Goal: Communication & Community: Answer question/provide support

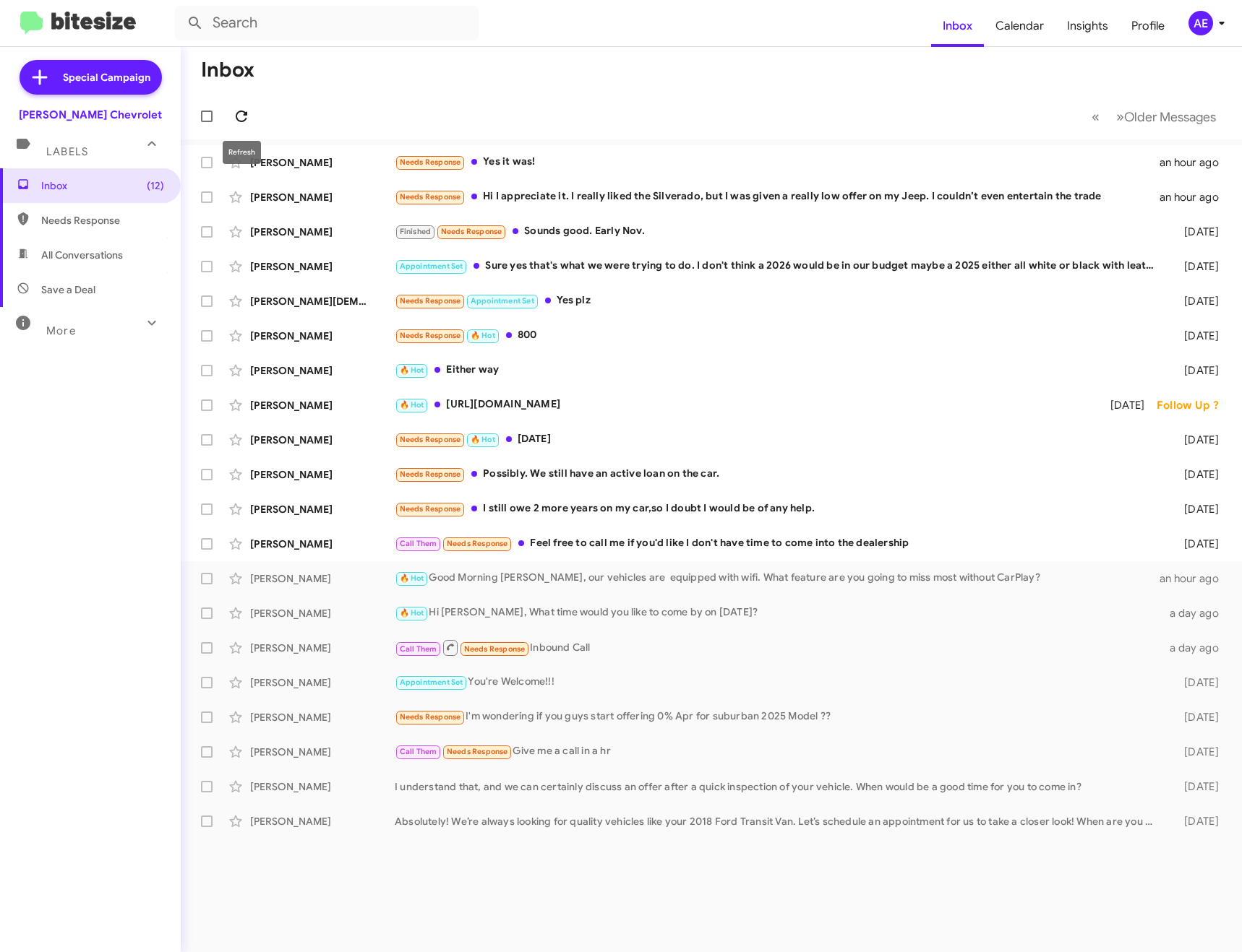
click at [245, 114] on icon at bounding box center [241, 116] width 11 height 11
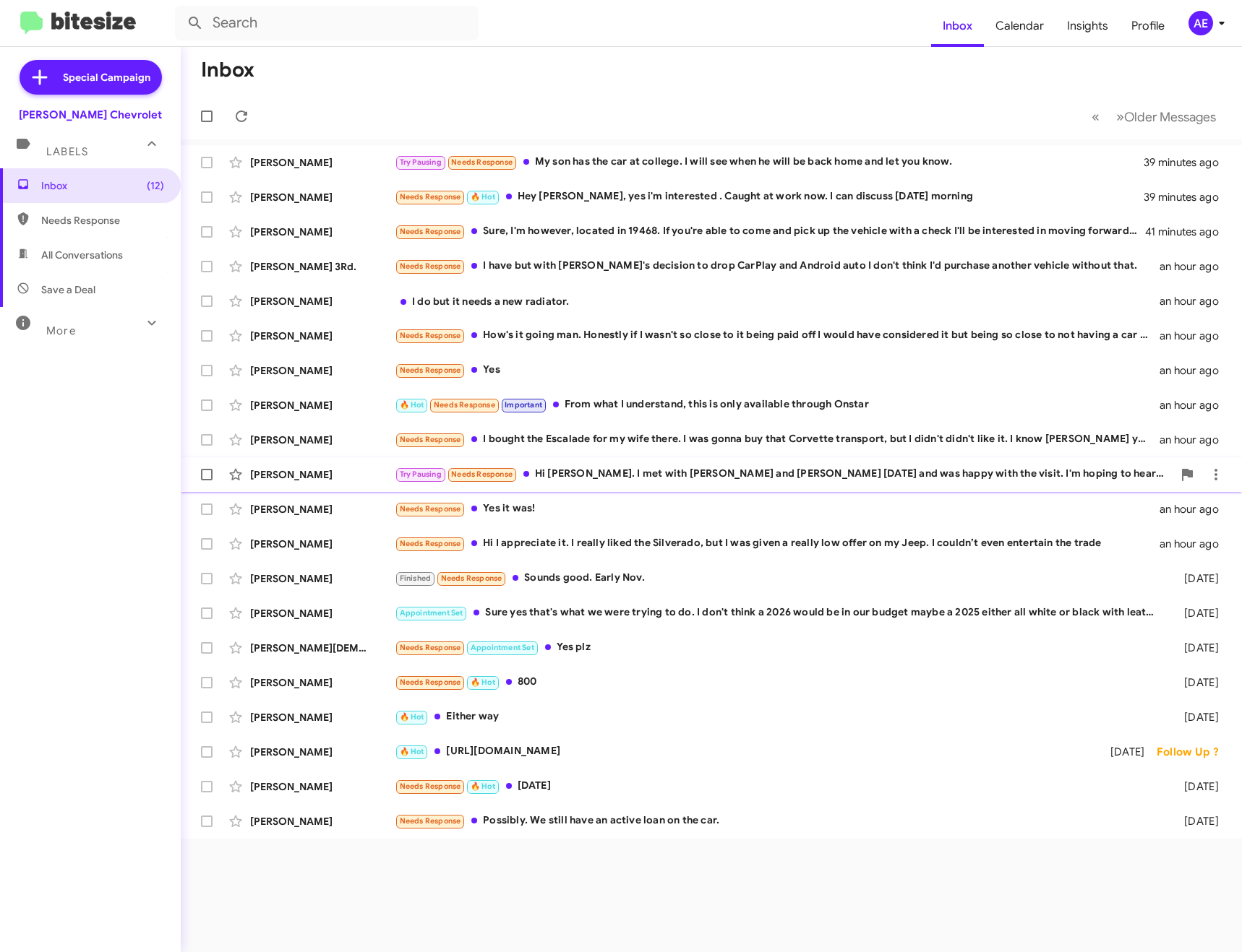
click at [613, 471] on div "Try Pausing Needs Response Hi [PERSON_NAME]. I met with [PERSON_NAME] and [PERS…" at bounding box center [783, 475] width 778 height 17
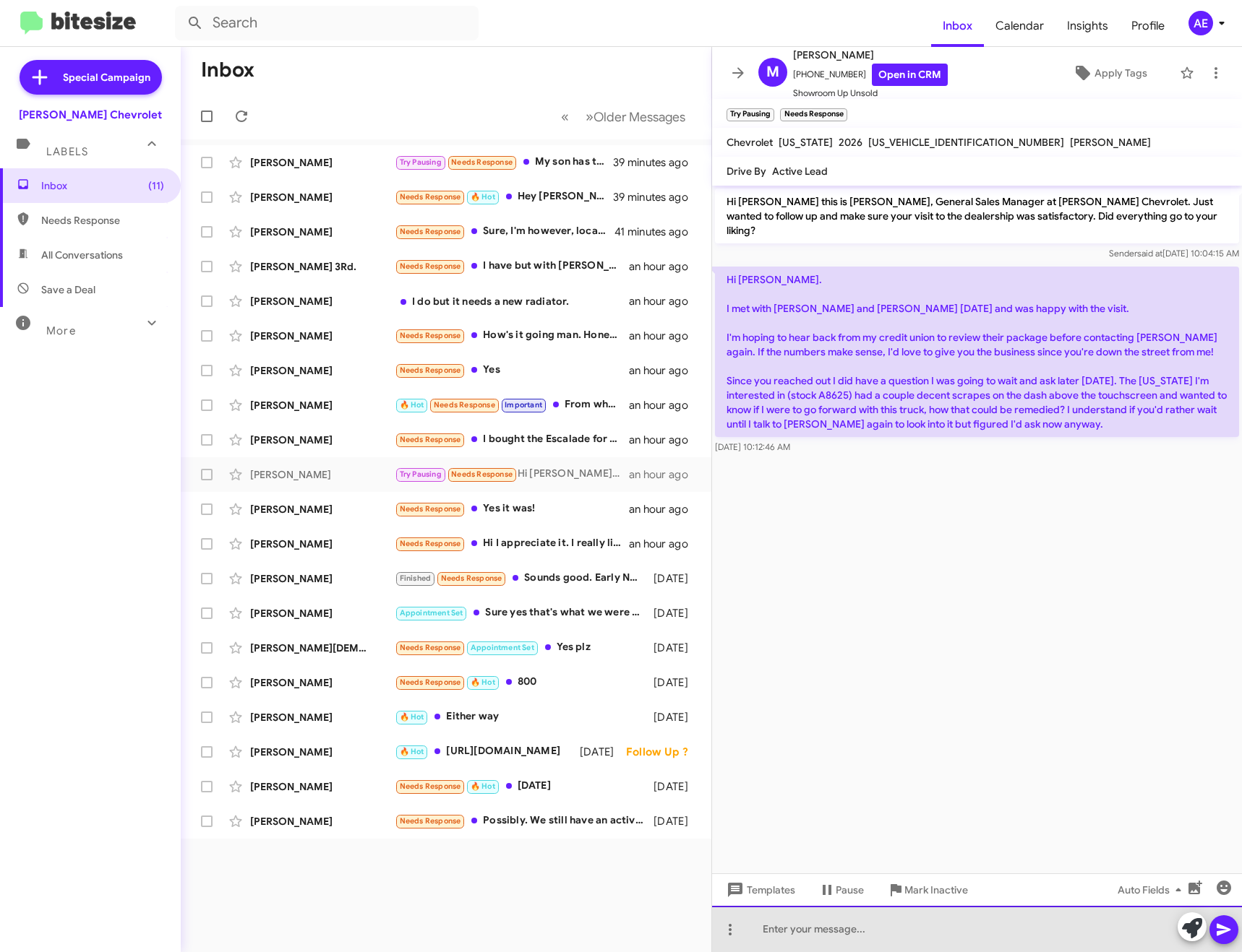
click at [887, 926] on div at bounding box center [977, 928] width 530 height 47
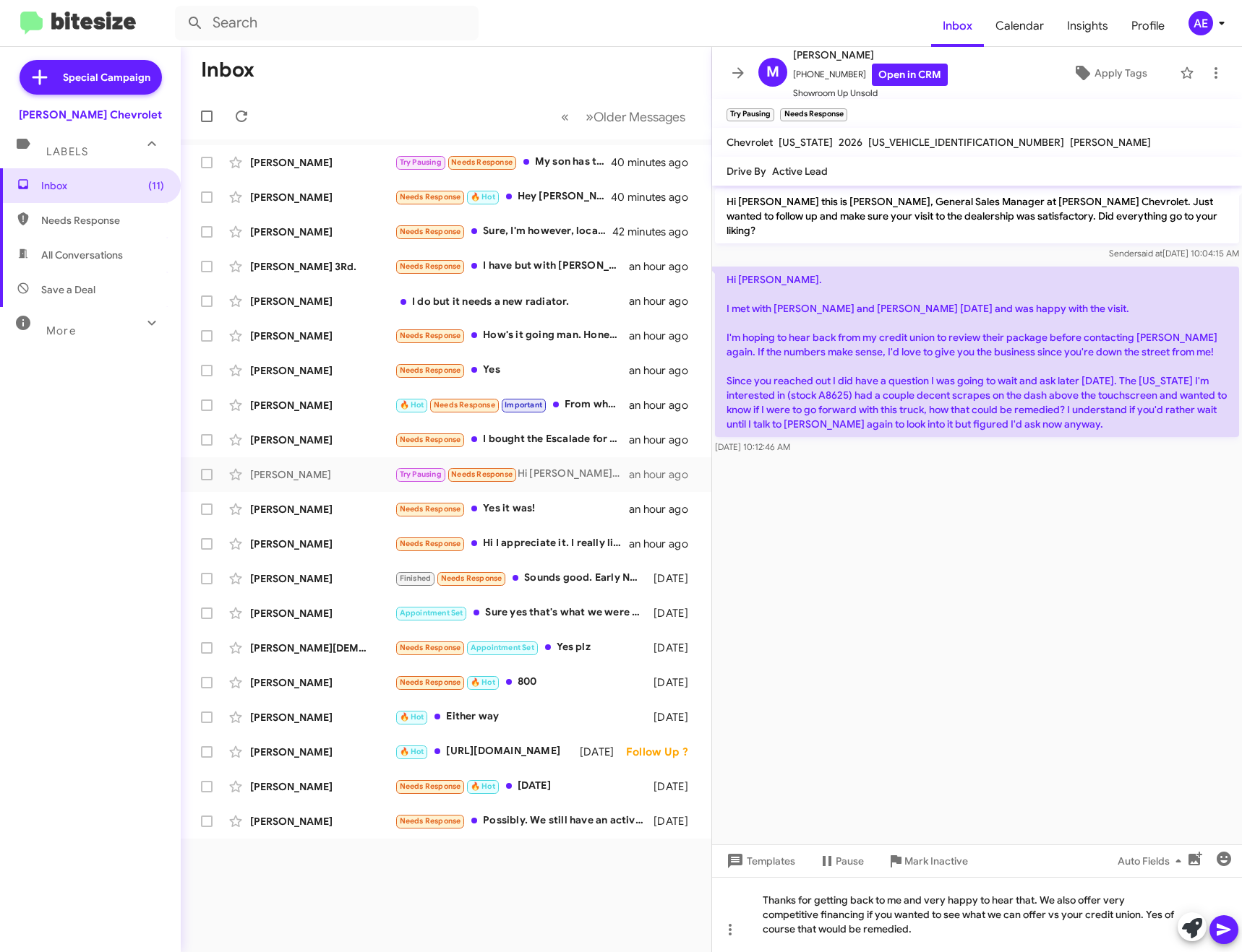
click at [1230, 928] on icon at bounding box center [1223, 929] width 17 height 17
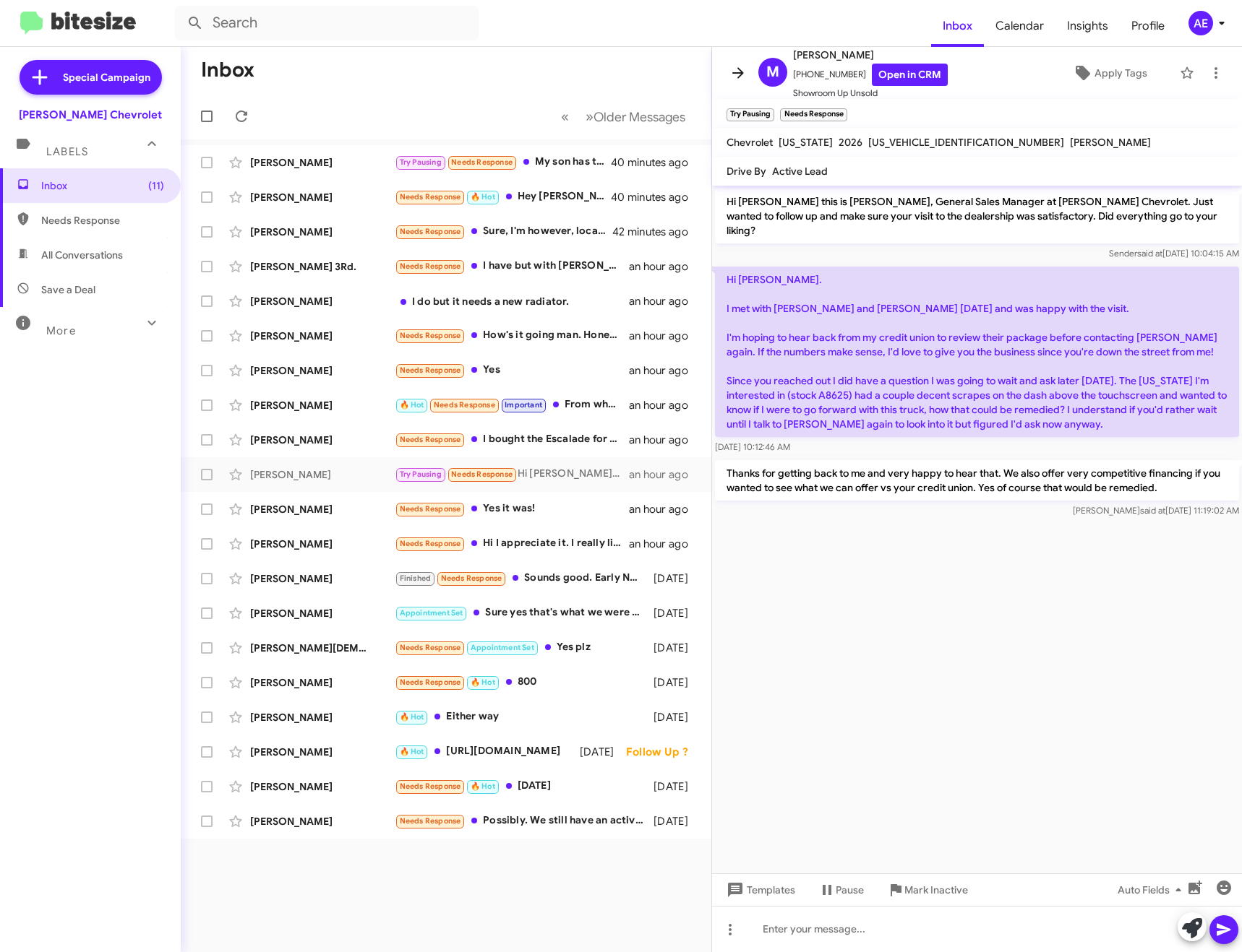
click at [743, 72] on icon at bounding box center [738, 73] width 17 height 17
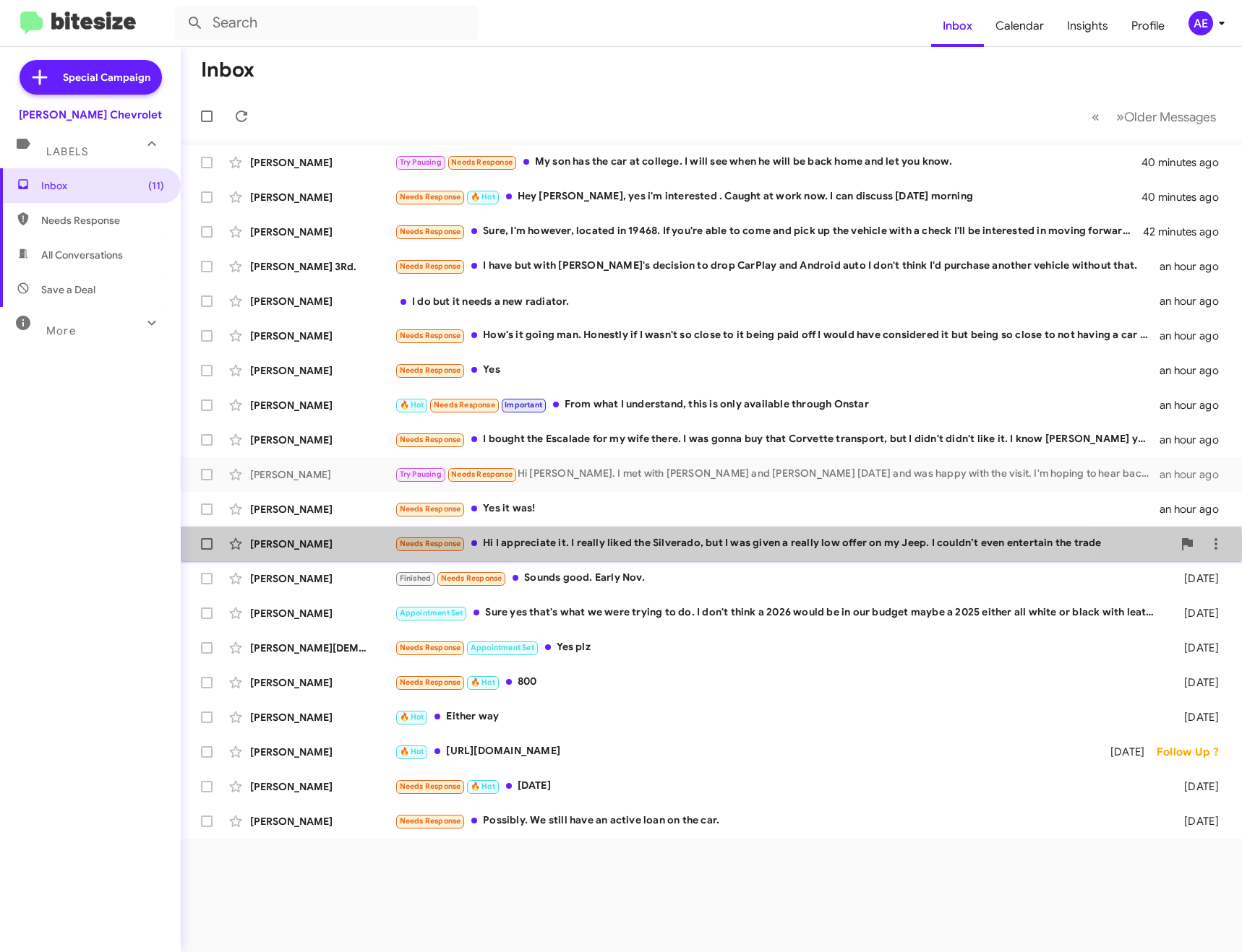
click at [615, 547] on div "Needs Response Hi I appreciate it. I really liked the Silverado, but I was give…" at bounding box center [783, 544] width 778 height 17
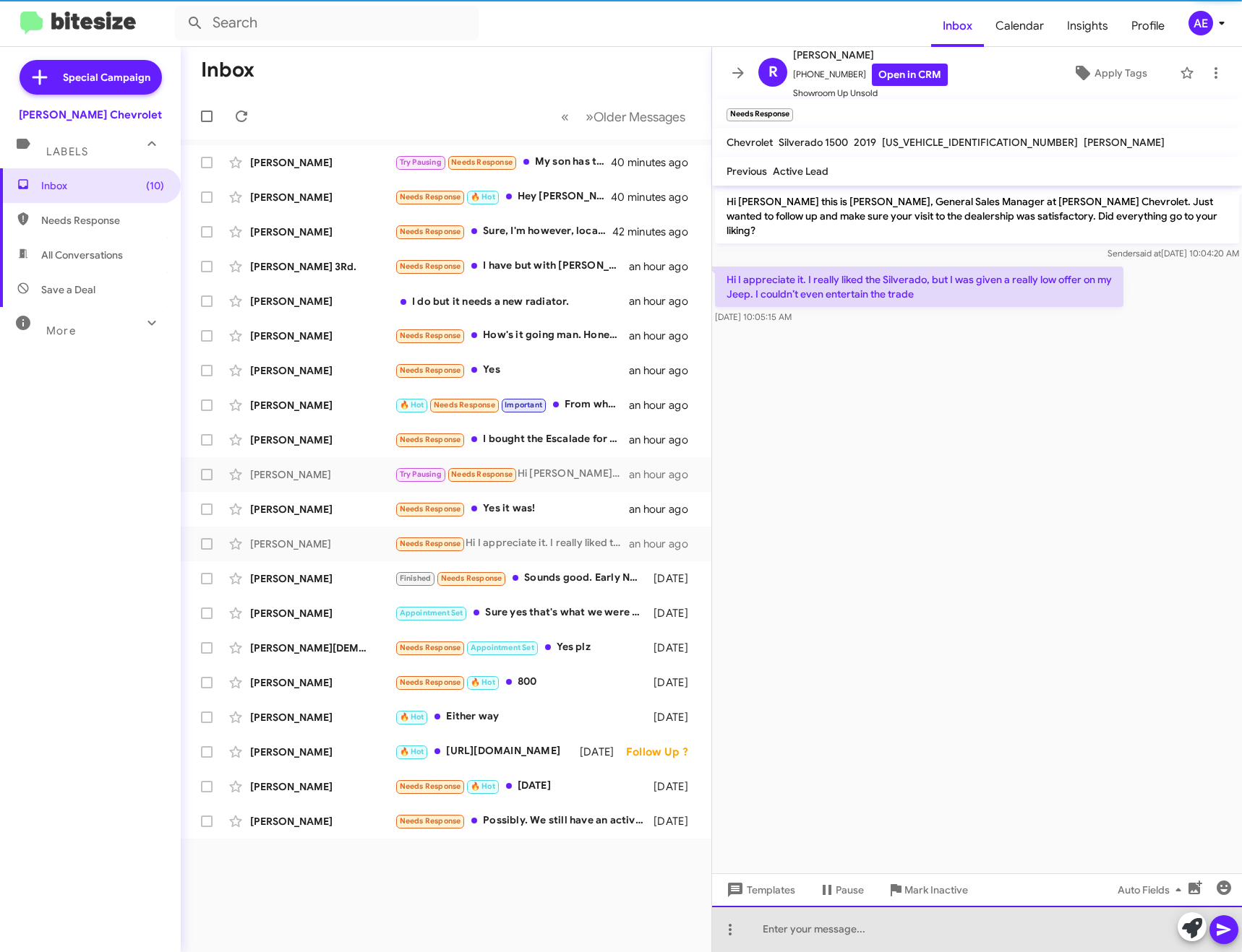
click at [858, 924] on div at bounding box center [977, 928] width 530 height 47
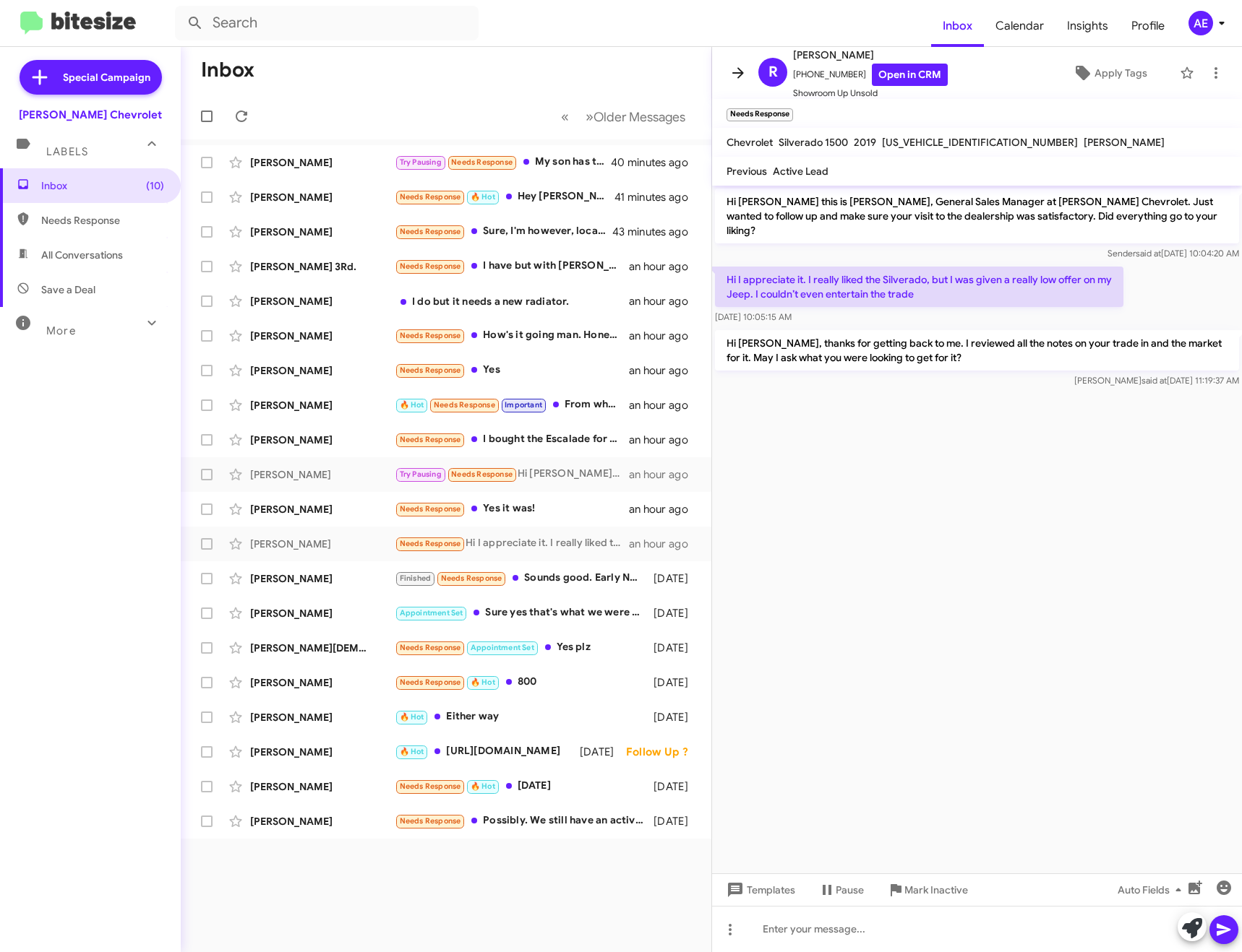
click at [743, 68] on icon at bounding box center [738, 73] width 17 height 17
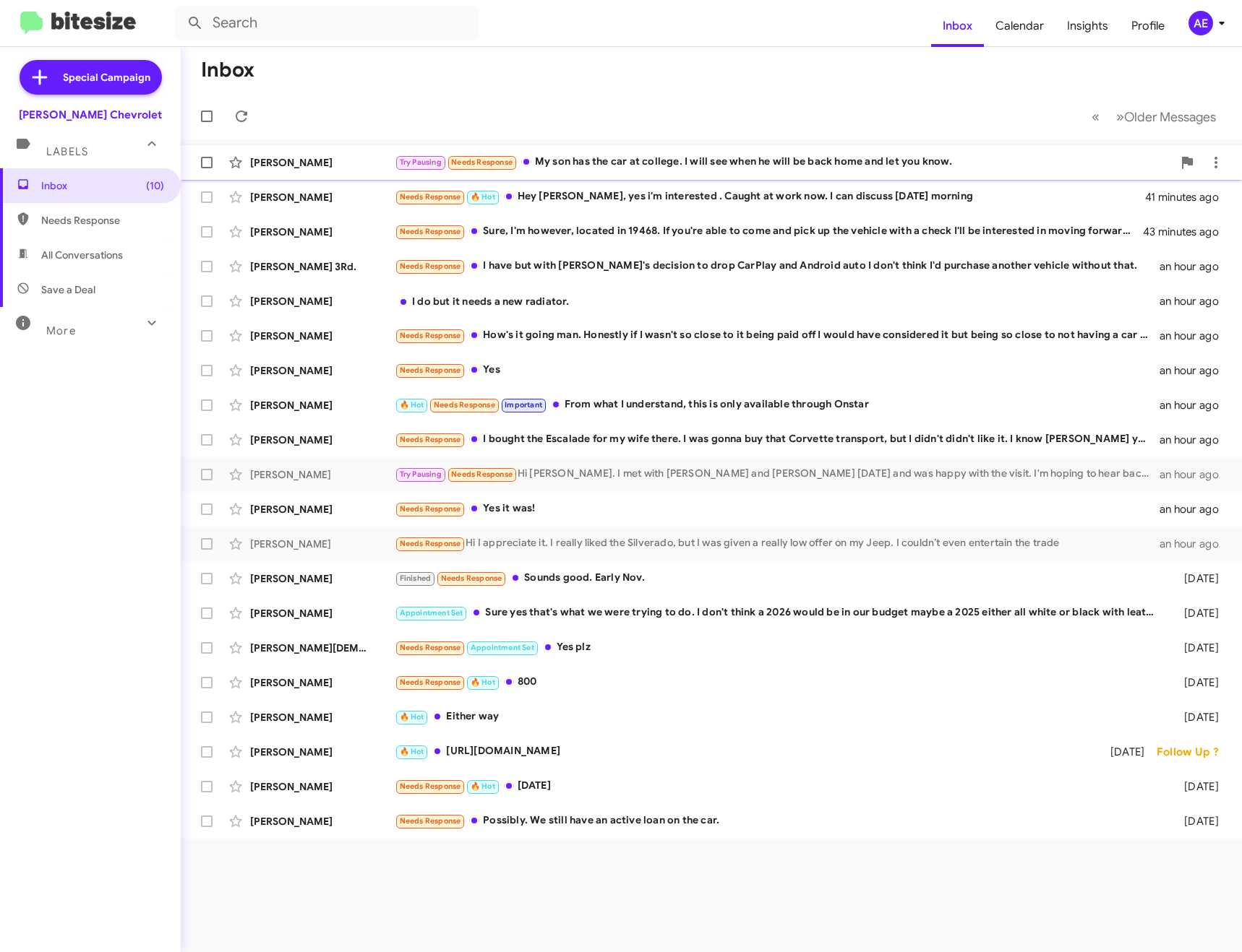
click at [643, 153] on div "[PERSON_NAME] Try Pausing Needs Response My son has the car at college. I will …" at bounding box center [710, 162] width 1038 height 28
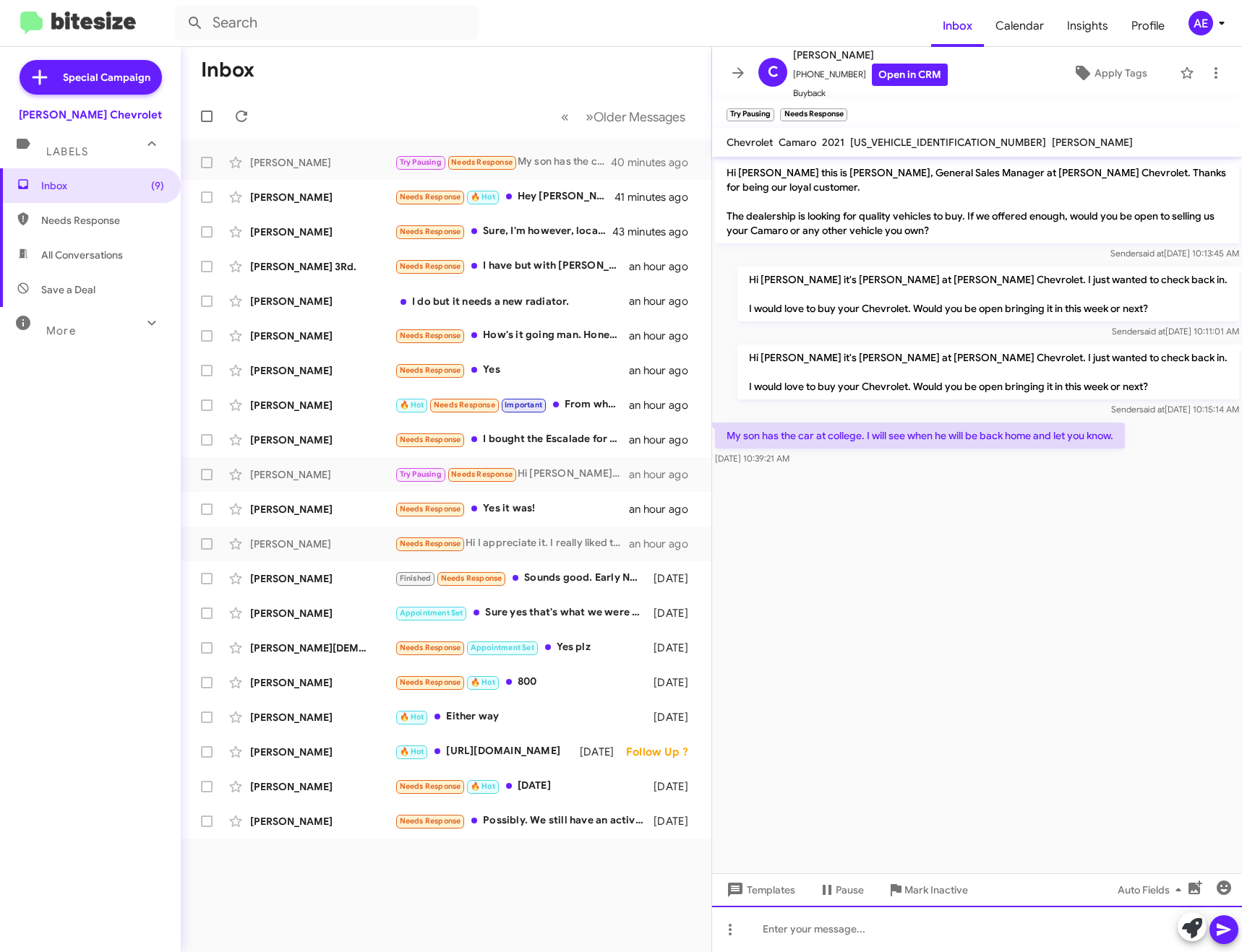
click at [896, 926] on div at bounding box center [977, 928] width 530 height 47
click at [730, 74] on icon at bounding box center [738, 73] width 17 height 17
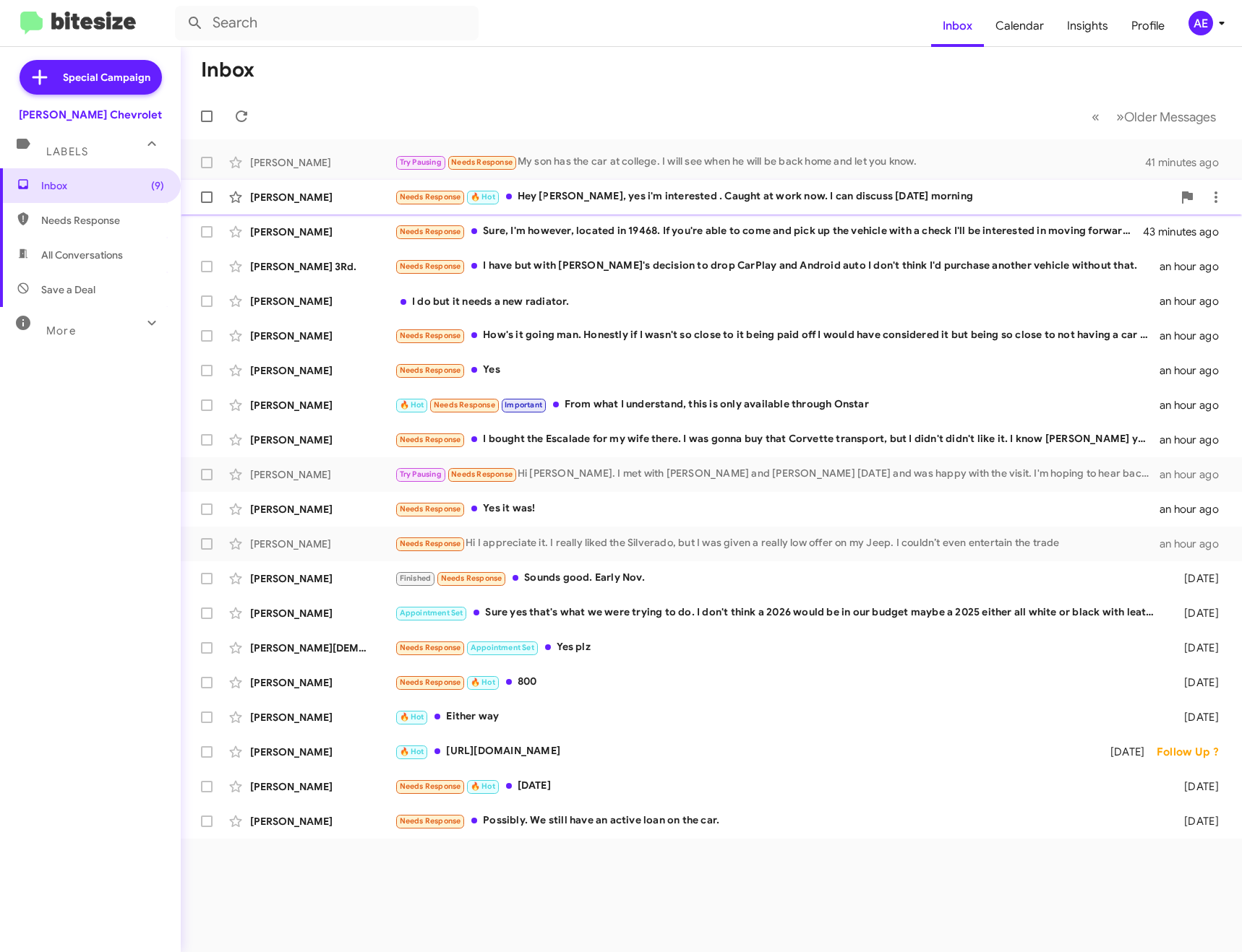
click at [622, 195] on div "Needs Response 🔥 Hot Hey [PERSON_NAME], yes i'm interested . Caught at work now…" at bounding box center [783, 197] width 778 height 17
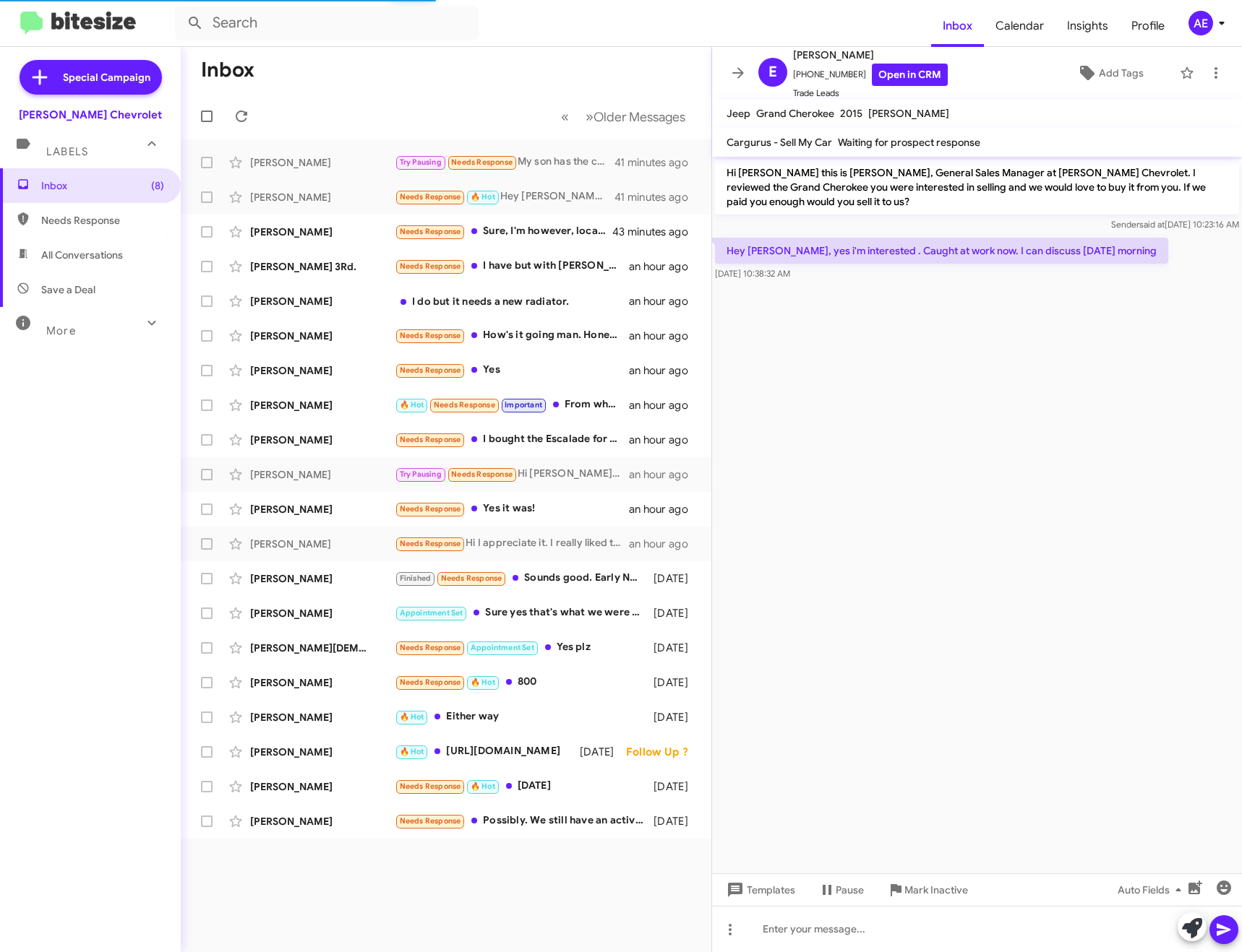
click at [1179, 921] on button at bounding box center [1192, 926] width 28 height 28
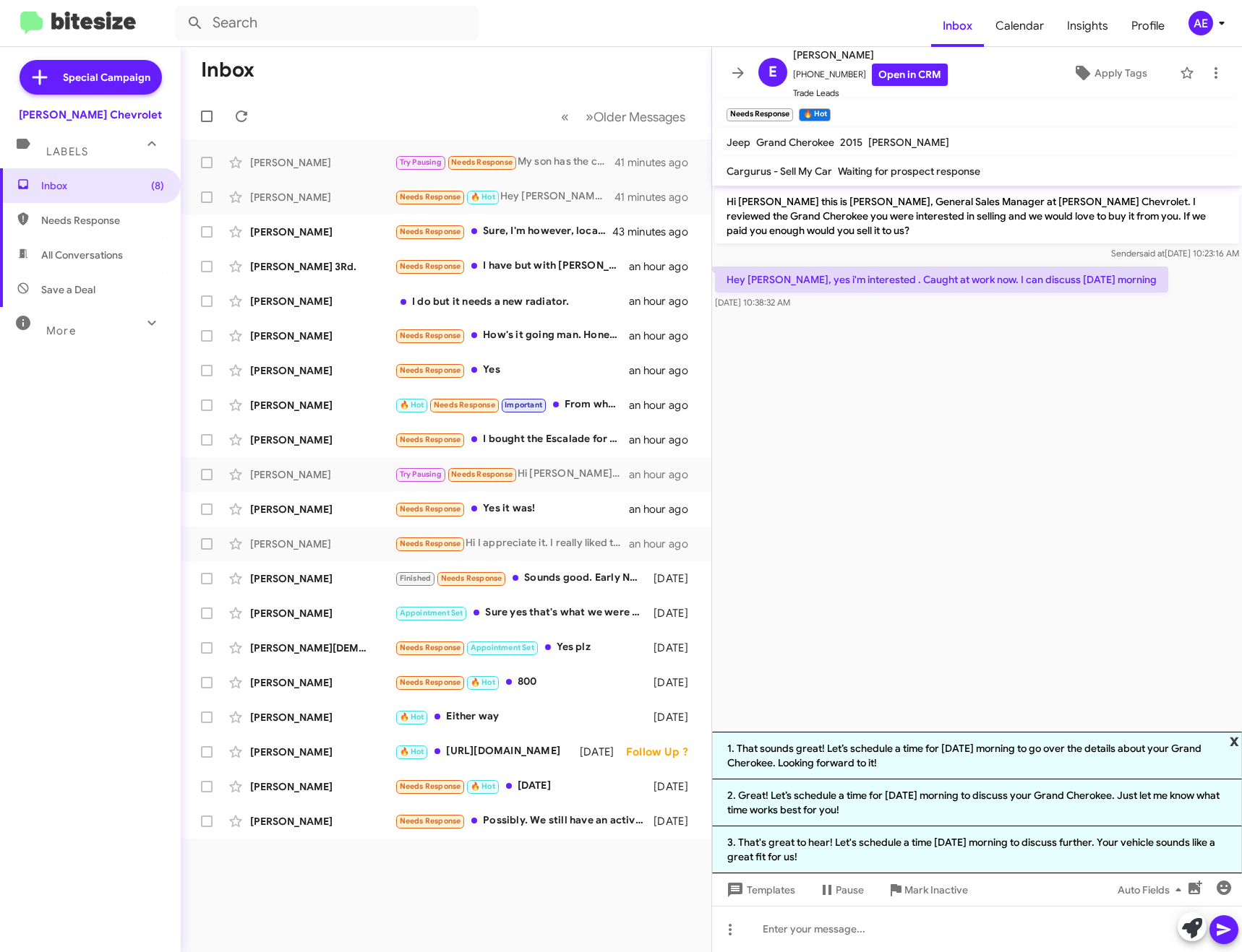
click at [1233, 739] on span "x" at bounding box center [1234, 740] width 9 height 17
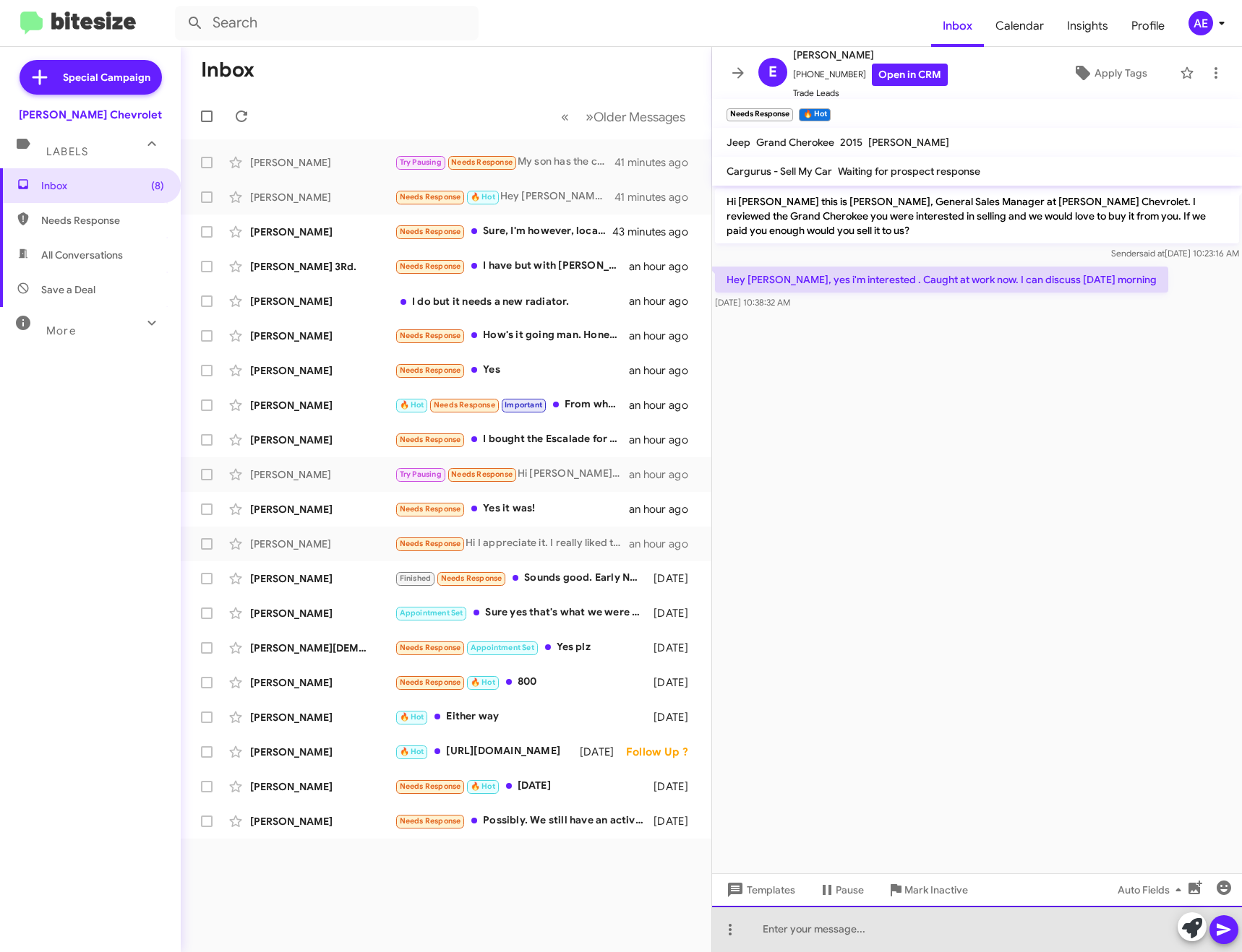
click at [893, 927] on div at bounding box center [977, 928] width 530 height 47
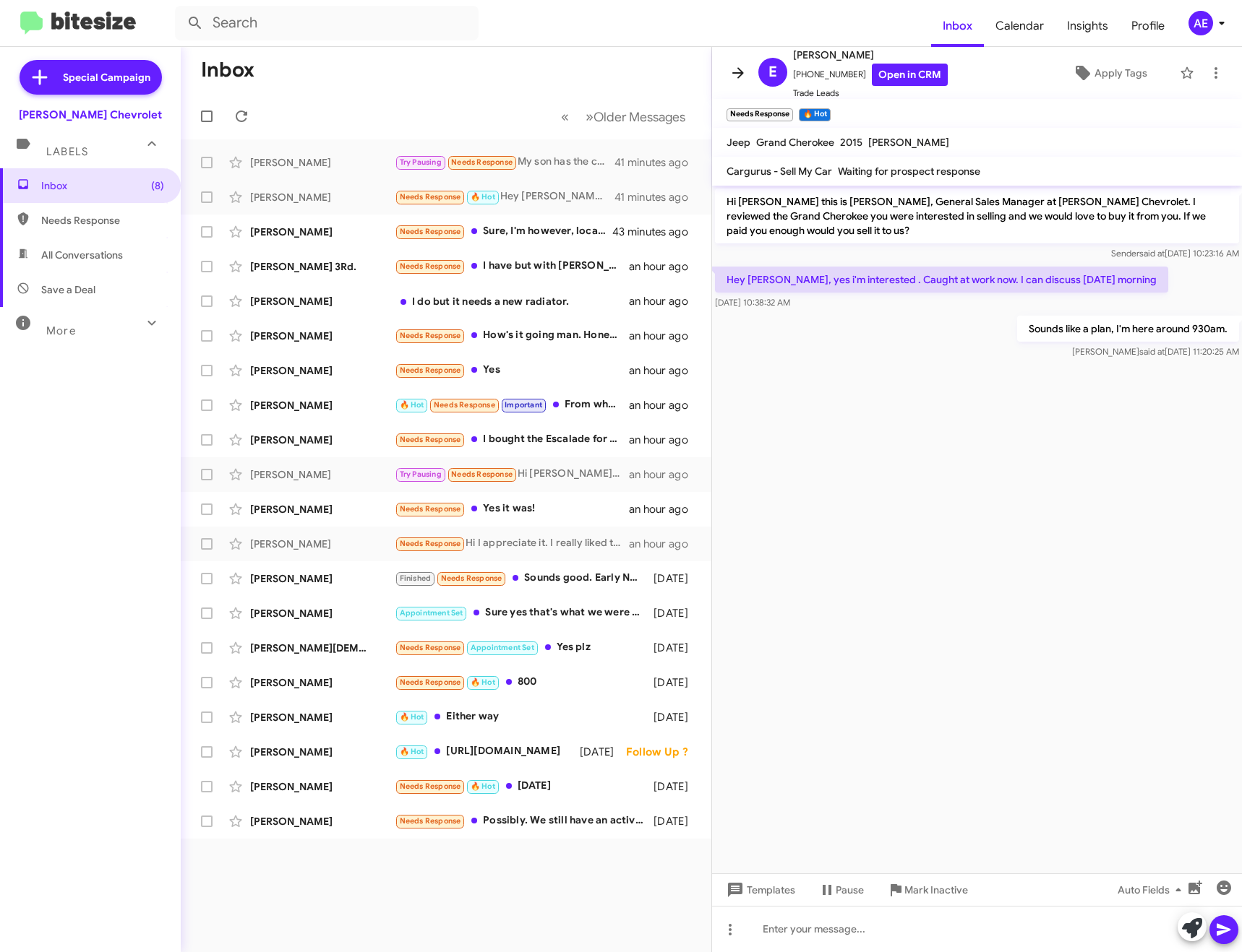
click at [732, 71] on icon at bounding box center [738, 73] width 17 height 17
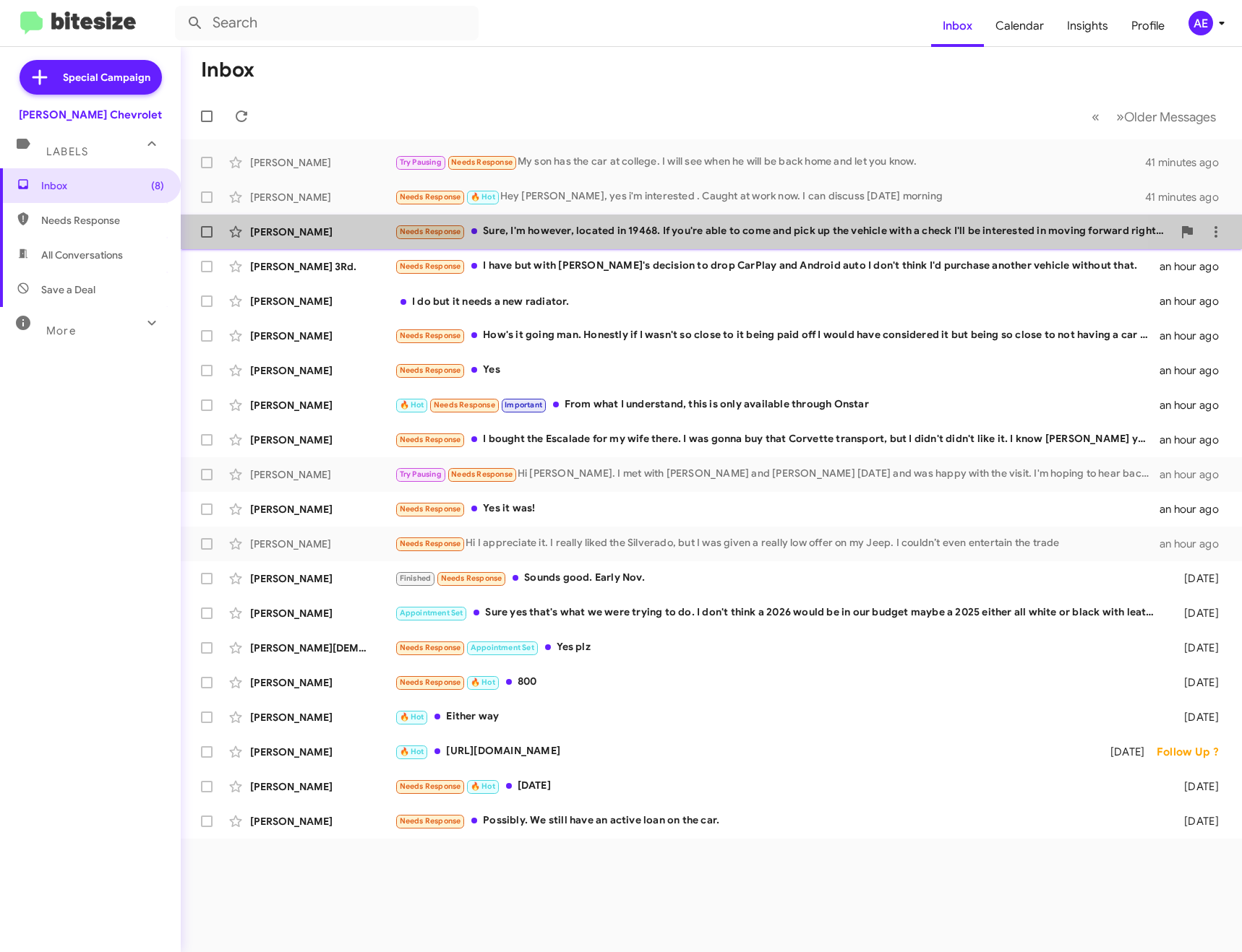
click at [552, 222] on div "[PERSON_NAME] Needs Response Sure, I'm however, located in 19468. If you're abl…" at bounding box center [710, 232] width 1038 height 28
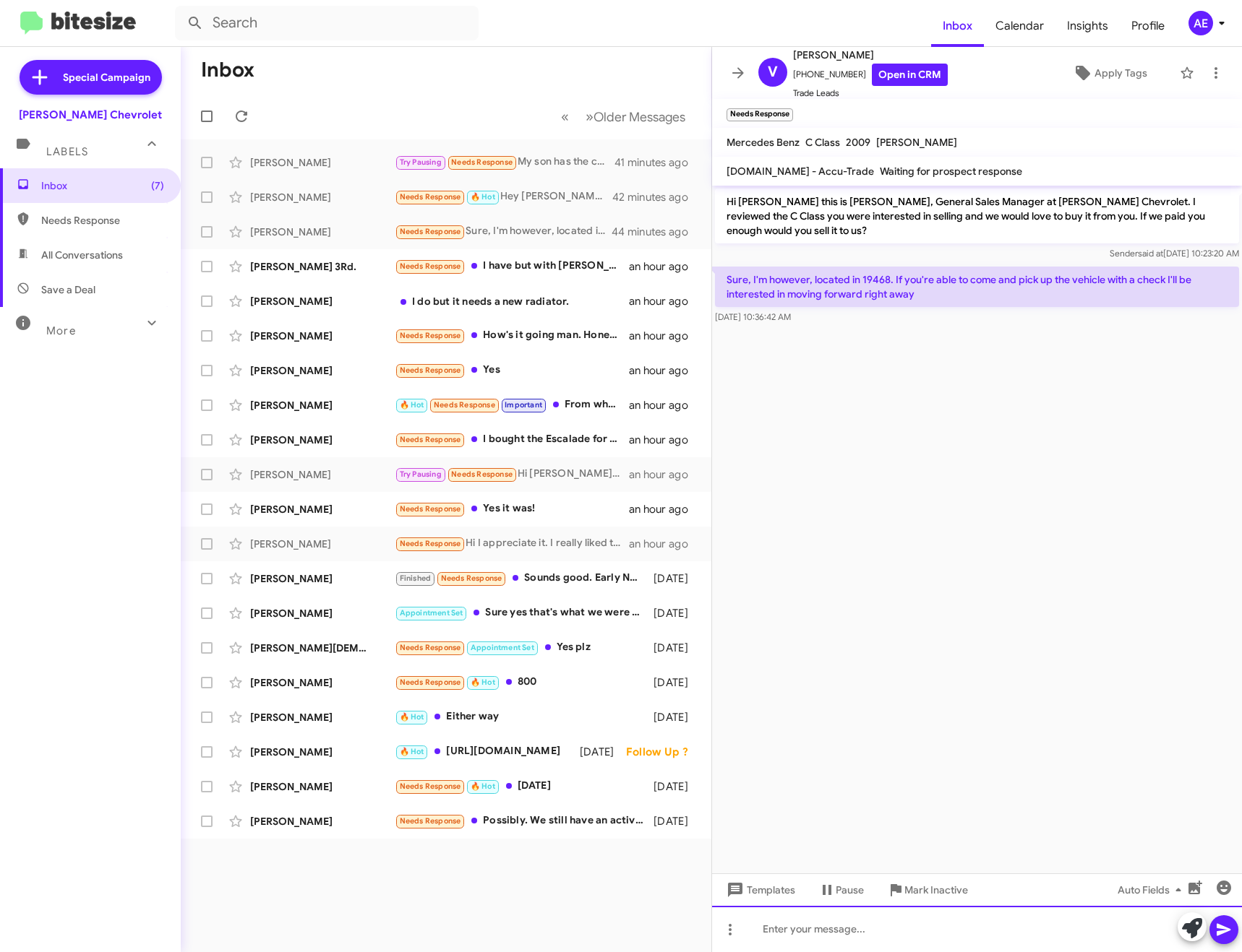
drag, startPoint x: 857, startPoint y: 929, endPoint x: 857, endPoint y: 921, distance: 8.0
click at [857, 929] on div at bounding box center [977, 928] width 530 height 47
click at [966, 934] on div "Thanks for getting back to me." at bounding box center [977, 928] width 530 height 47
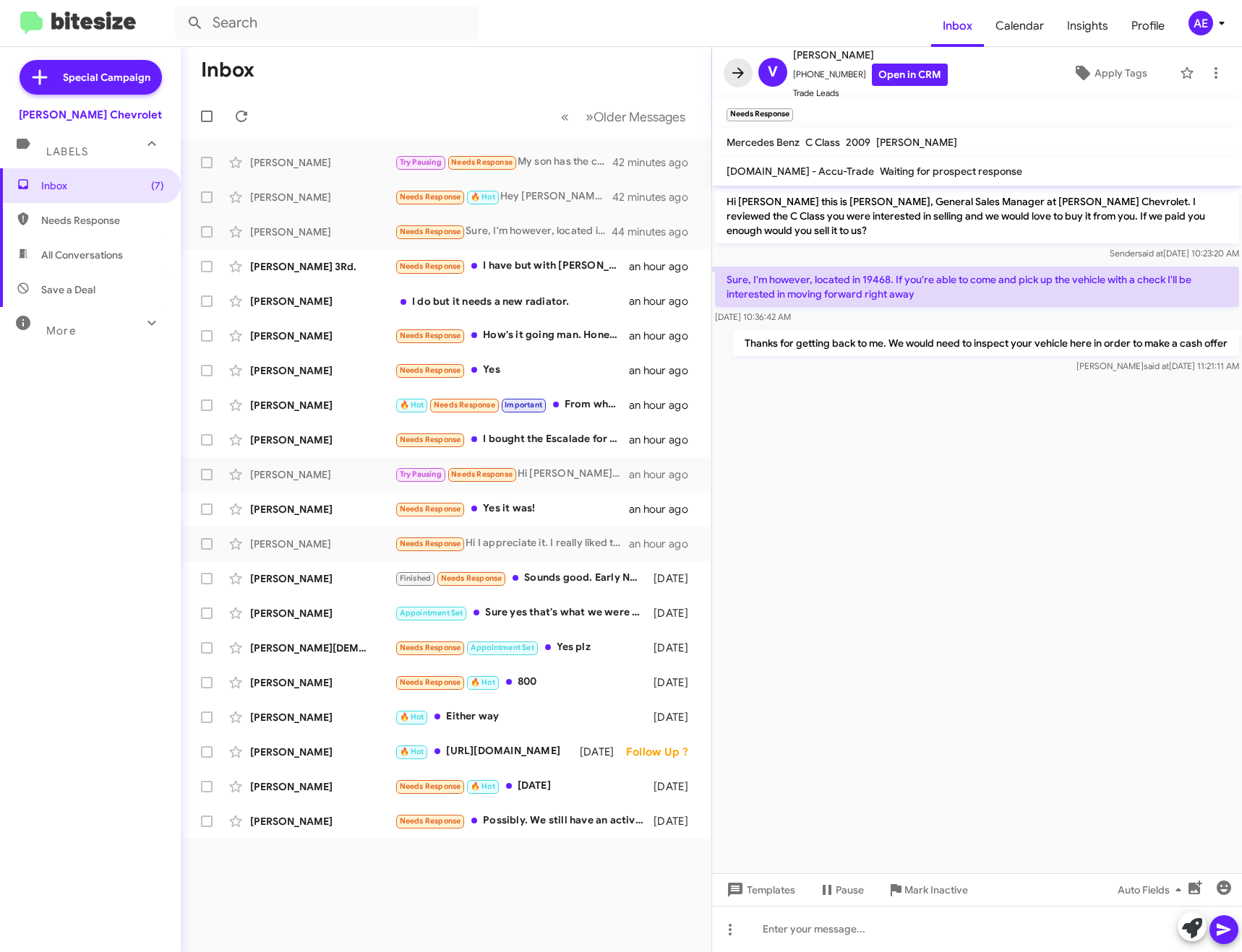
click at [741, 71] on icon at bounding box center [738, 72] width 11 height 10
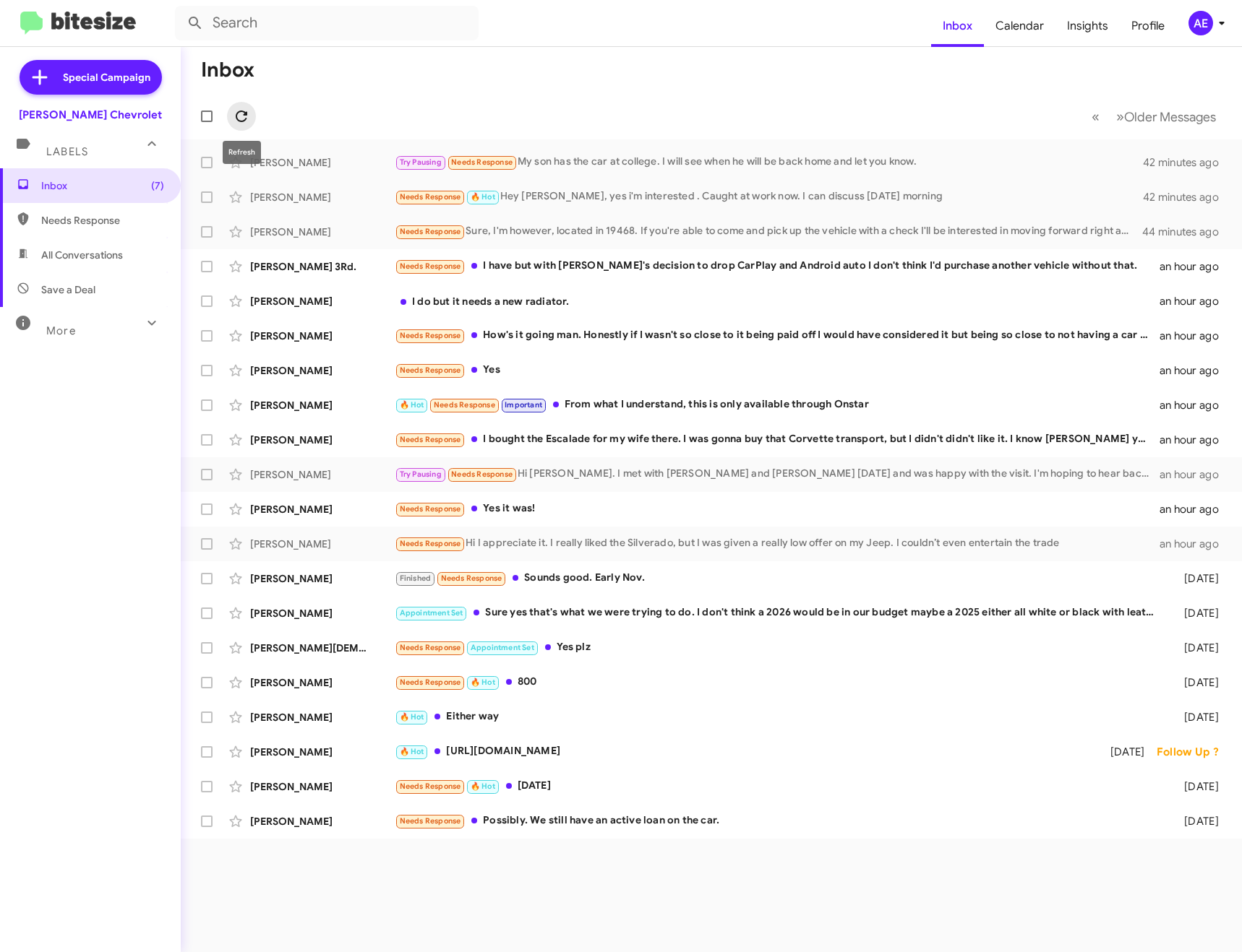
click at [251, 115] on span at bounding box center [241, 116] width 28 height 17
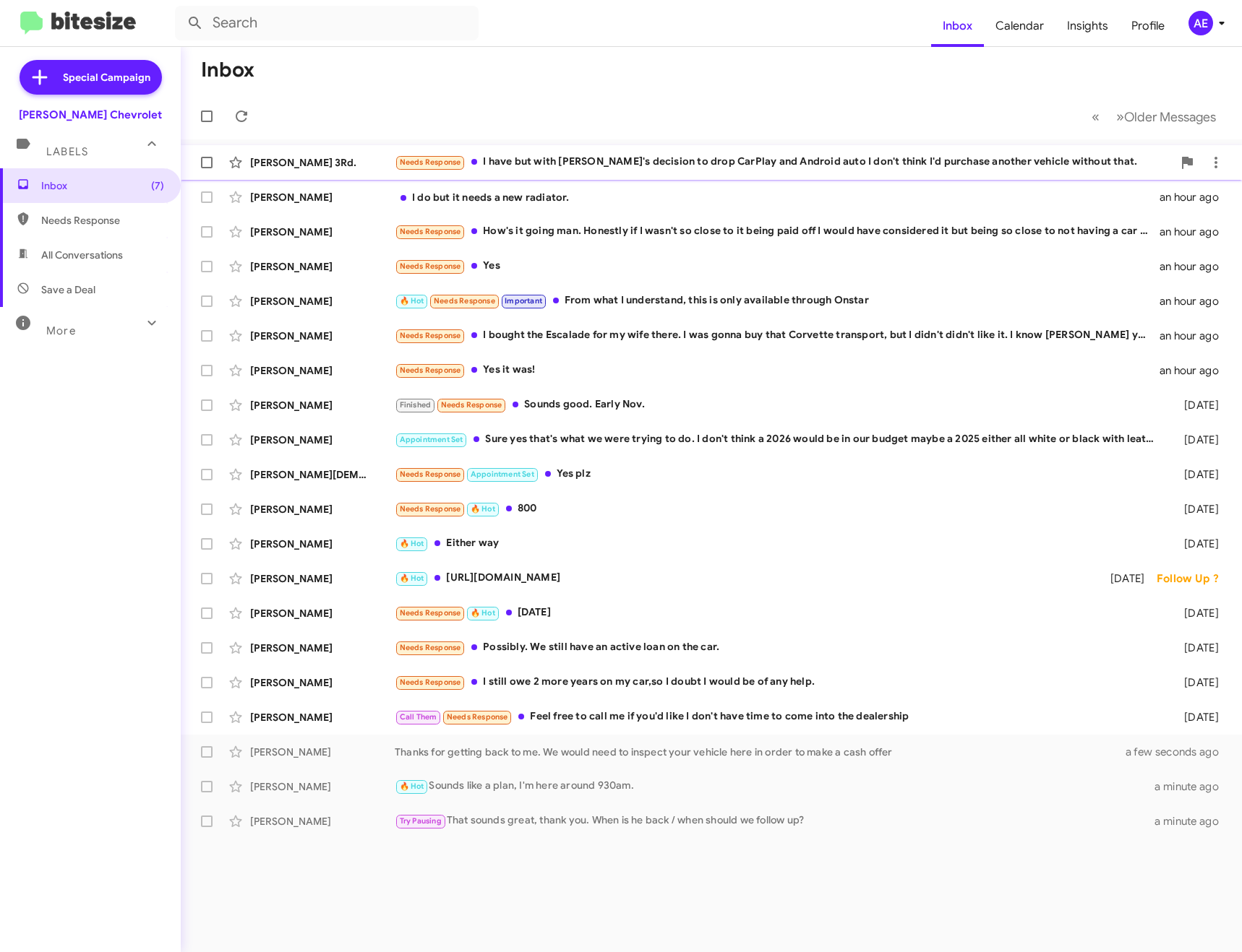
click at [625, 165] on div "Needs Response I have but with [PERSON_NAME]'s decision to drop CarPlay and And…" at bounding box center [783, 162] width 778 height 17
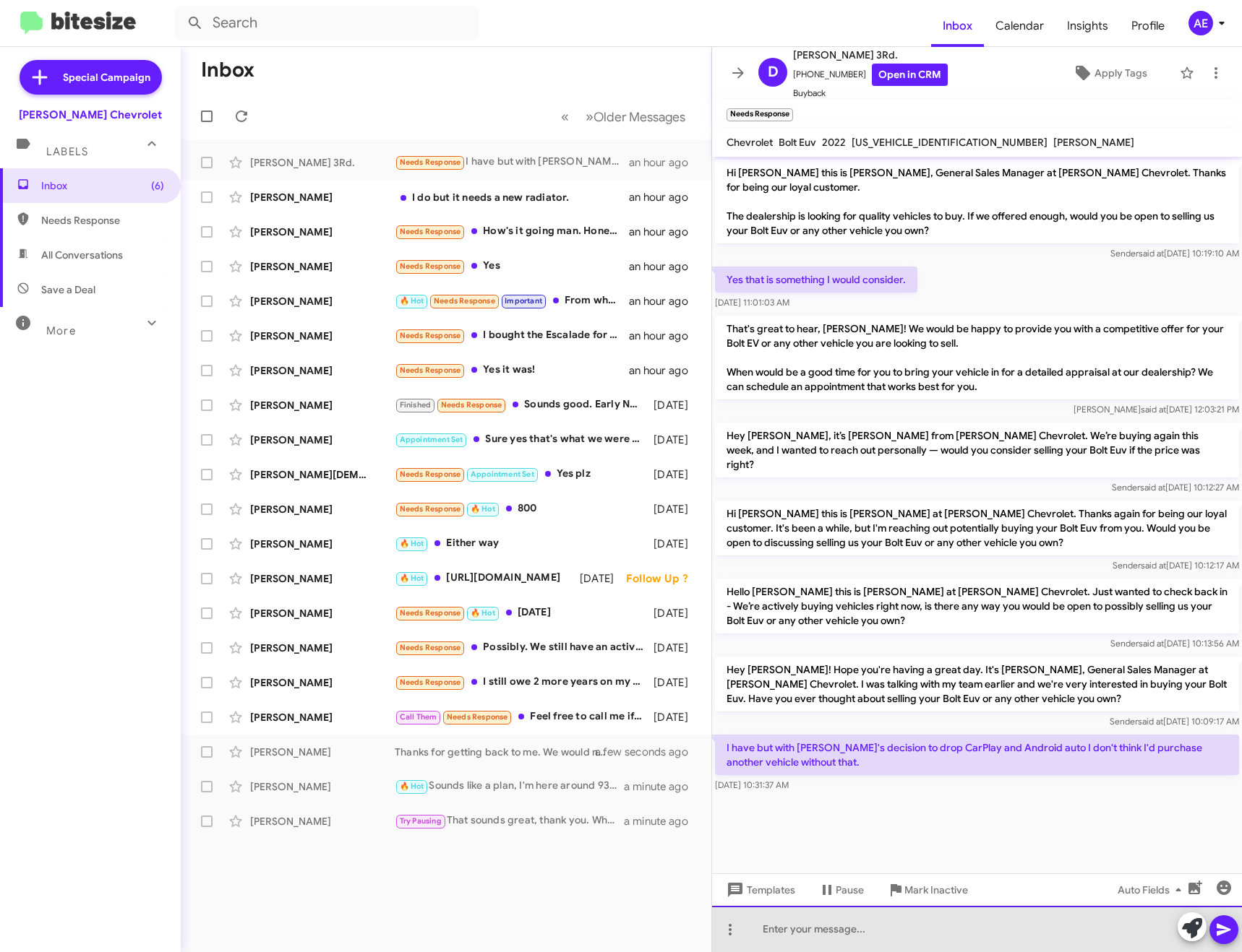
click at [834, 919] on div at bounding box center [977, 928] width 530 height 47
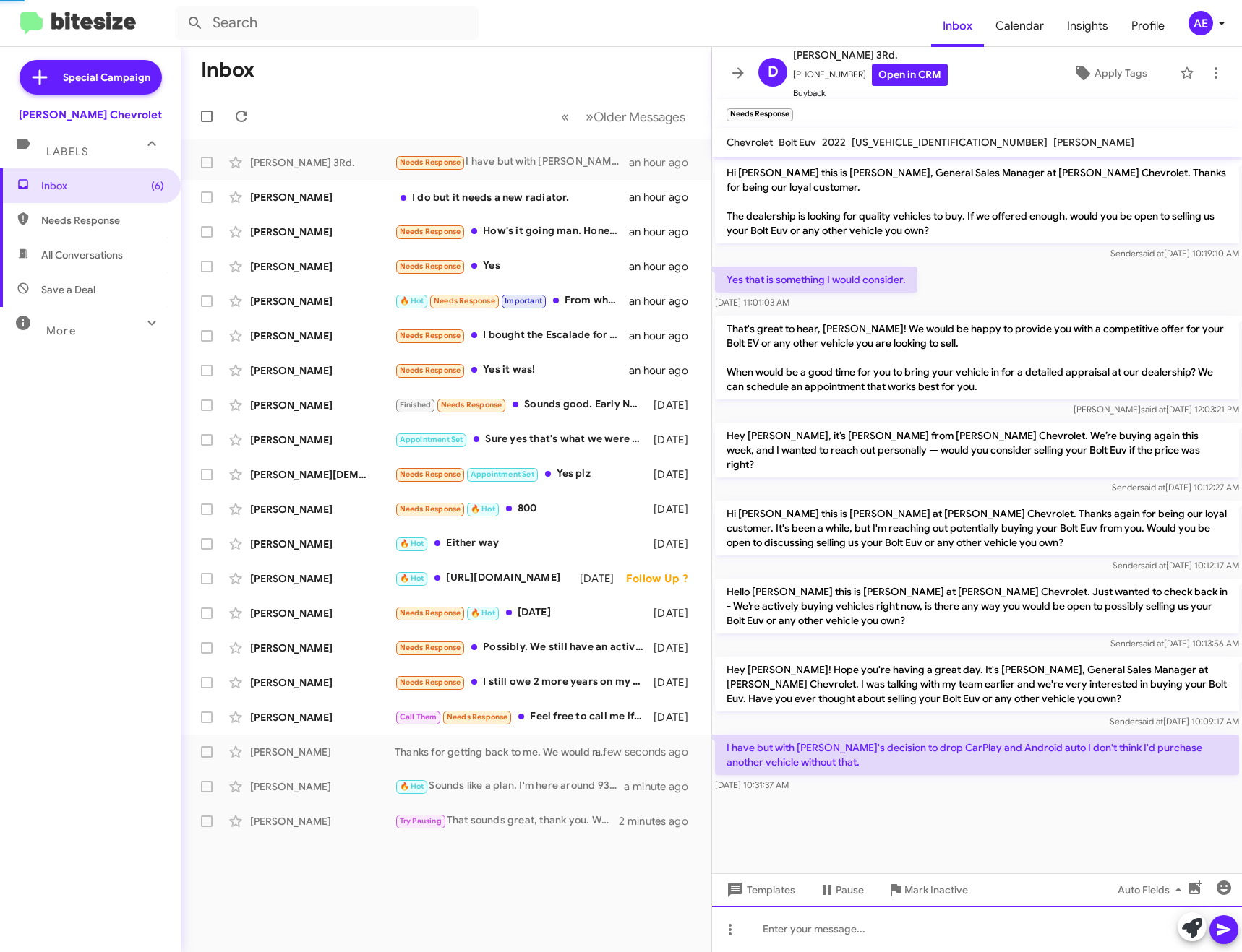
scroll to position [4, 0]
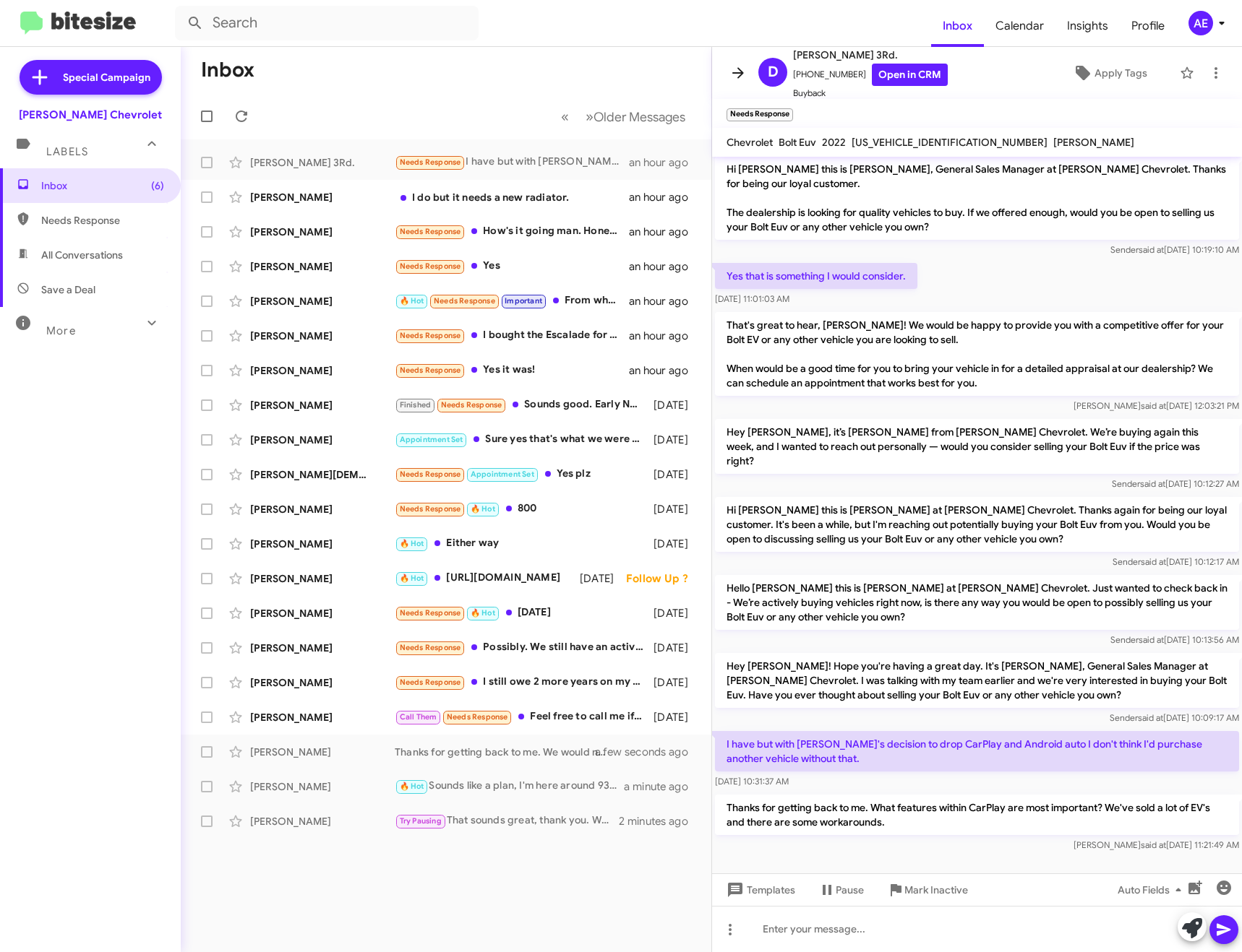
click at [739, 77] on icon at bounding box center [738, 72] width 11 height 10
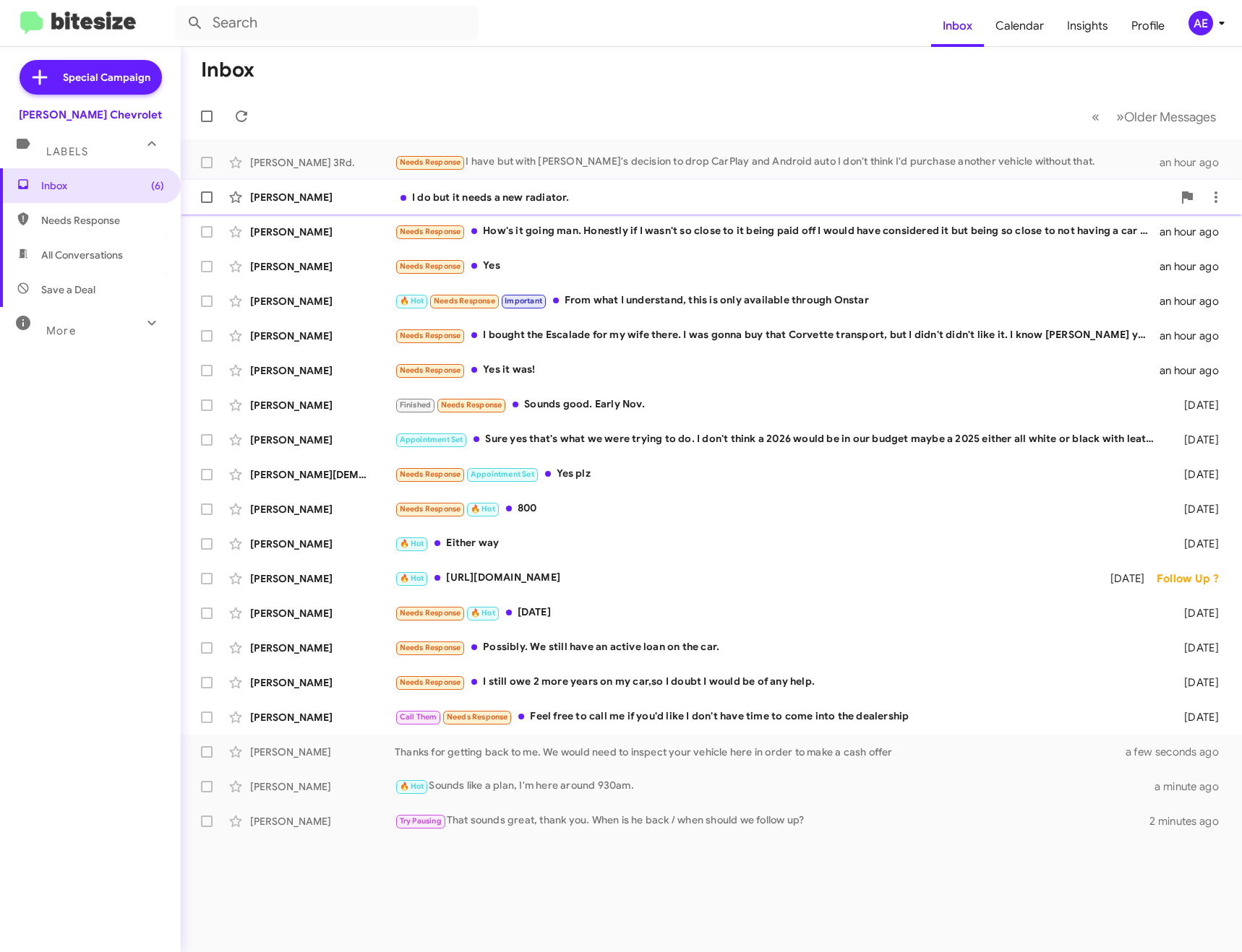
click at [496, 202] on div "I do but it needs a new radiator." at bounding box center [783, 196] width 778 height 14
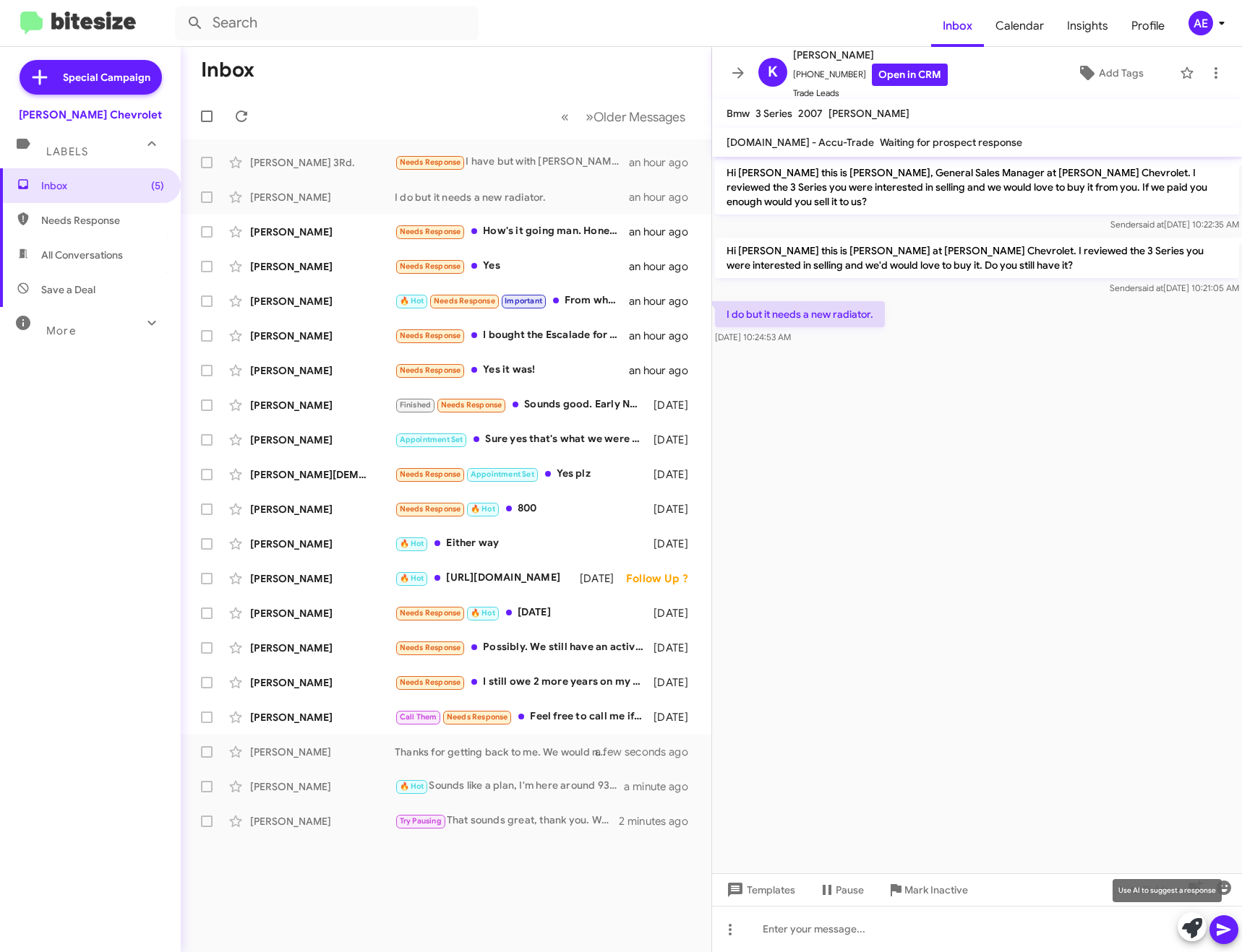
click at [1199, 930] on icon at bounding box center [1191, 927] width 20 height 20
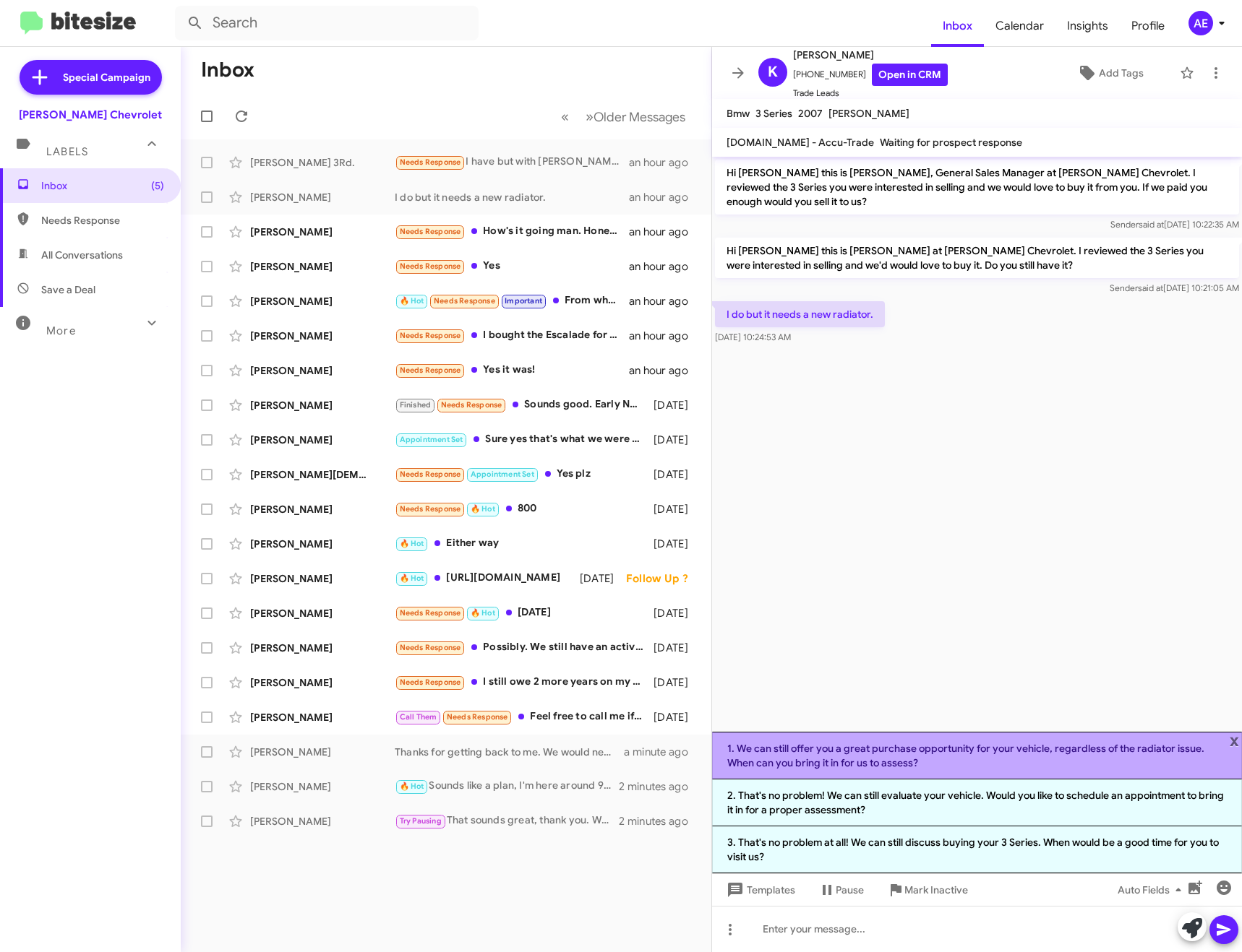
click at [933, 768] on li "1. We can still offer you a great purchase opportunity for your vehicle, regard…" at bounding box center [977, 756] width 530 height 47
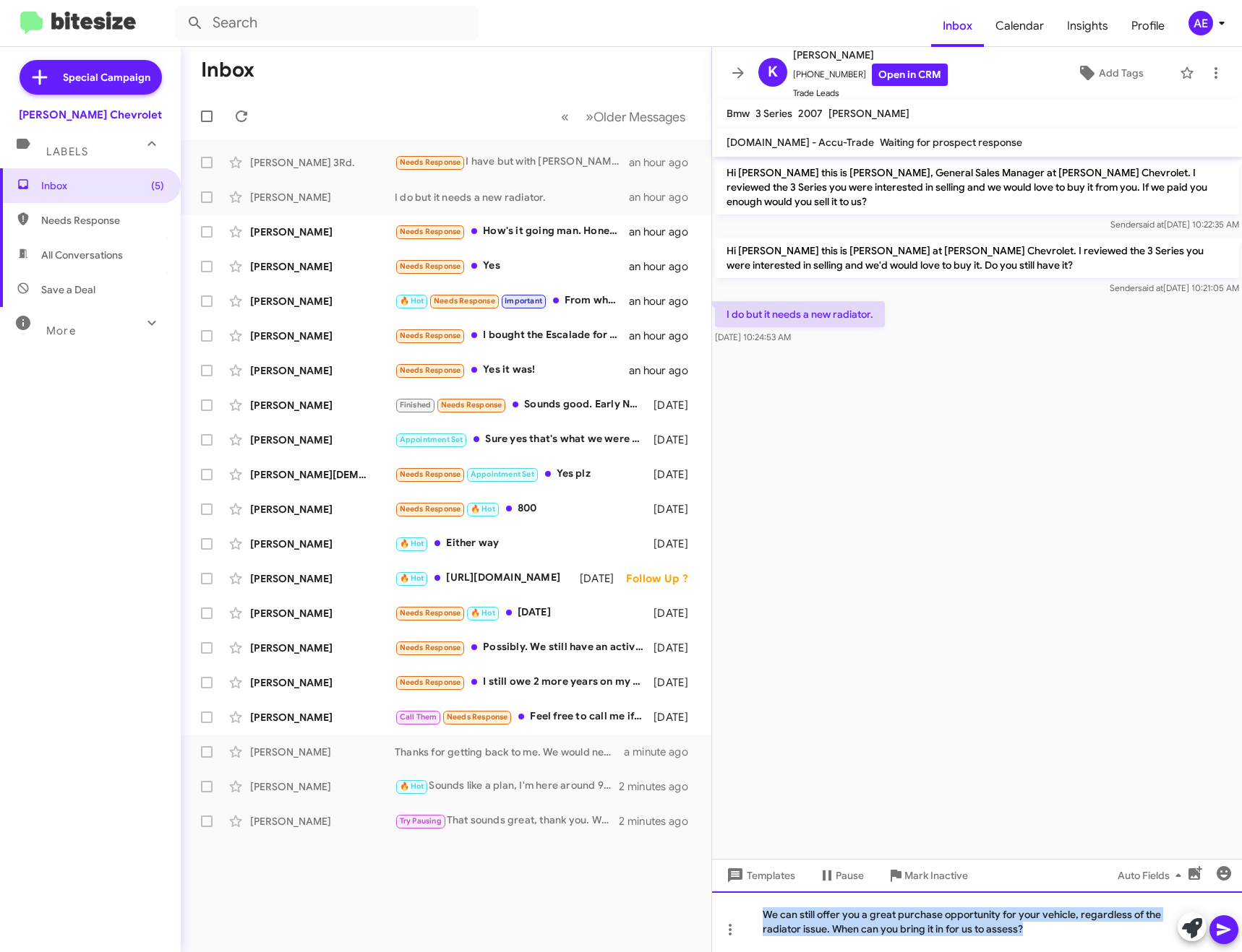
drag, startPoint x: 1036, startPoint y: 924, endPoint x: 709, endPoint y: 886, distance: 329.2
click at [709, 886] on div "Inbox « Previous » Next Older Messages [PERSON_NAME] 3Rd. Needs Response I have…" at bounding box center [710, 499] width 1061 height 905
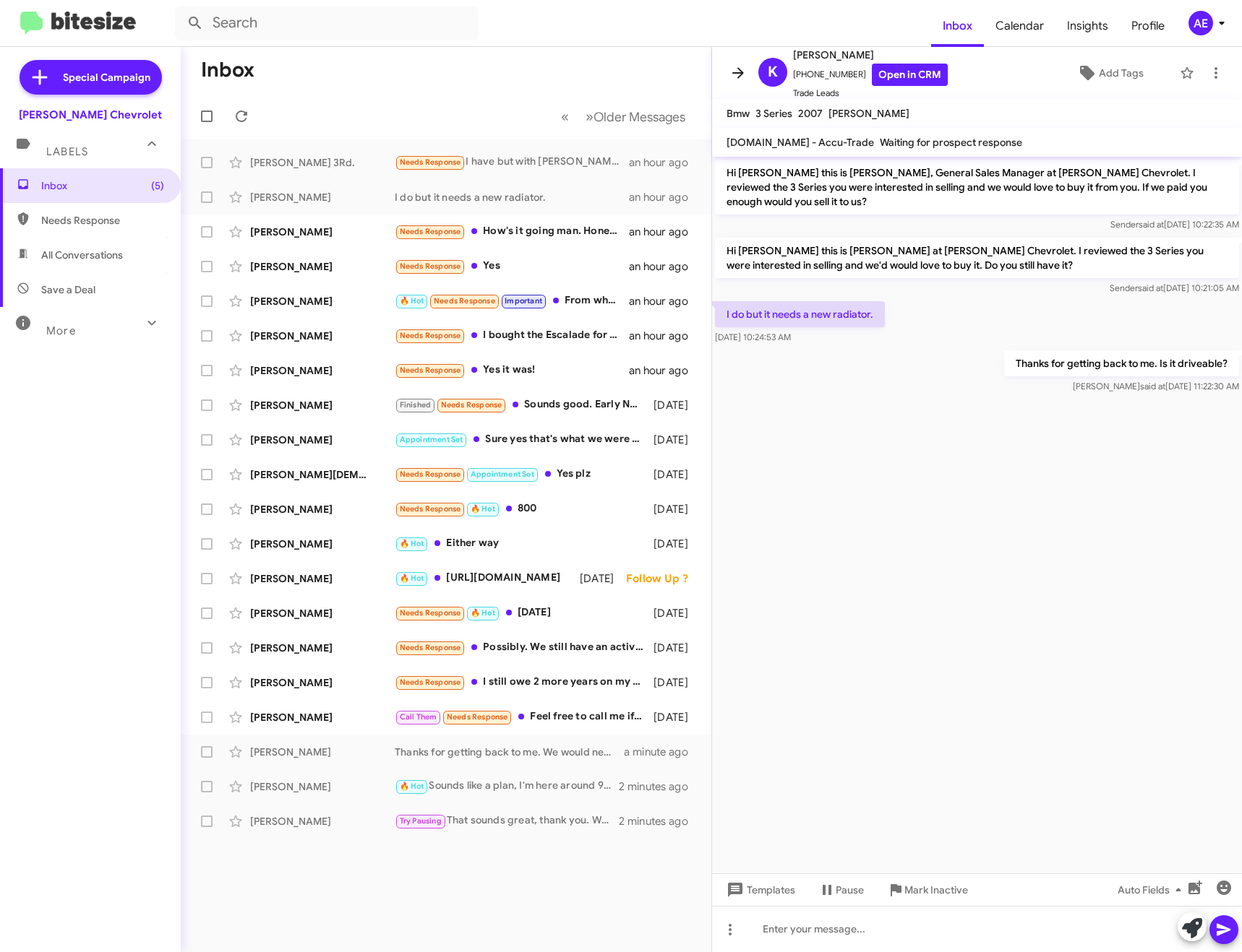
click at [737, 76] on icon at bounding box center [738, 73] width 17 height 17
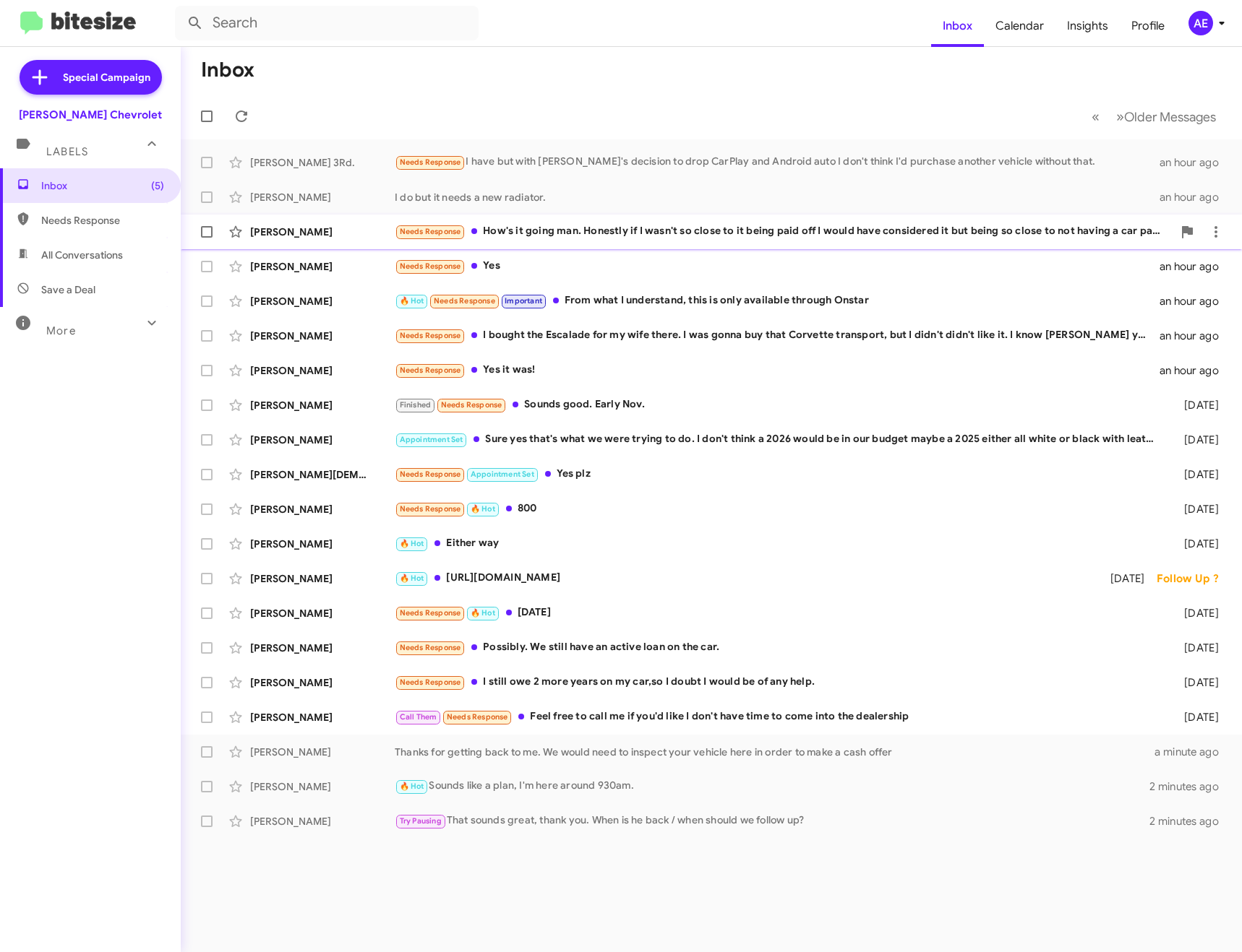
click at [573, 232] on div "Needs Response How's it going man. Honestly if I wasn't so close to it being pa…" at bounding box center [783, 232] width 778 height 17
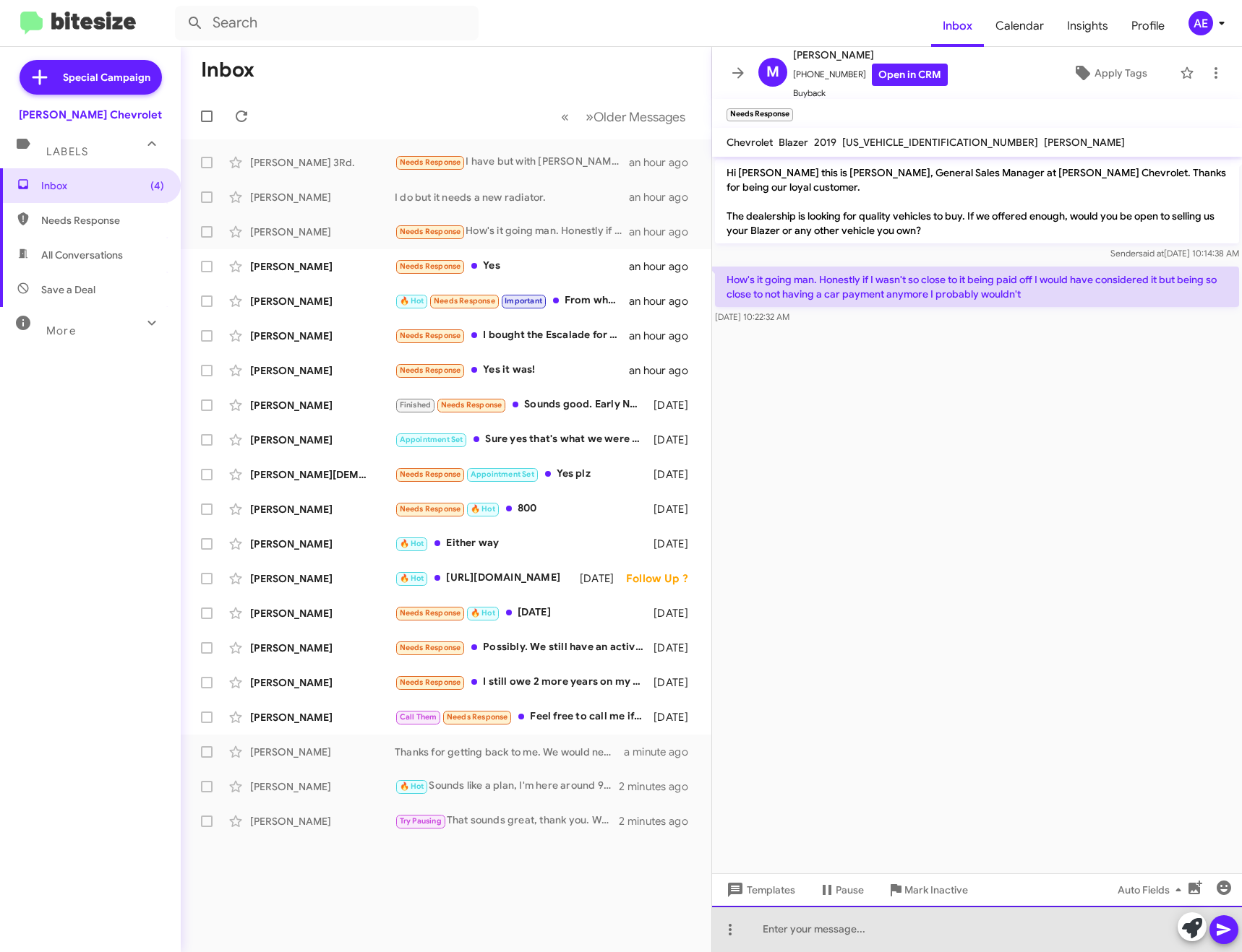
click at [885, 928] on div at bounding box center [977, 928] width 530 height 47
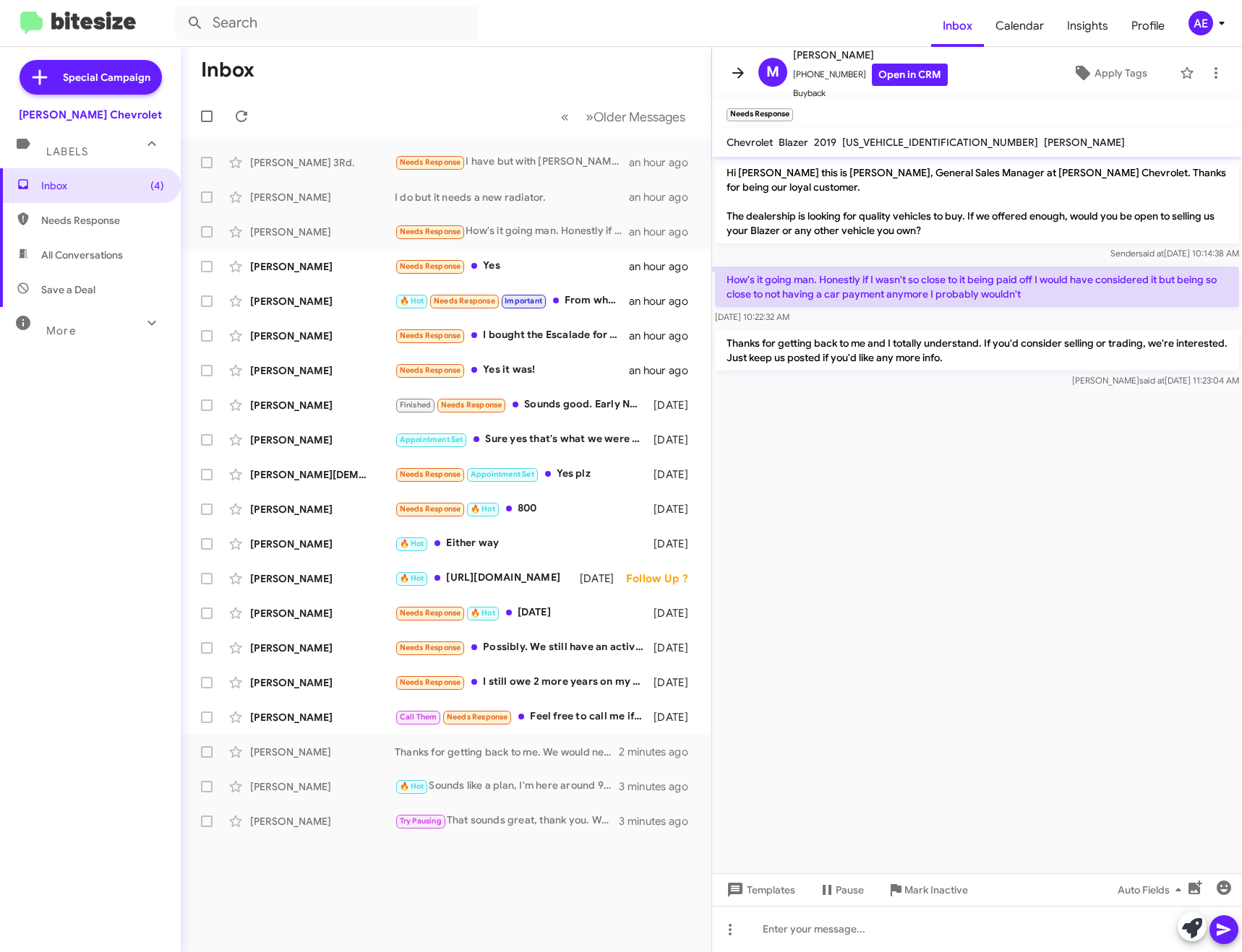
click at [739, 77] on icon at bounding box center [738, 72] width 11 height 10
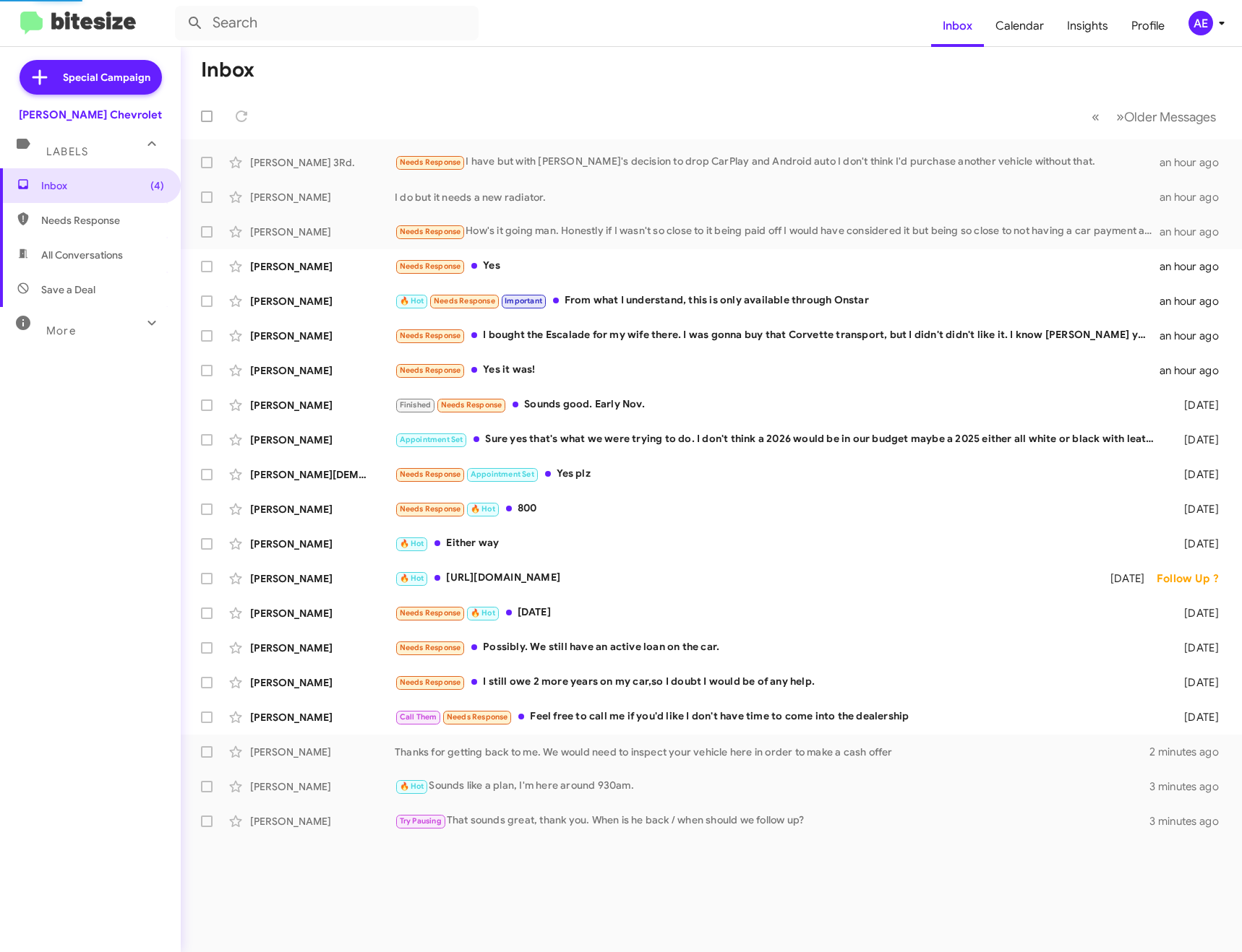
click at [256, 112] on mat-toolbar-row "« Previous » Next Older Messages" at bounding box center [710, 116] width 1061 height 47
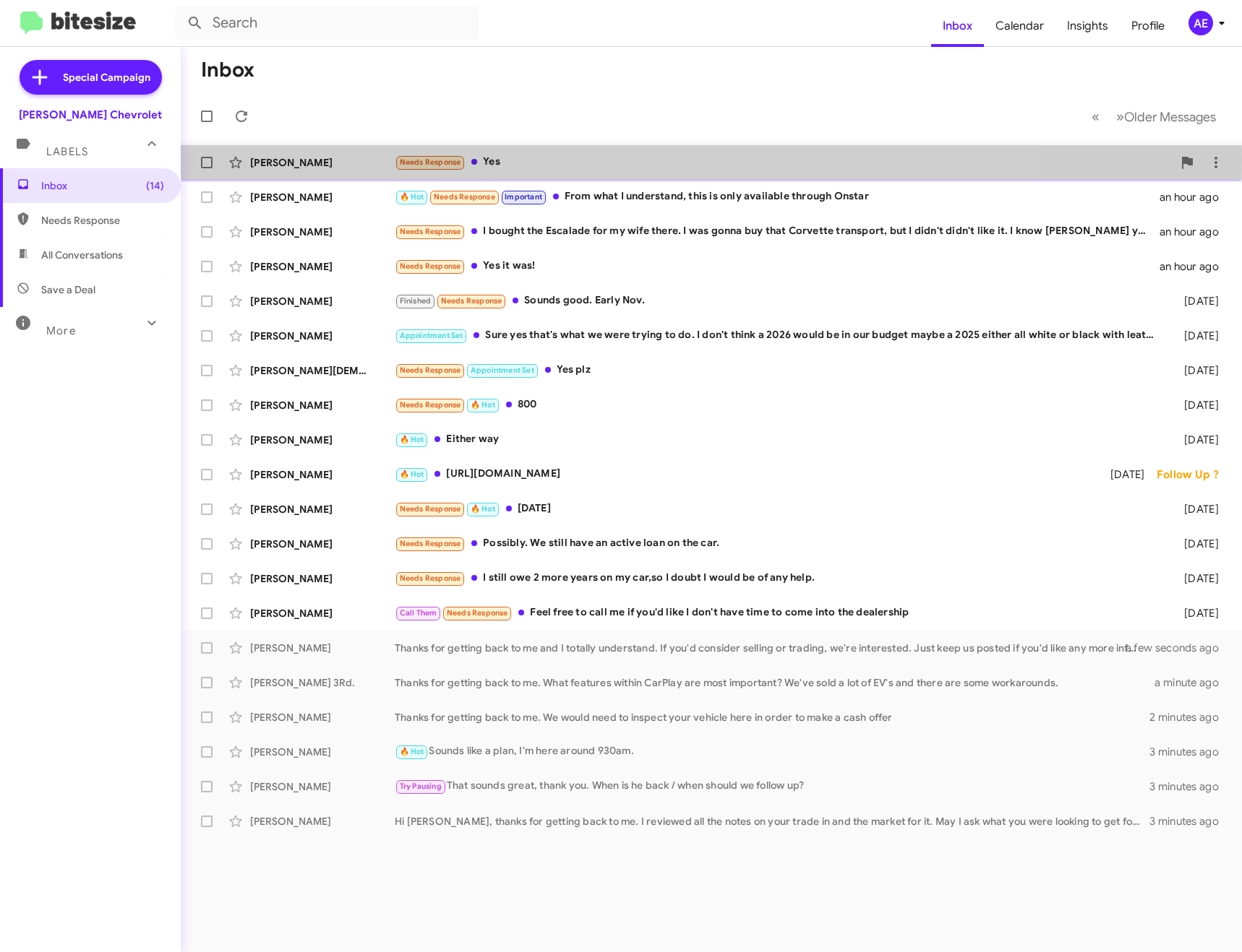
click at [498, 161] on div "Needs Response Yes" at bounding box center [783, 162] width 778 height 17
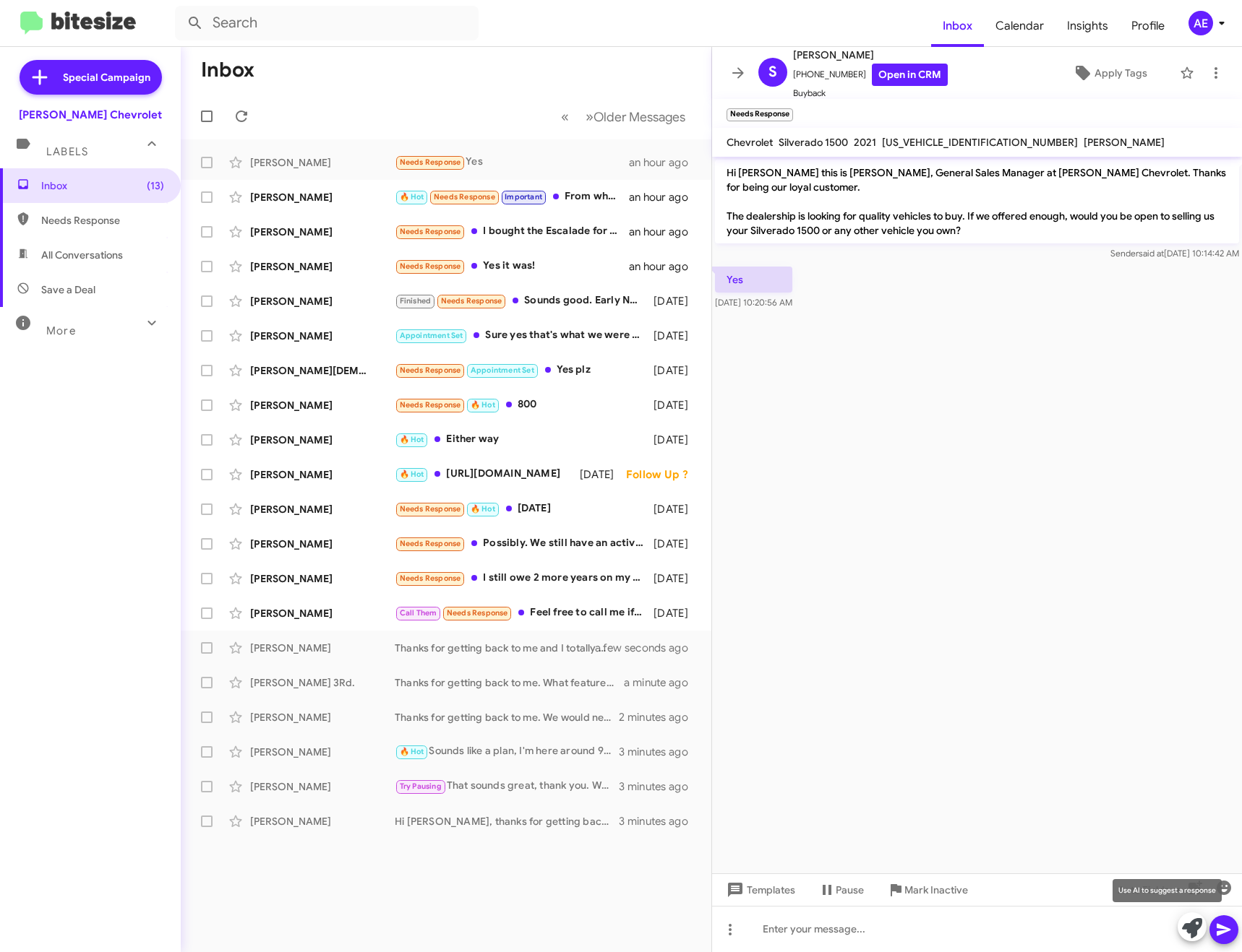
click at [1192, 931] on icon at bounding box center [1191, 927] width 20 height 20
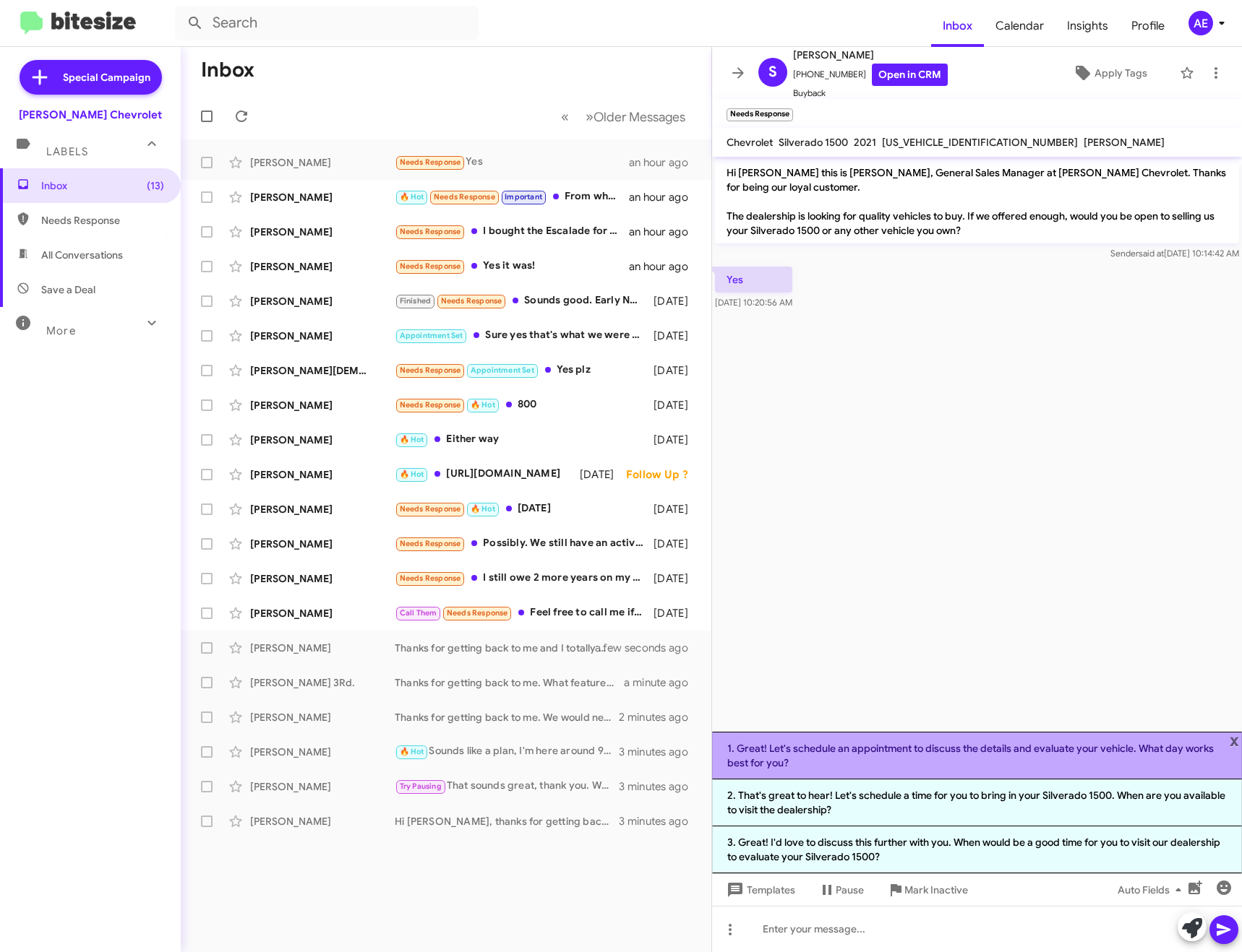
click at [1079, 742] on li "1. Great! Let's schedule an appointment to discuss the details and evaluate you…" at bounding box center [977, 756] width 530 height 47
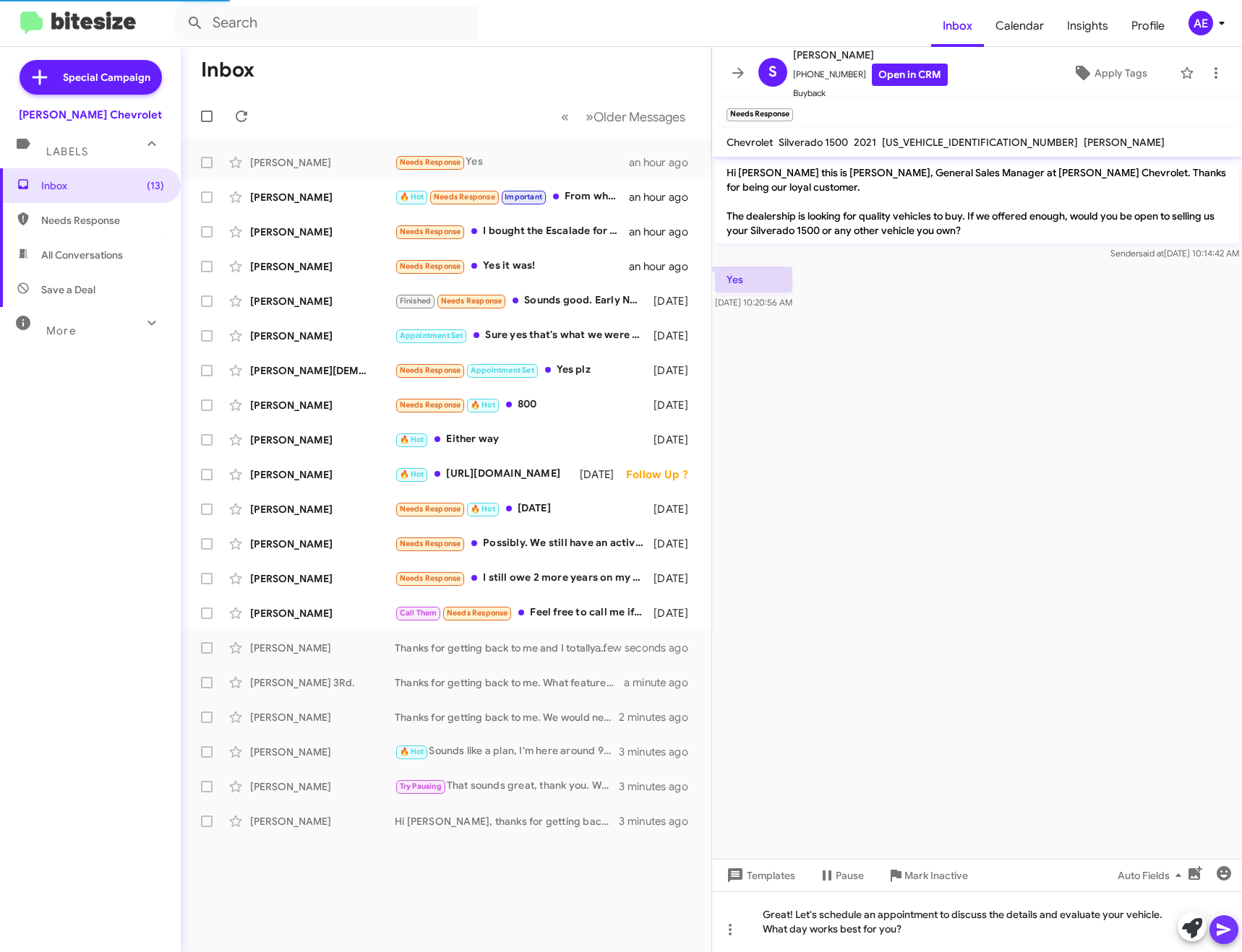
drag, startPoint x: 1231, startPoint y: 925, endPoint x: 1218, endPoint y: 901, distance: 27.3
click at [1230, 925] on icon at bounding box center [1223, 929] width 17 height 17
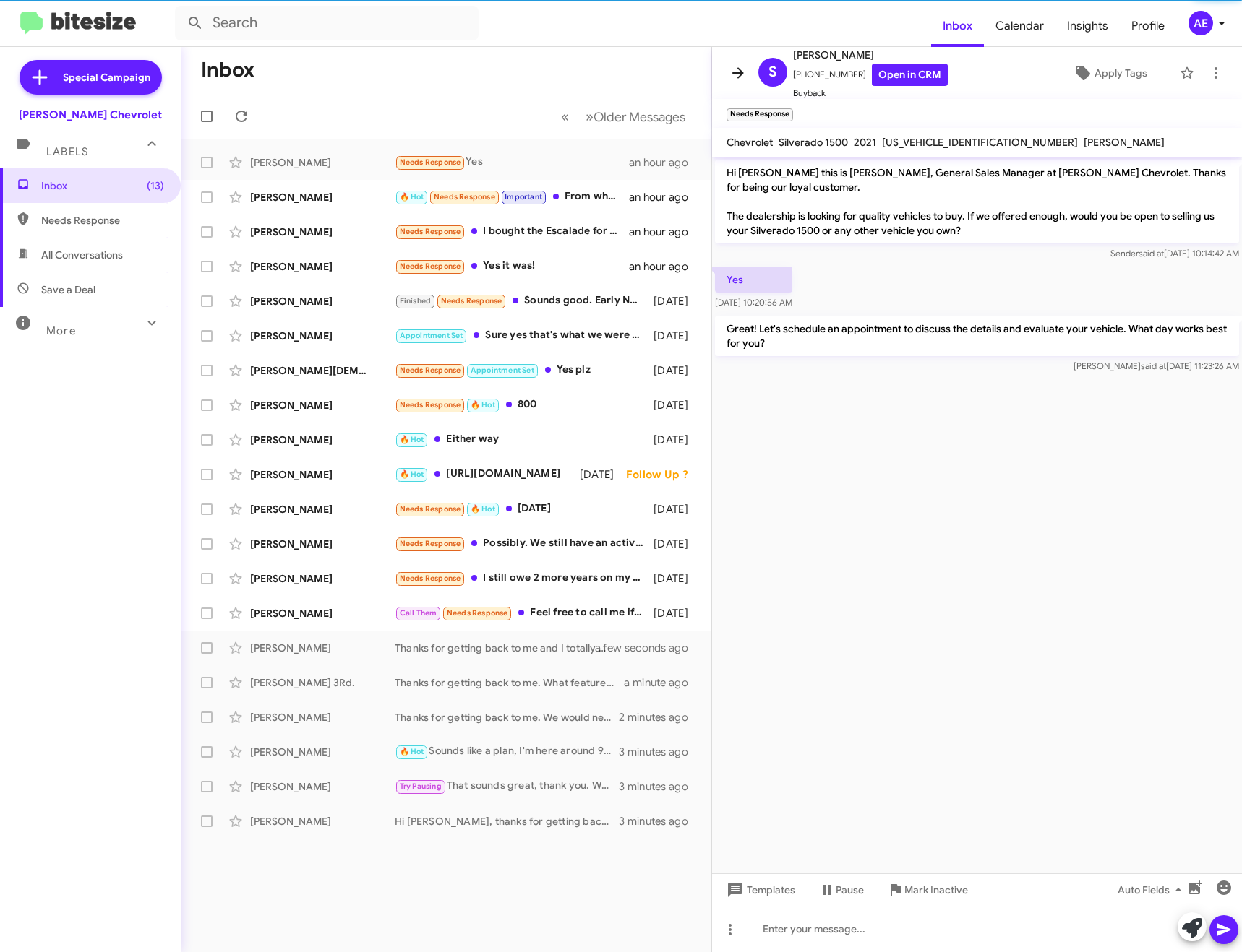
click at [731, 74] on icon at bounding box center [738, 73] width 17 height 17
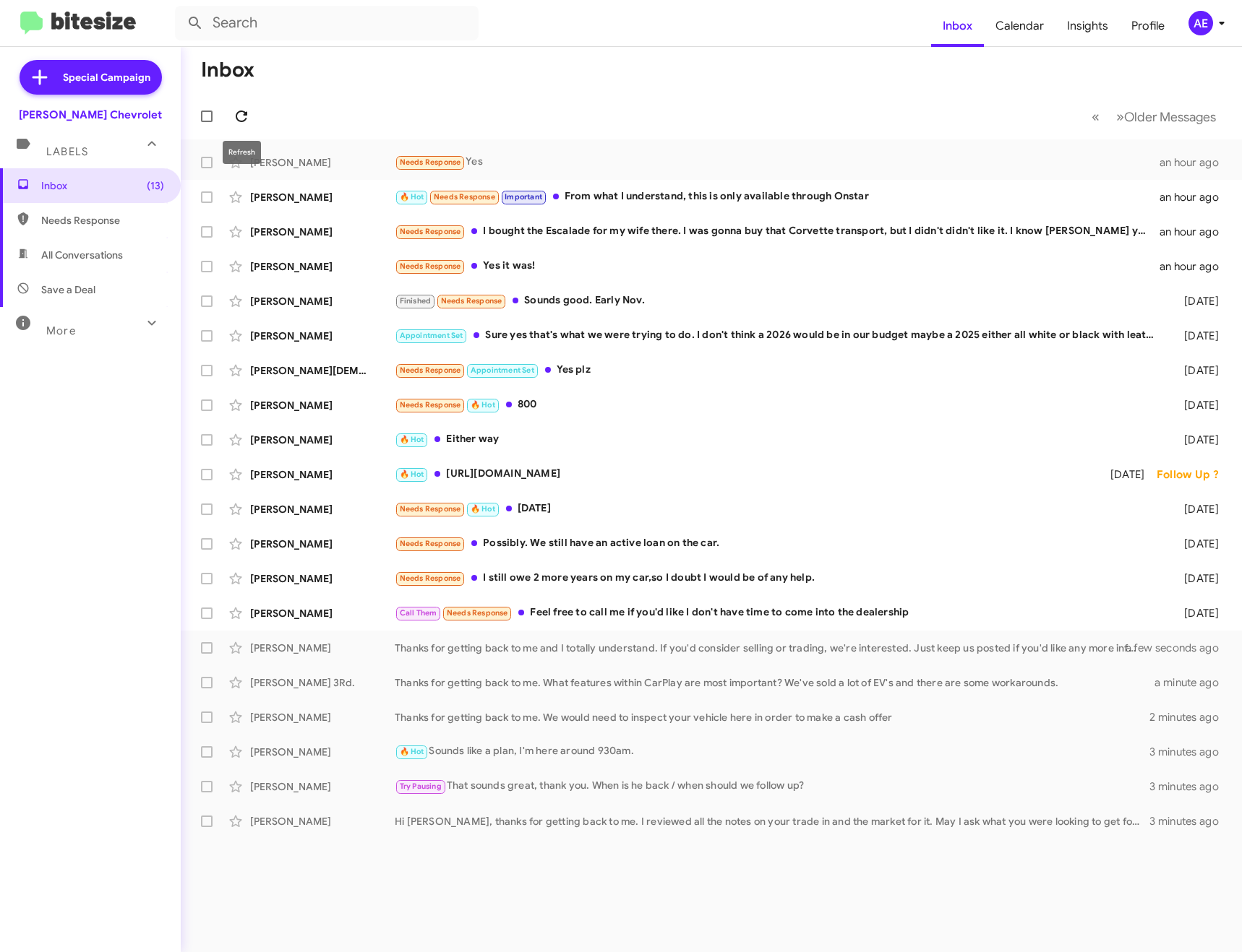
click at [246, 120] on icon at bounding box center [241, 116] width 11 height 11
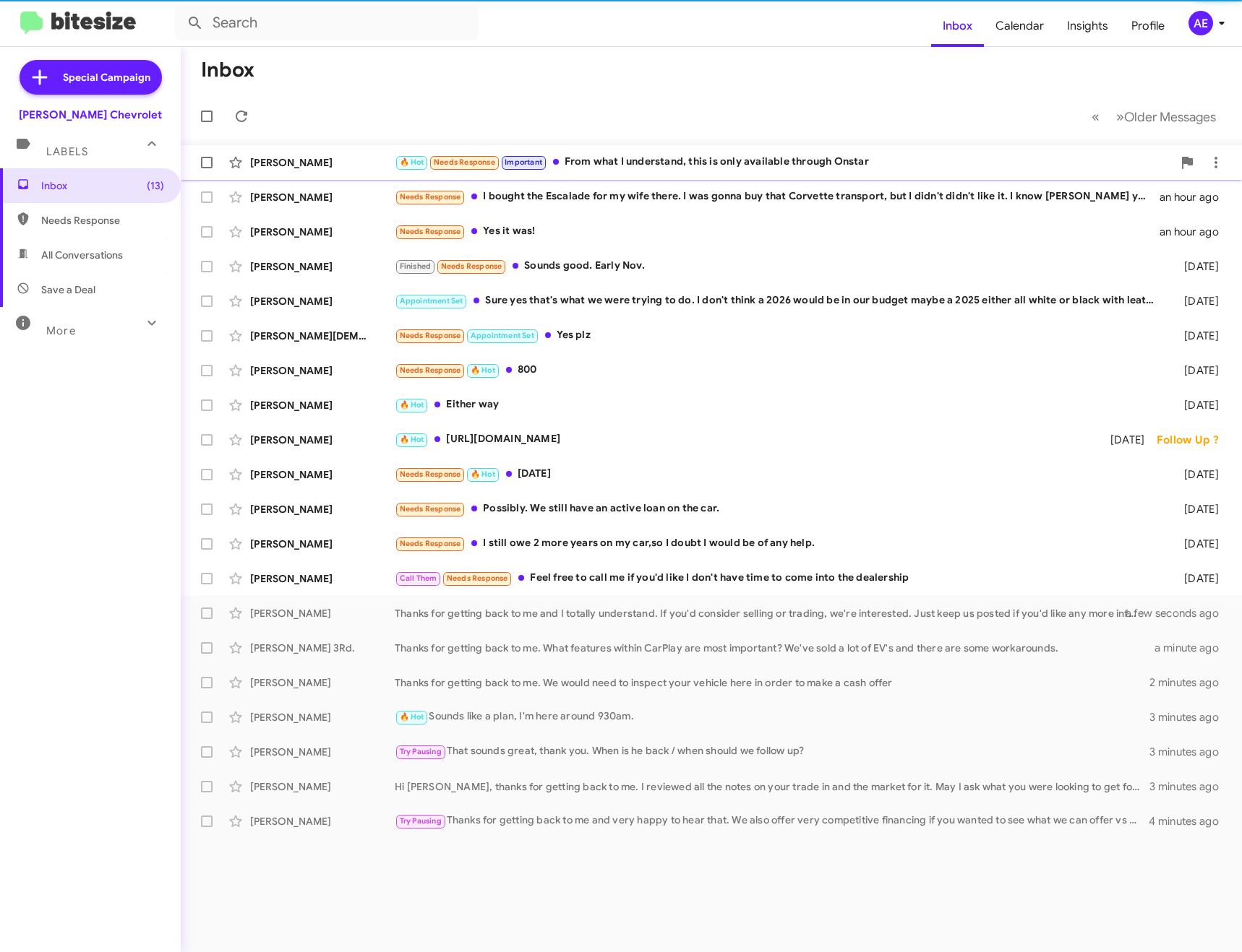
click at [632, 156] on div "🔥 Hot Needs Response Important From what I understand, this is only available t…" at bounding box center [783, 162] width 778 height 17
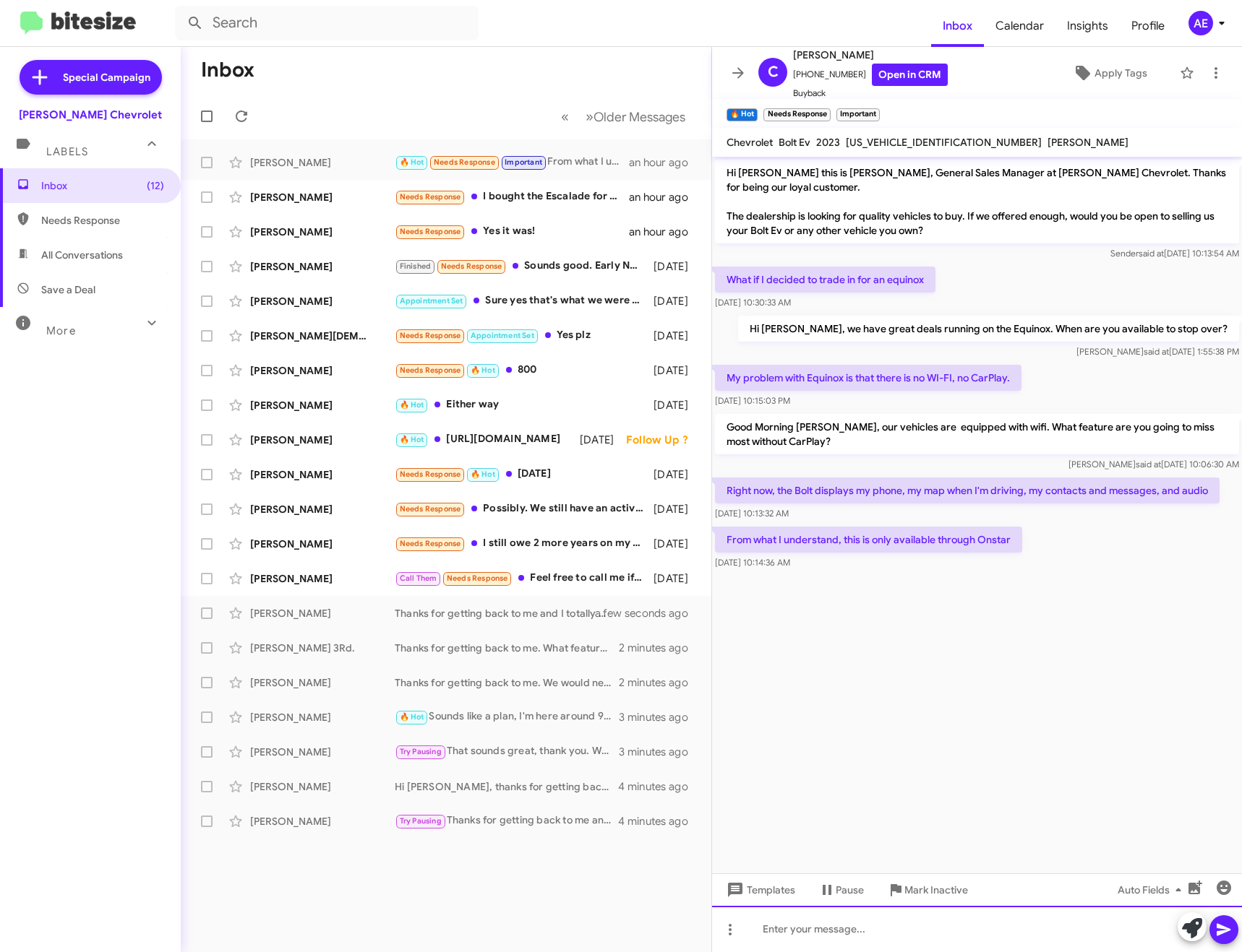
click at [854, 930] on div at bounding box center [977, 928] width 530 height 47
click at [872, 924] on div at bounding box center [977, 928] width 530 height 47
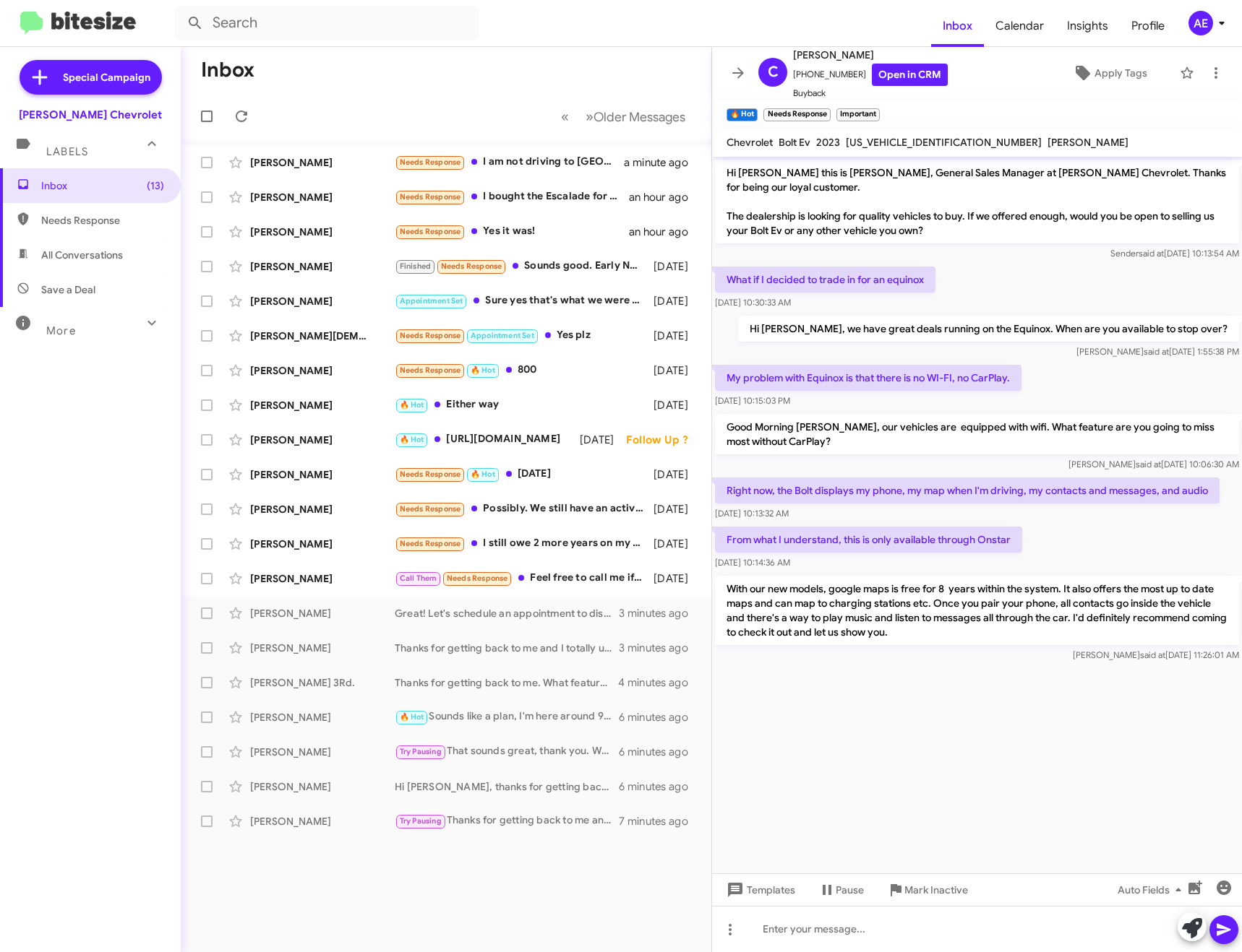
click at [740, 71] on icon at bounding box center [738, 73] width 17 height 17
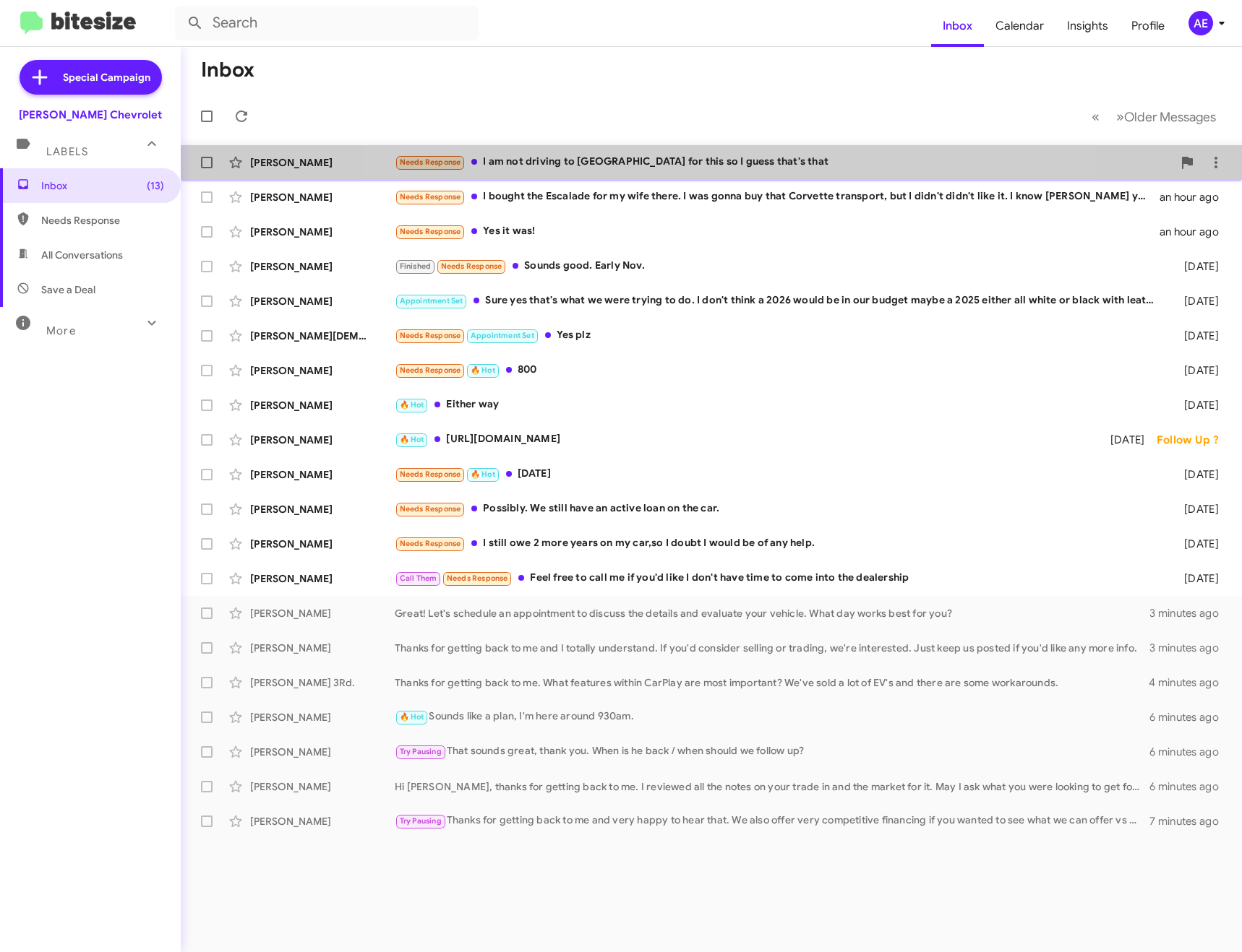
click at [710, 152] on div "[PERSON_NAME] Needs Response I am not driving to [GEOGRAPHIC_DATA] for this so …" at bounding box center [710, 162] width 1038 height 28
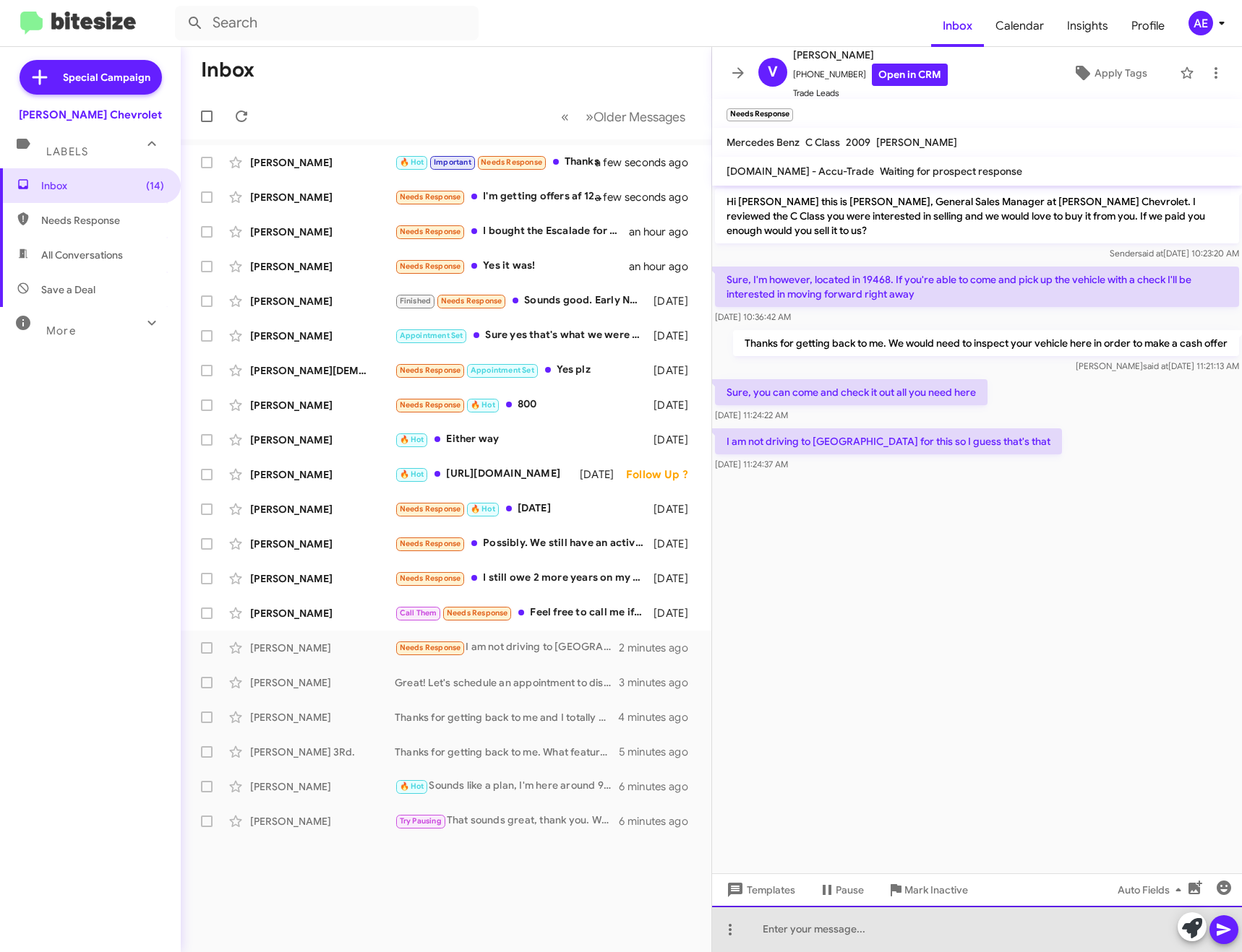
click at [867, 927] on div at bounding box center [977, 928] width 530 height 47
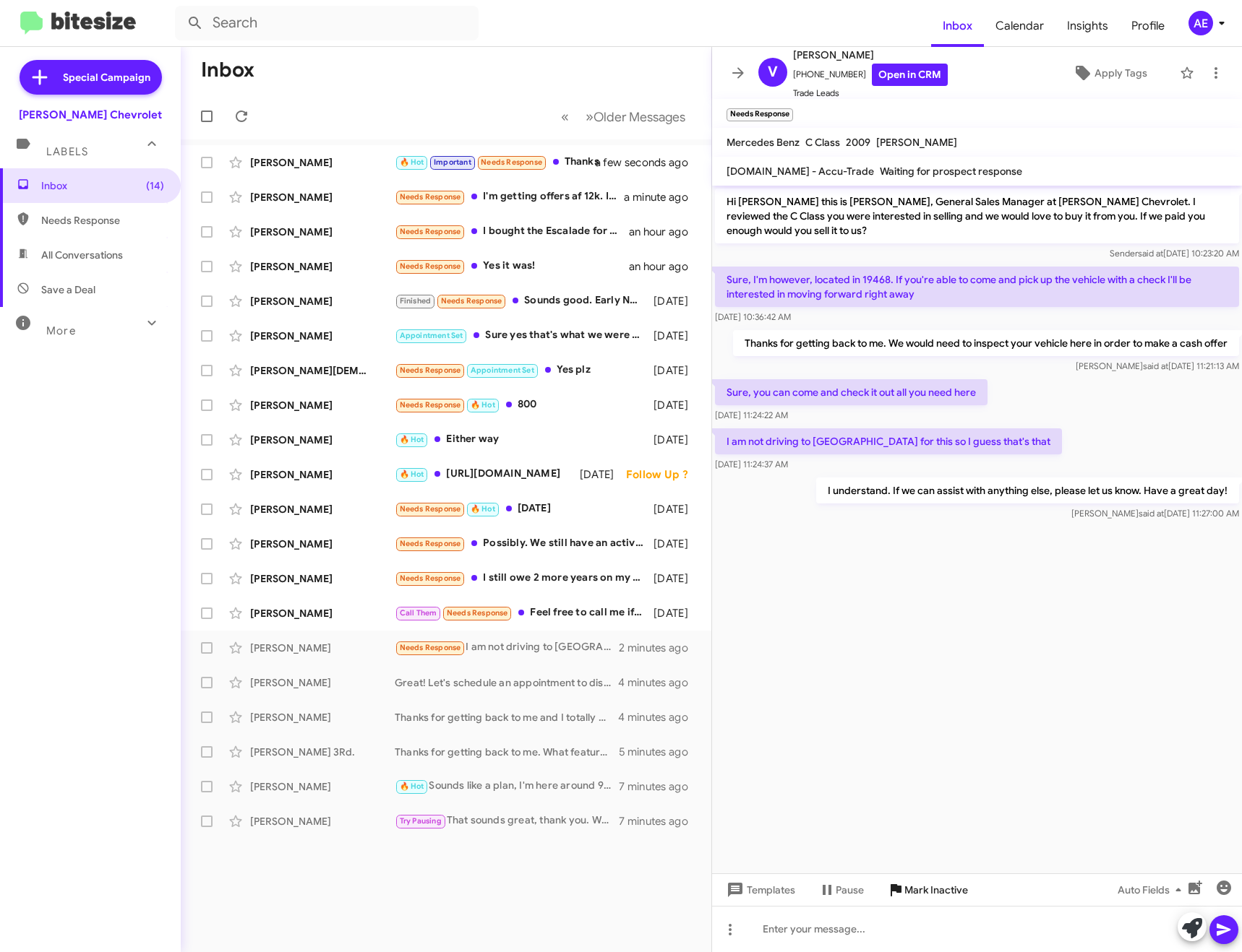
click at [924, 890] on span "Mark Inactive" at bounding box center [935, 889] width 64 height 26
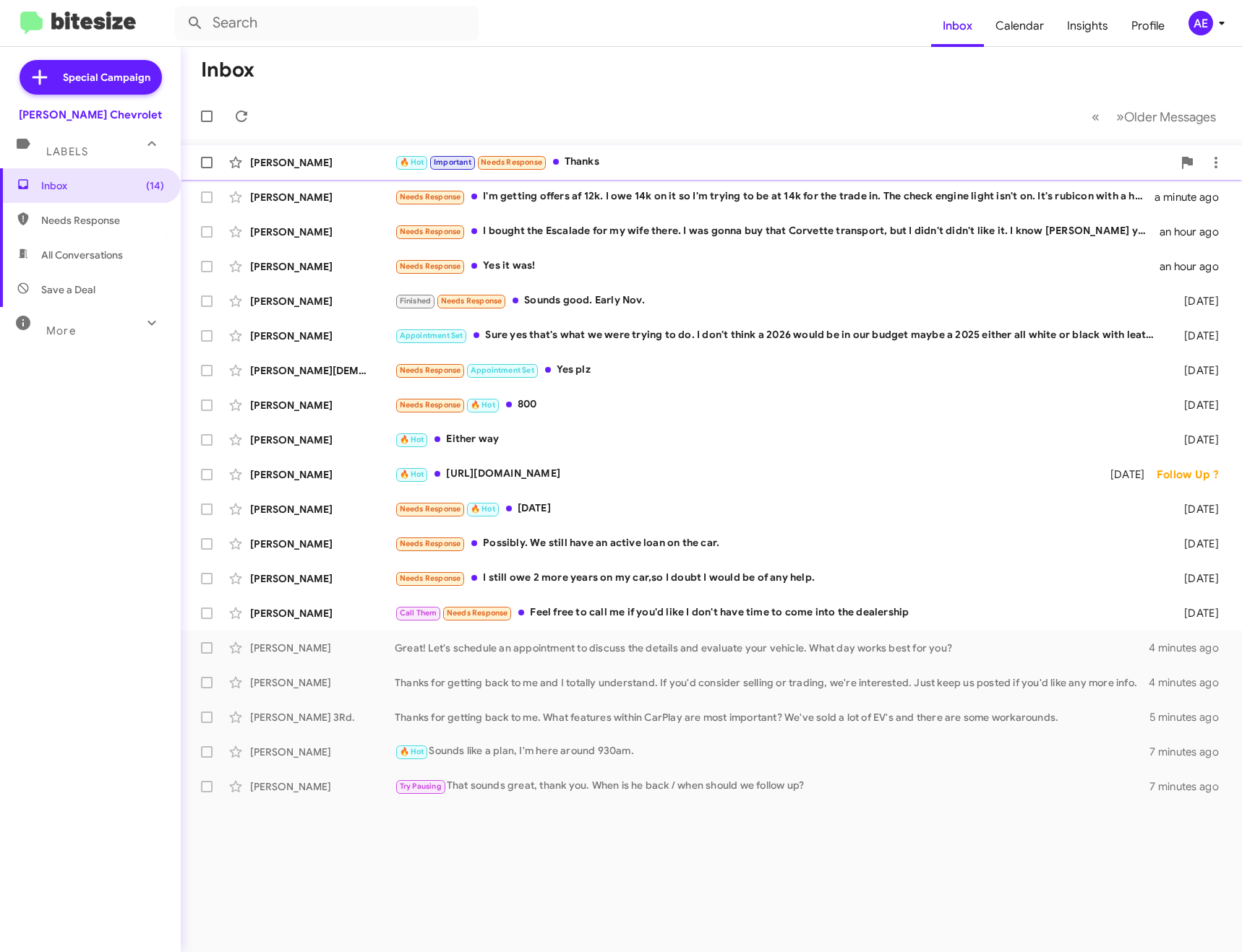
click at [603, 157] on div "🔥 Hot Important Needs Response Thanks" at bounding box center [783, 162] width 778 height 17
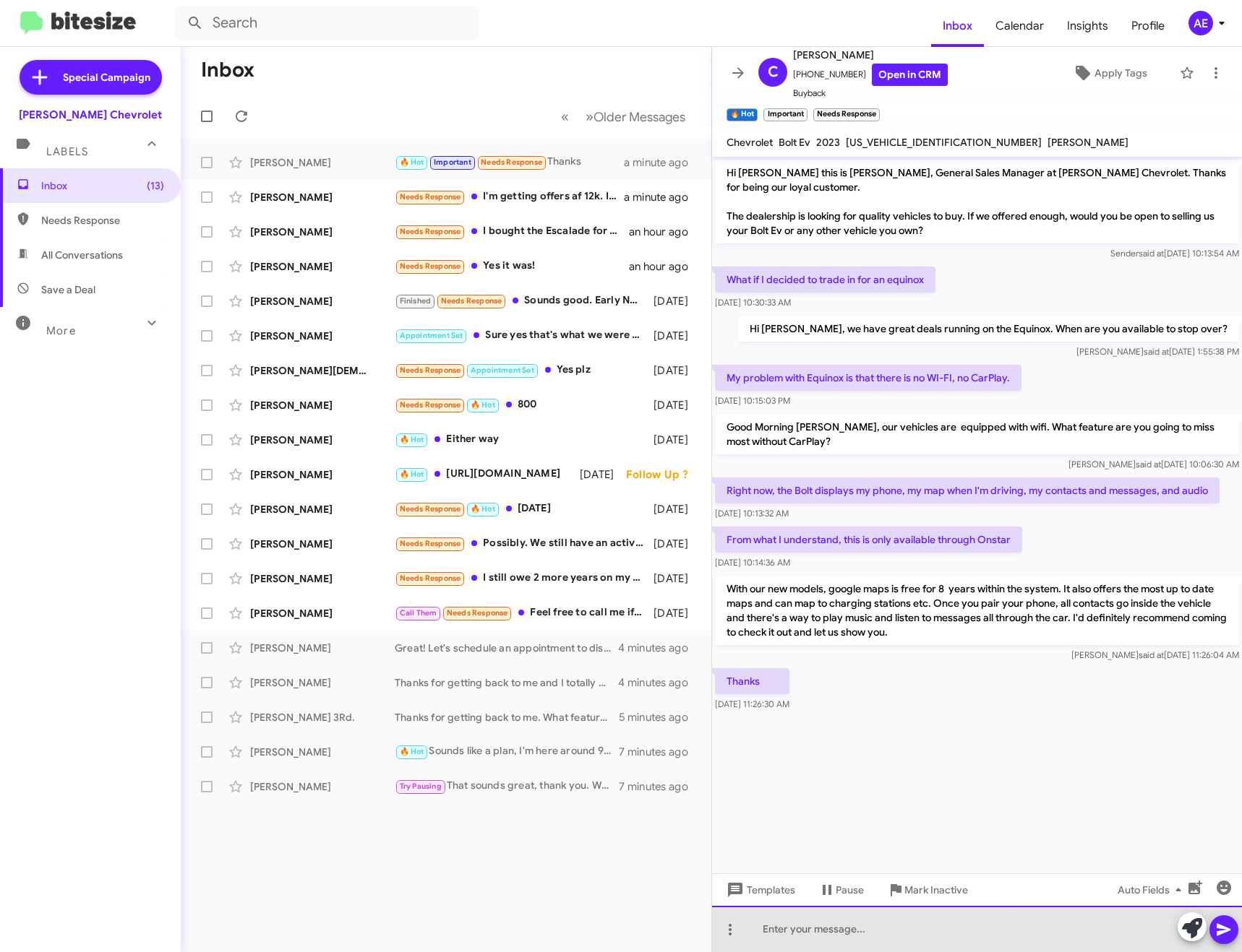
click at [851, 936] on div at bounding box center [977, 928] width 530 height 47
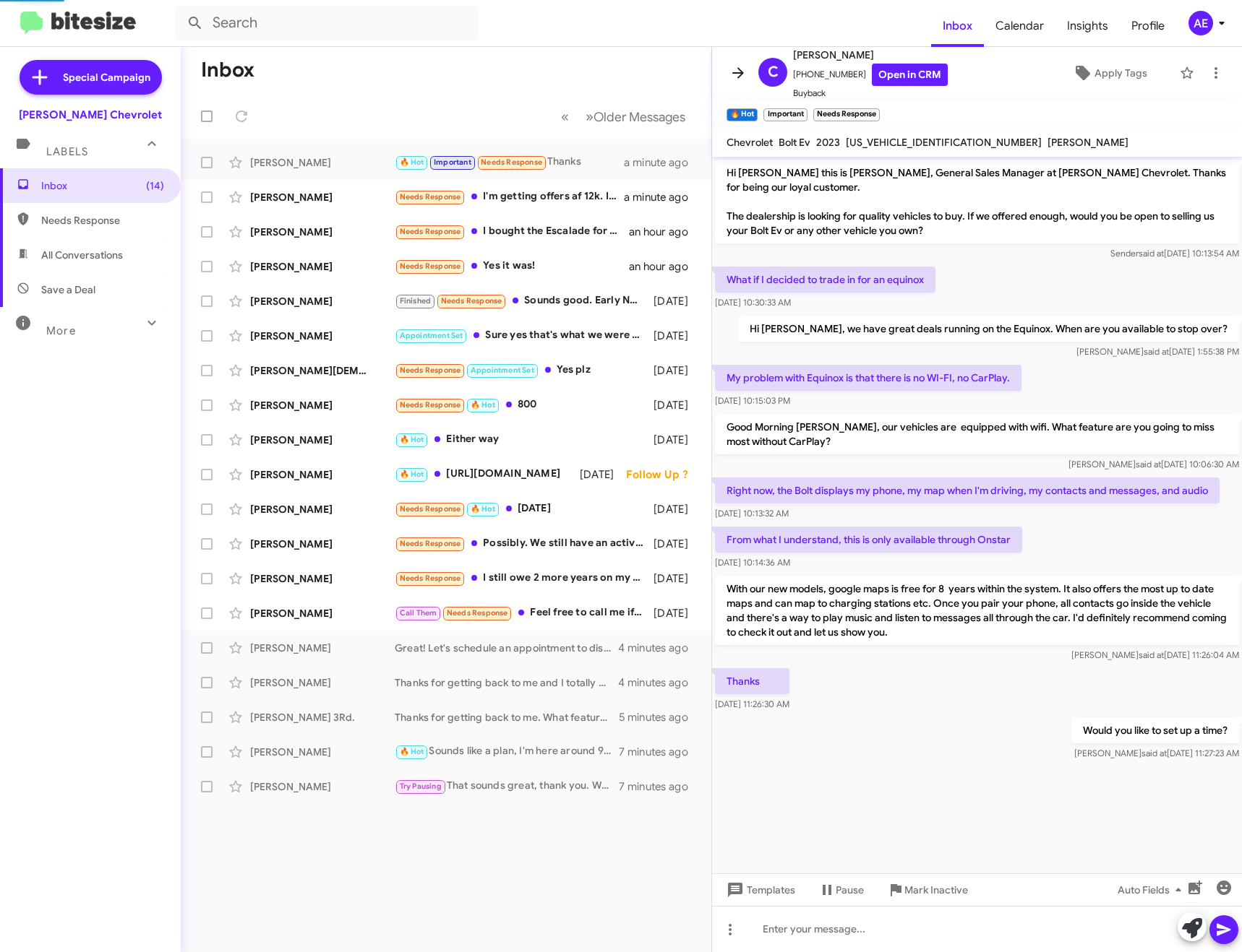
click at [733, 68] on icon at bounding box center [738, 73] width 17 height 17
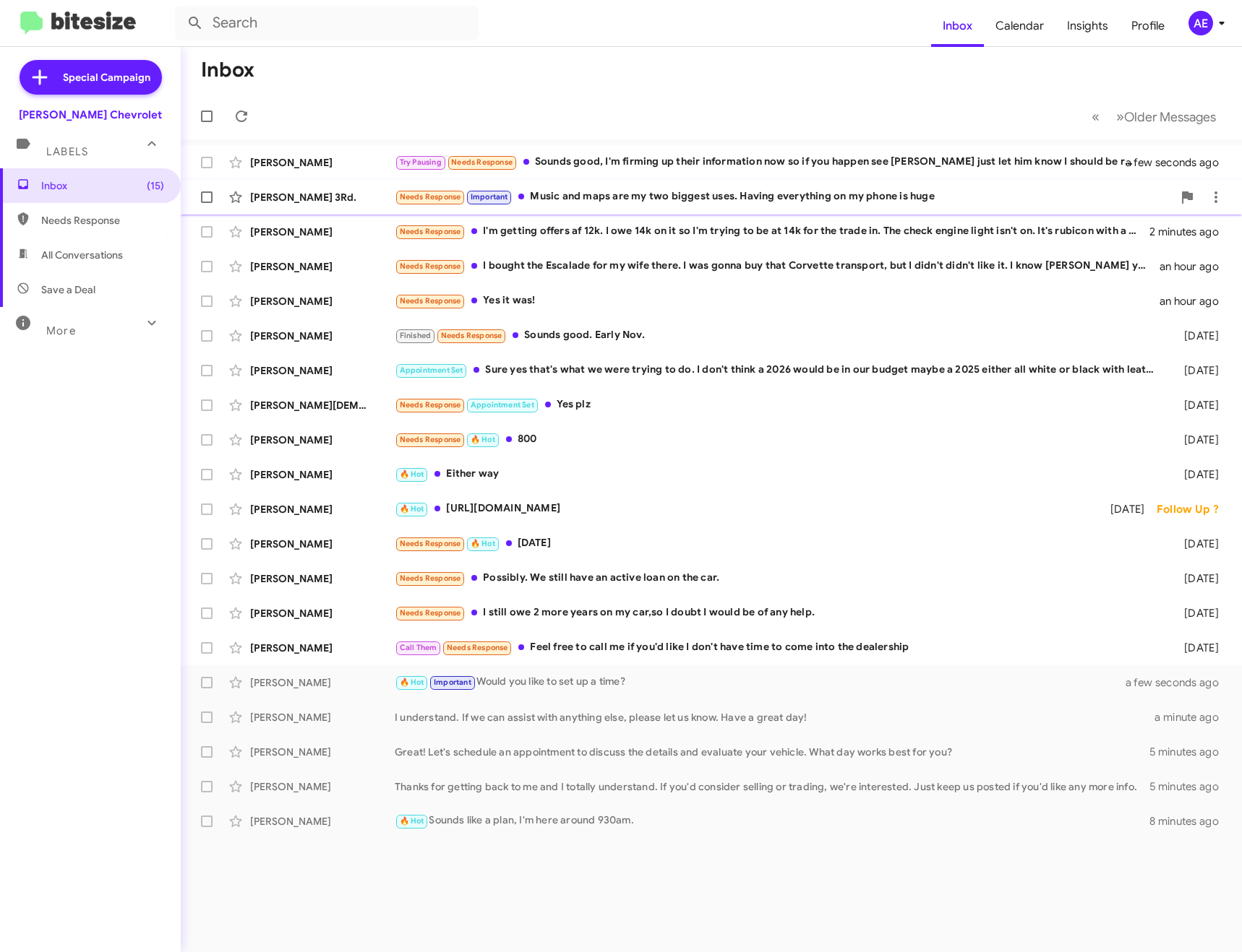
click at [661, 197] on div "Needs Response Important Music and maps are my two biggest uses. Having everyth…" at bounding box center [783, 197] width 778 height 17
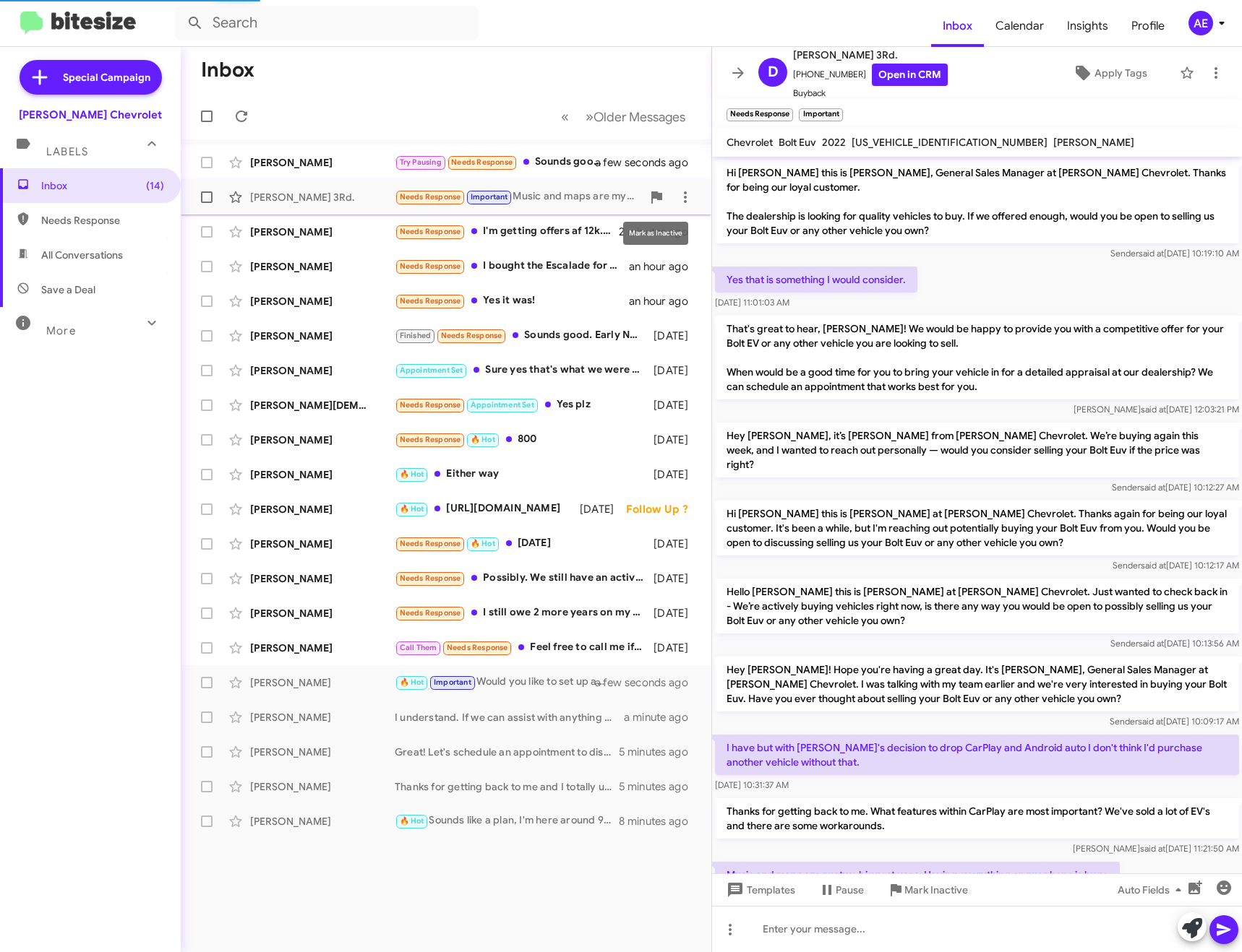
scroll to position [56, 0]
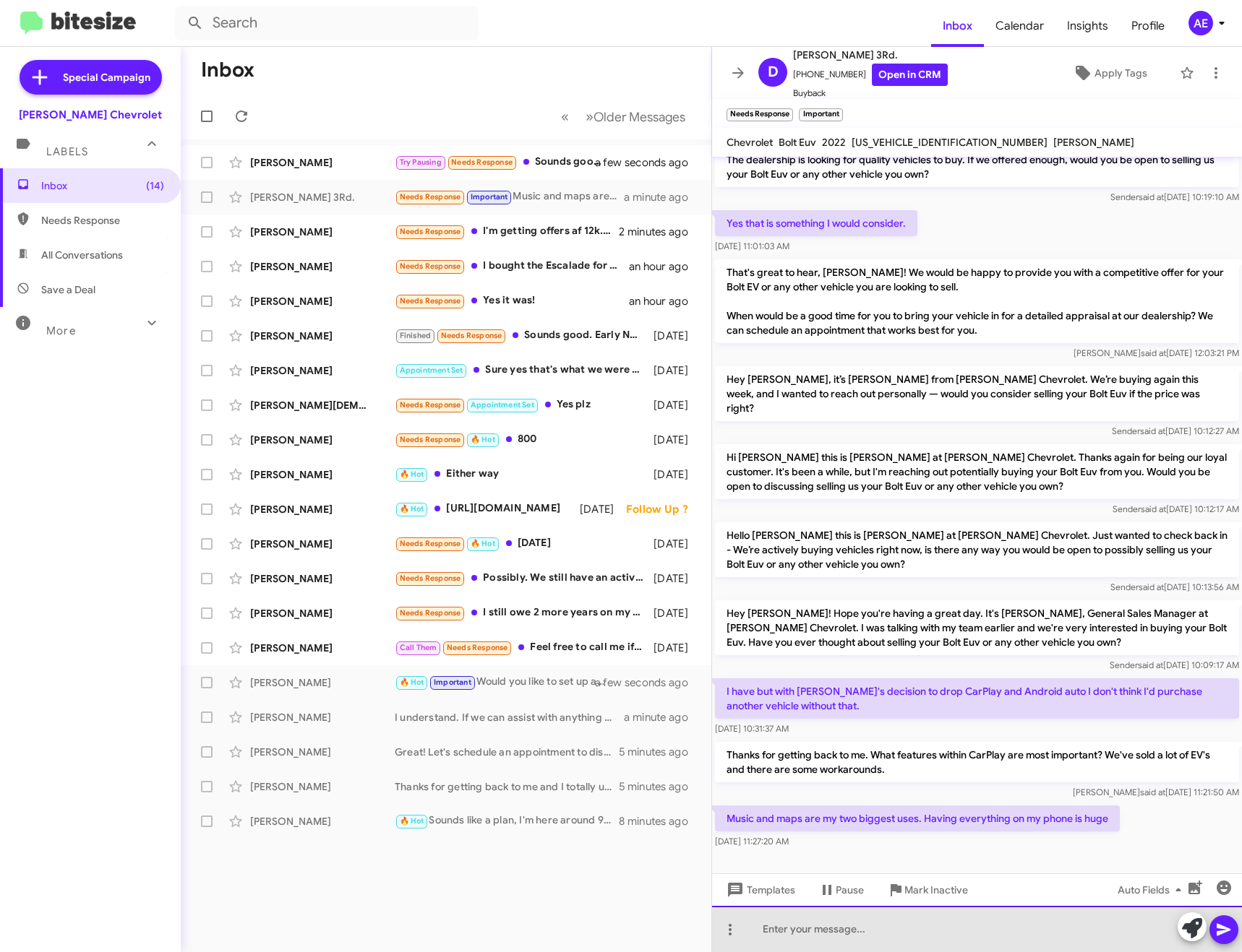
click at [881, 925] on div at bounding box center [977, 928] width 530 height 47
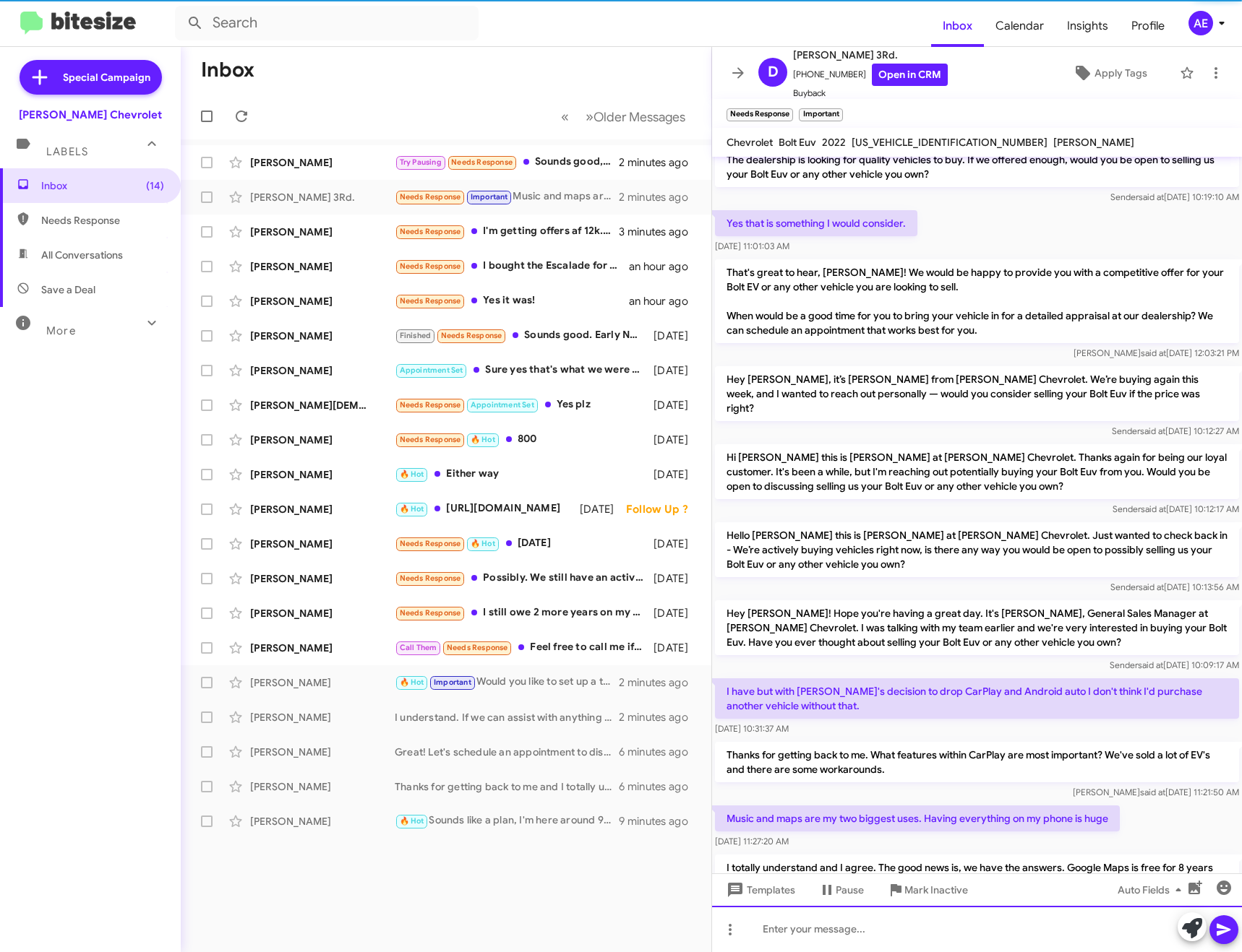
scroll to position [167, 0]
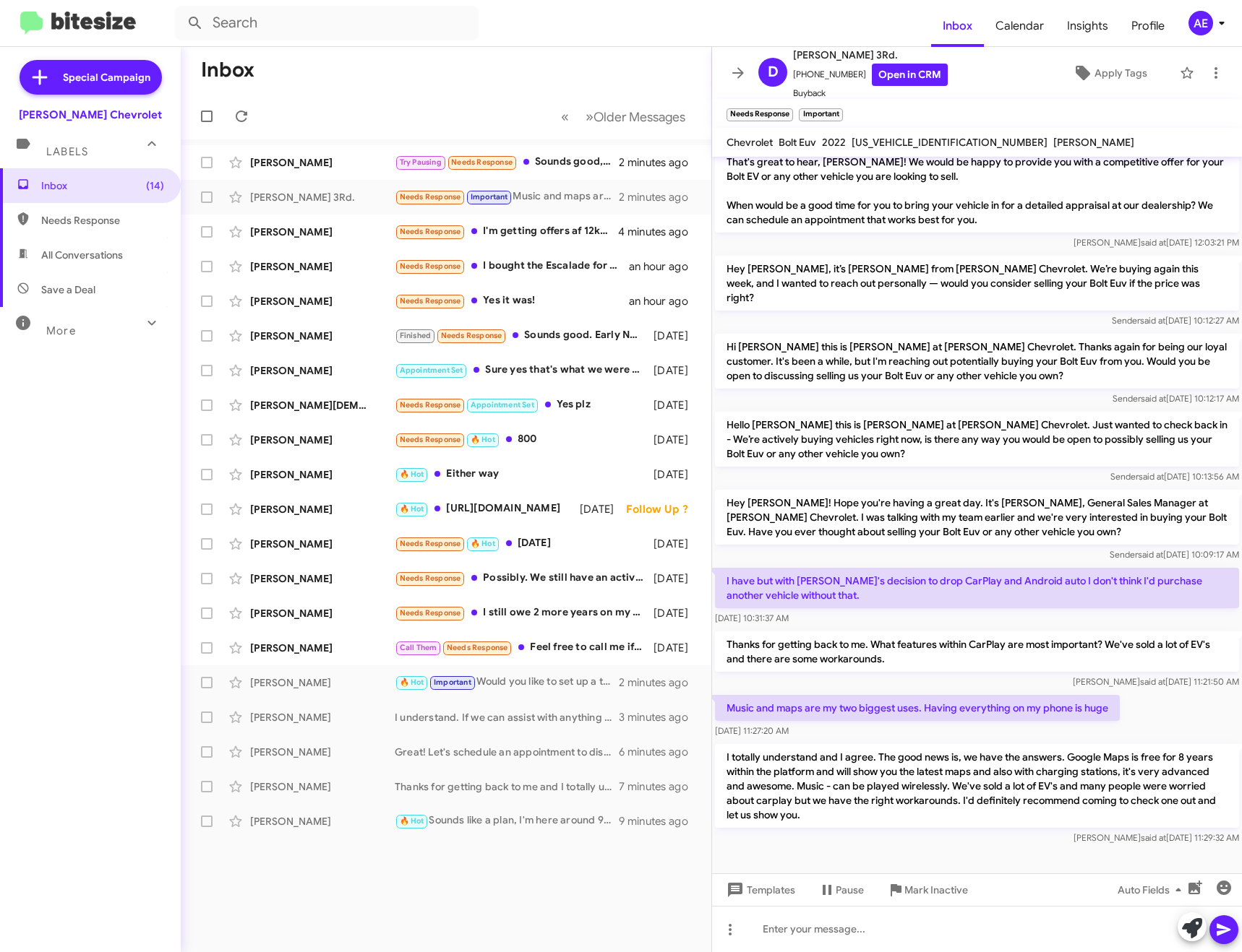
click at [733, 77] on icon at bounding box center [738, 73] width 17 height 17
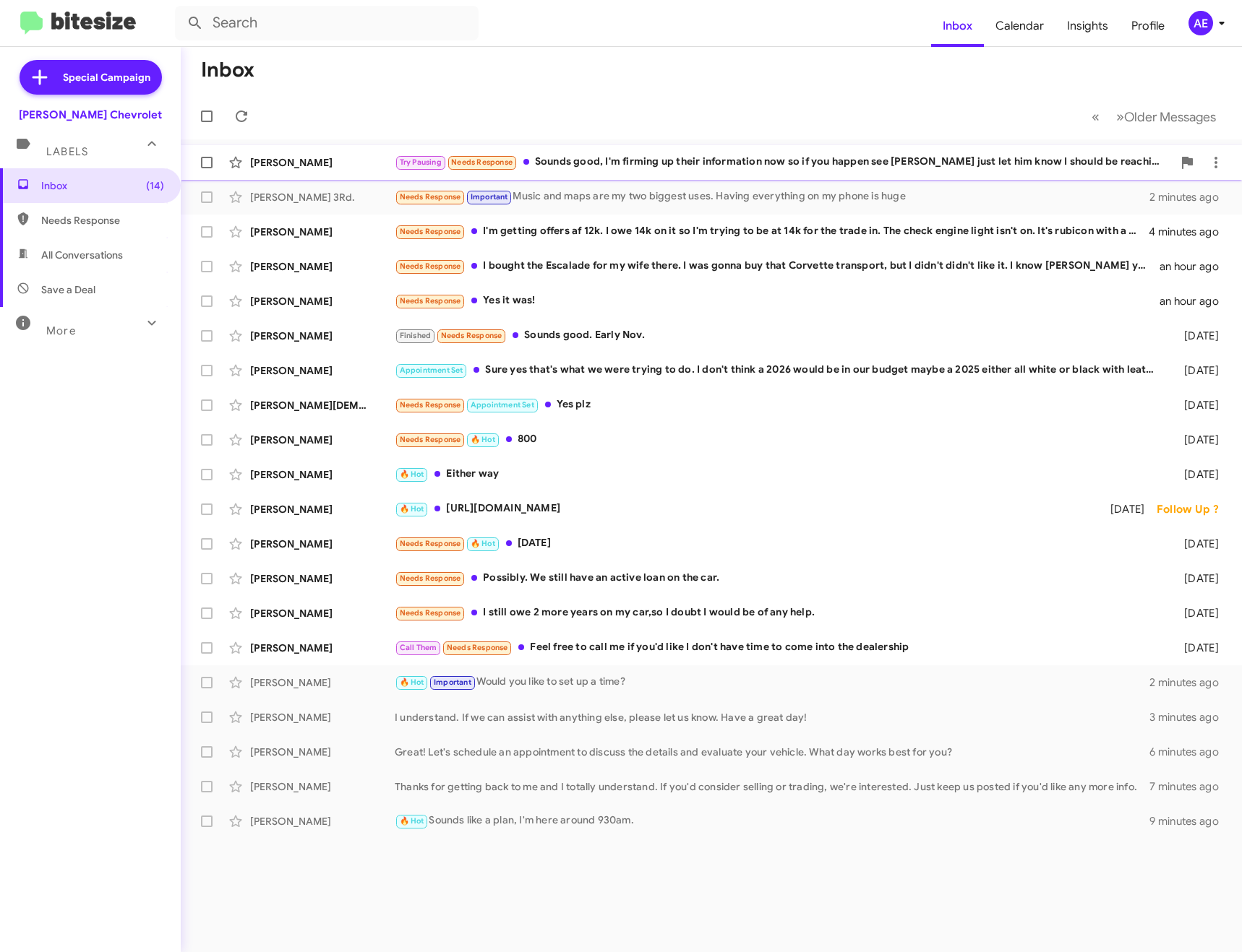
click at [674, 158] on div "Try Pausing Needs Response Sounds good, I'm firming up their information now so…" at bounding box center [783, 162] width 778 height 17
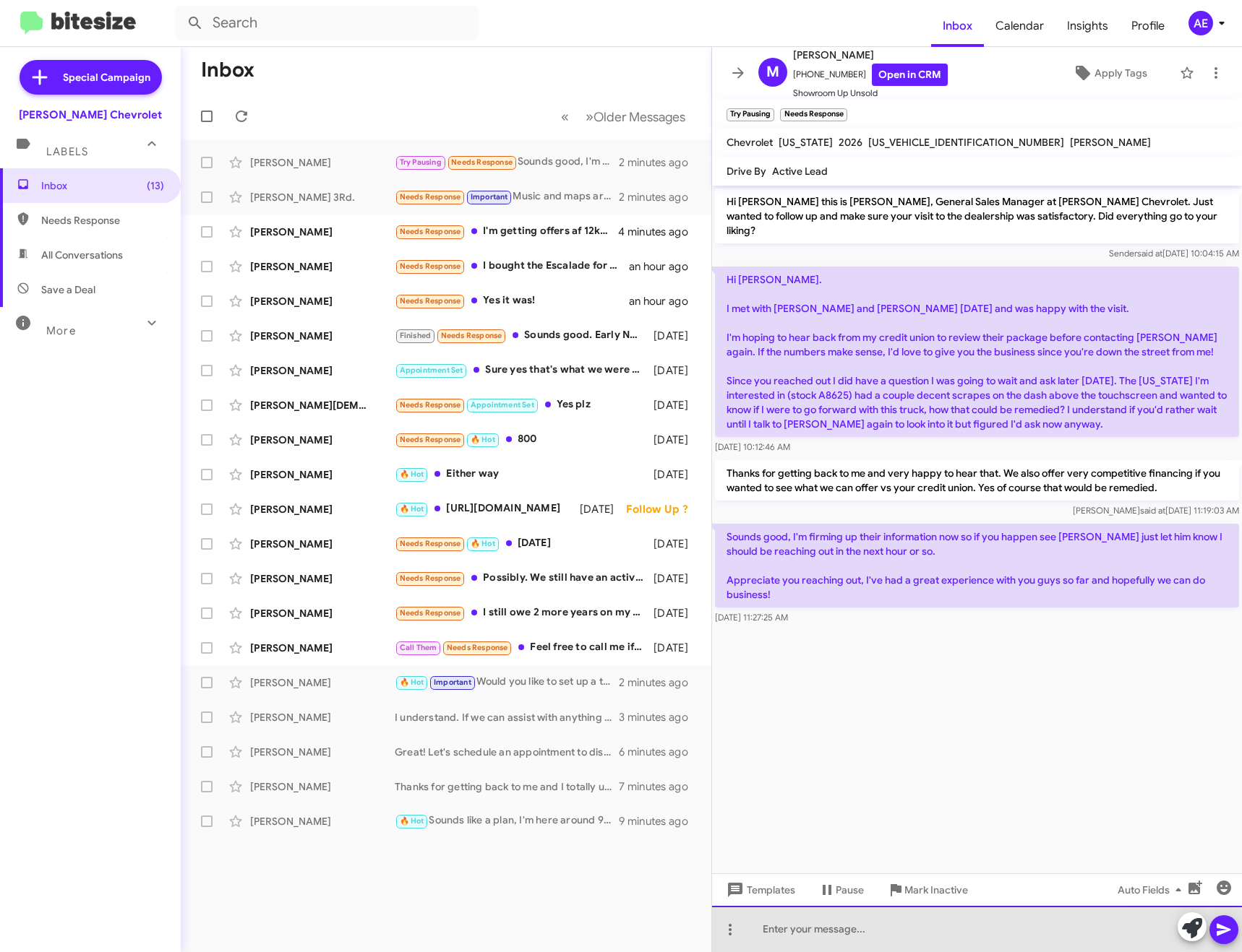
click at [819, 935] on div at bounding box center [977, 928] width 530 height 47
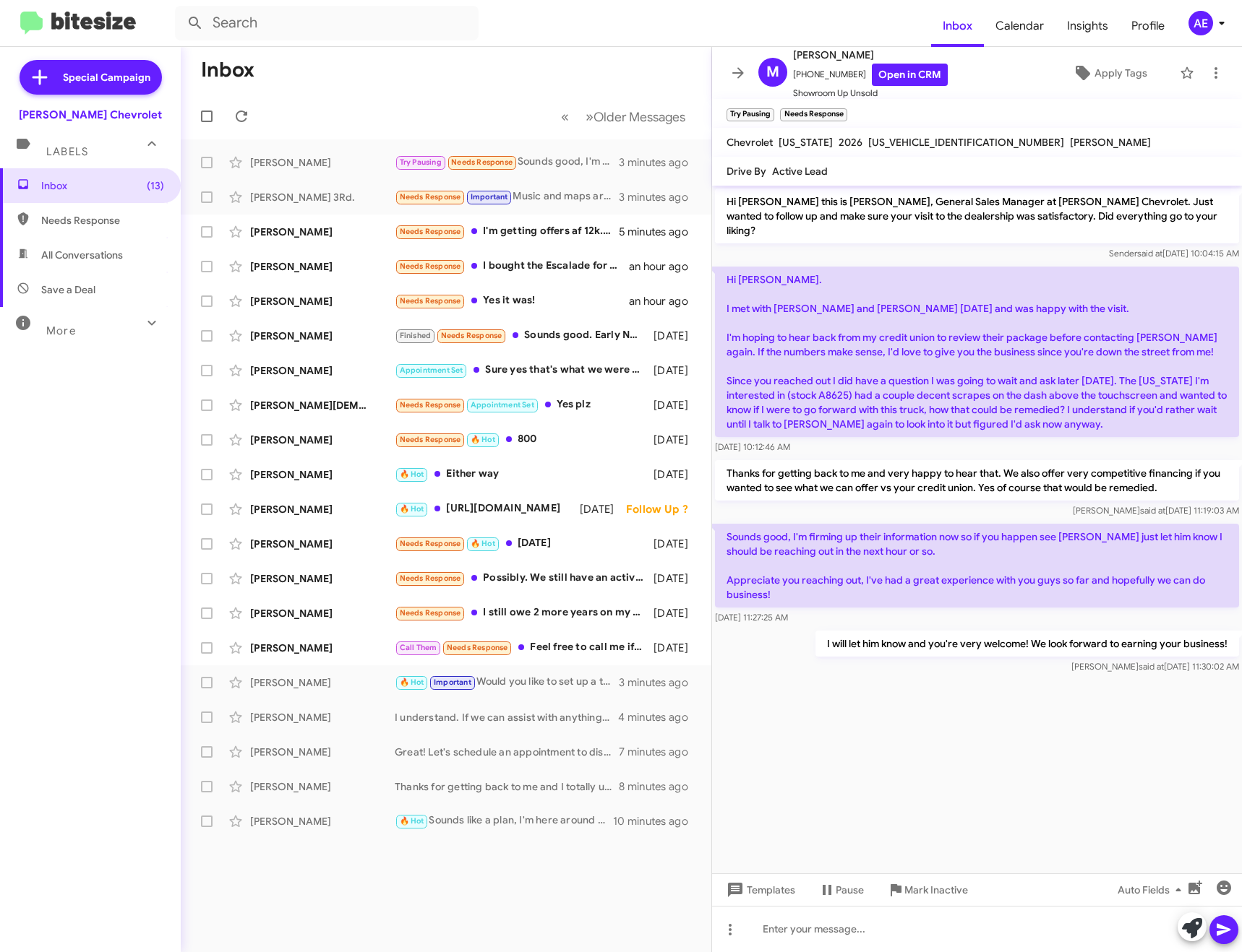
click at [740, 73] on icon at bounding box center [738, 72] width 11 height 10
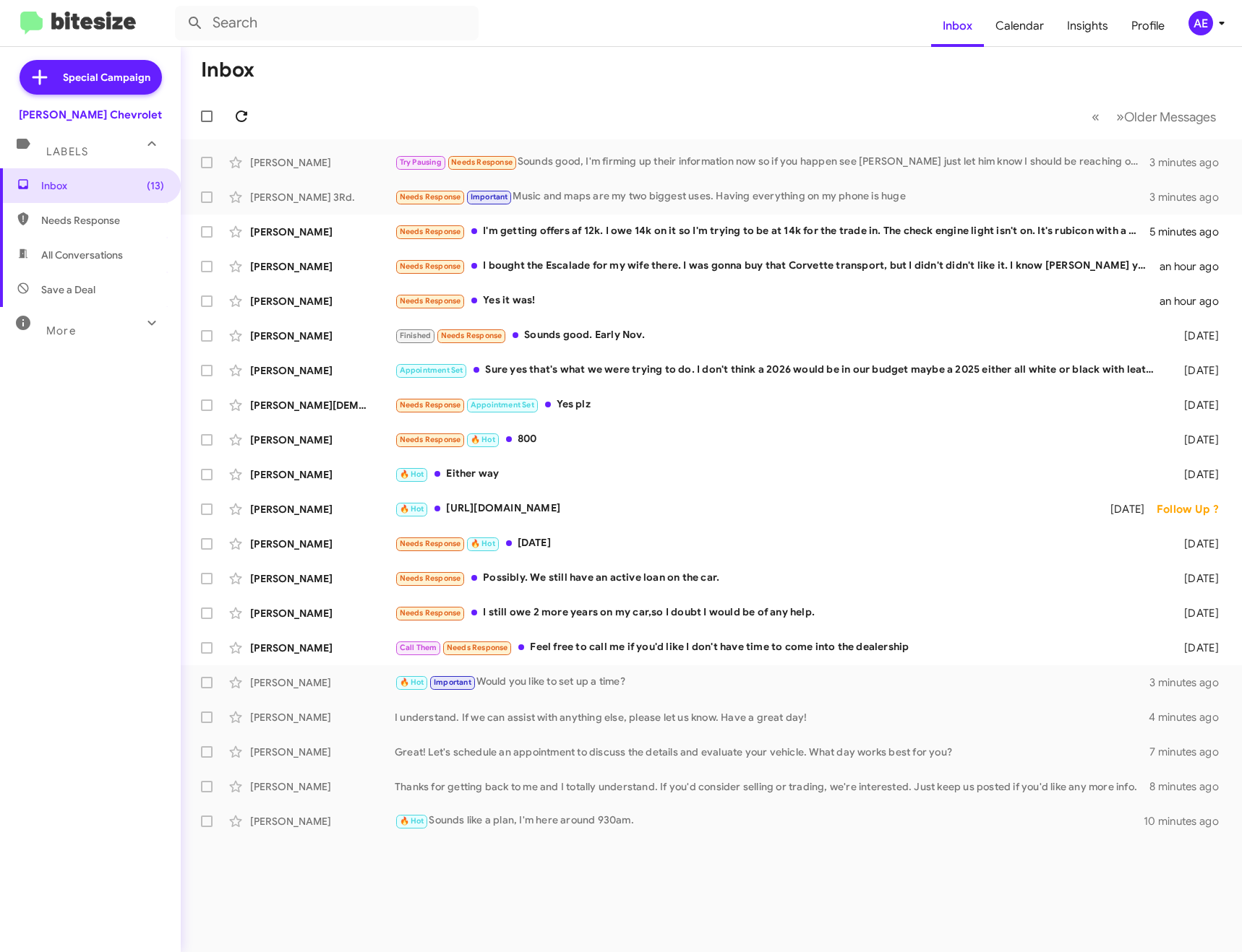
click at [235, 105] on button at bounding box center [241, 116] width 28 height 28
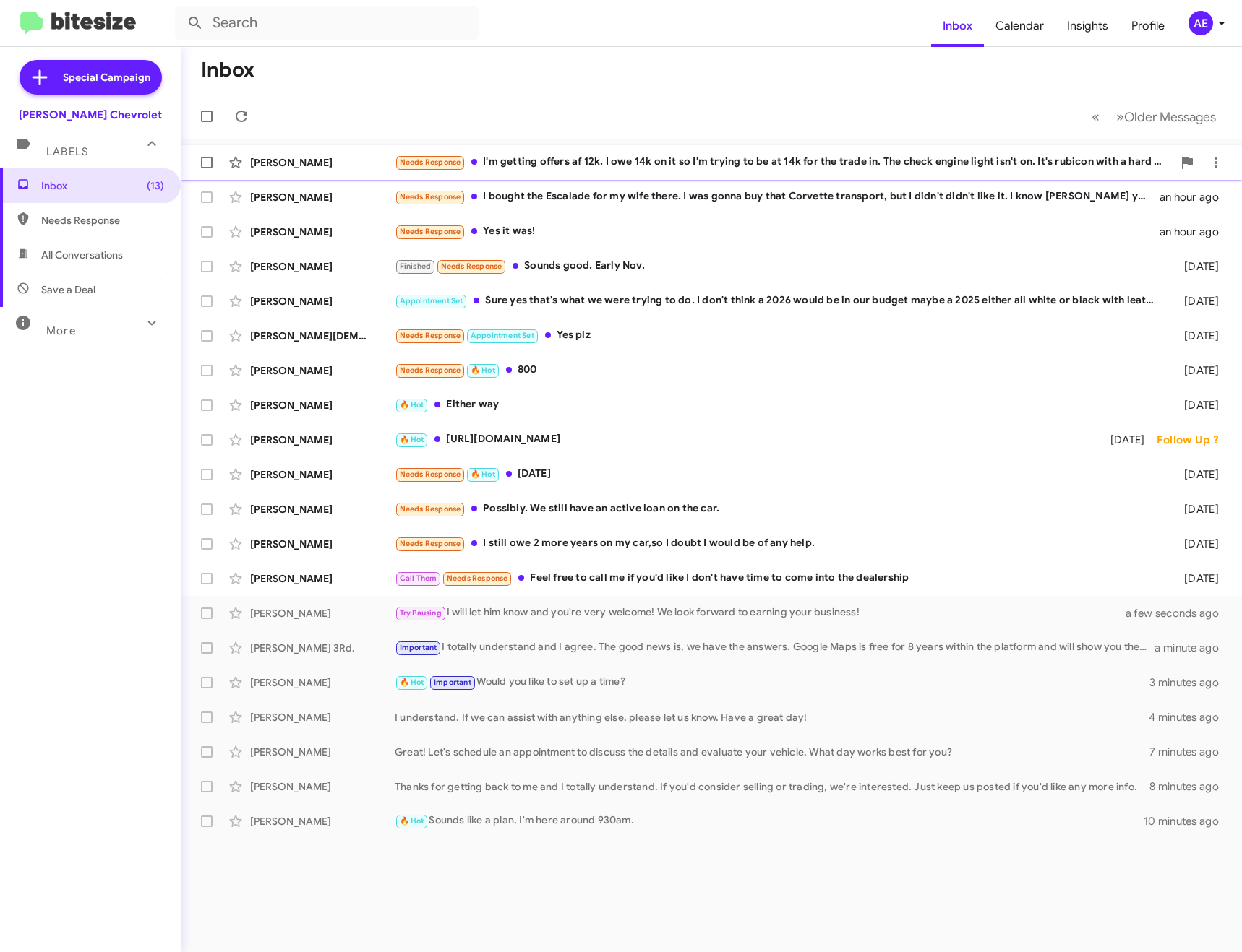
click at [574, 158] on div "Needs Response I'm getting offers af 12k. I owe 14k on it so I'm trying to be a…" at bounding box center [783, 162] width 778 height 17
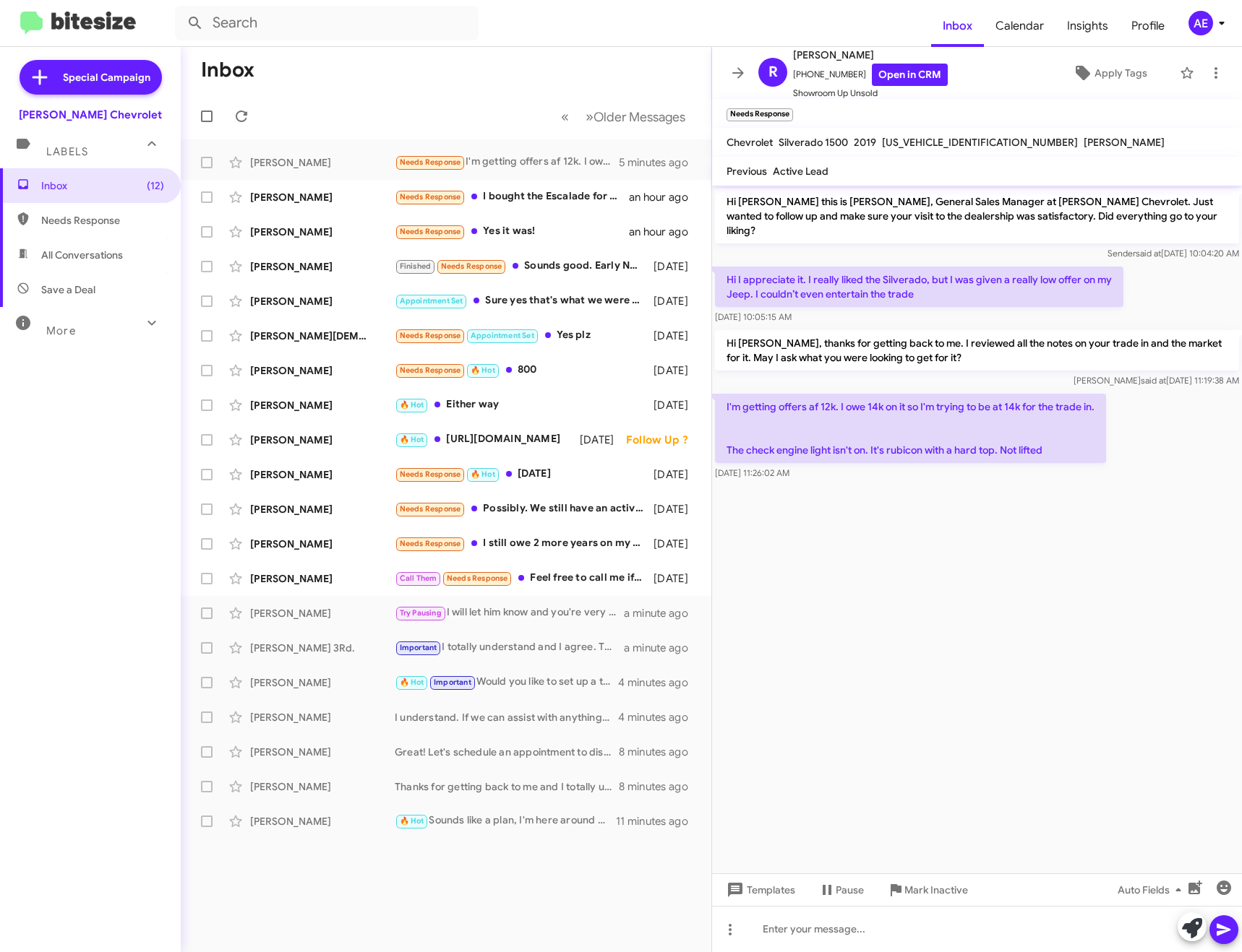
click at [993, 797] on cdk-virtual-scroll-viewport "Hi [PERSON_NAME] this is [PERSON_NAME], General Sales Manager at [PERSON_NAME] …" at bounding box center [977, 530] width 530 height 688
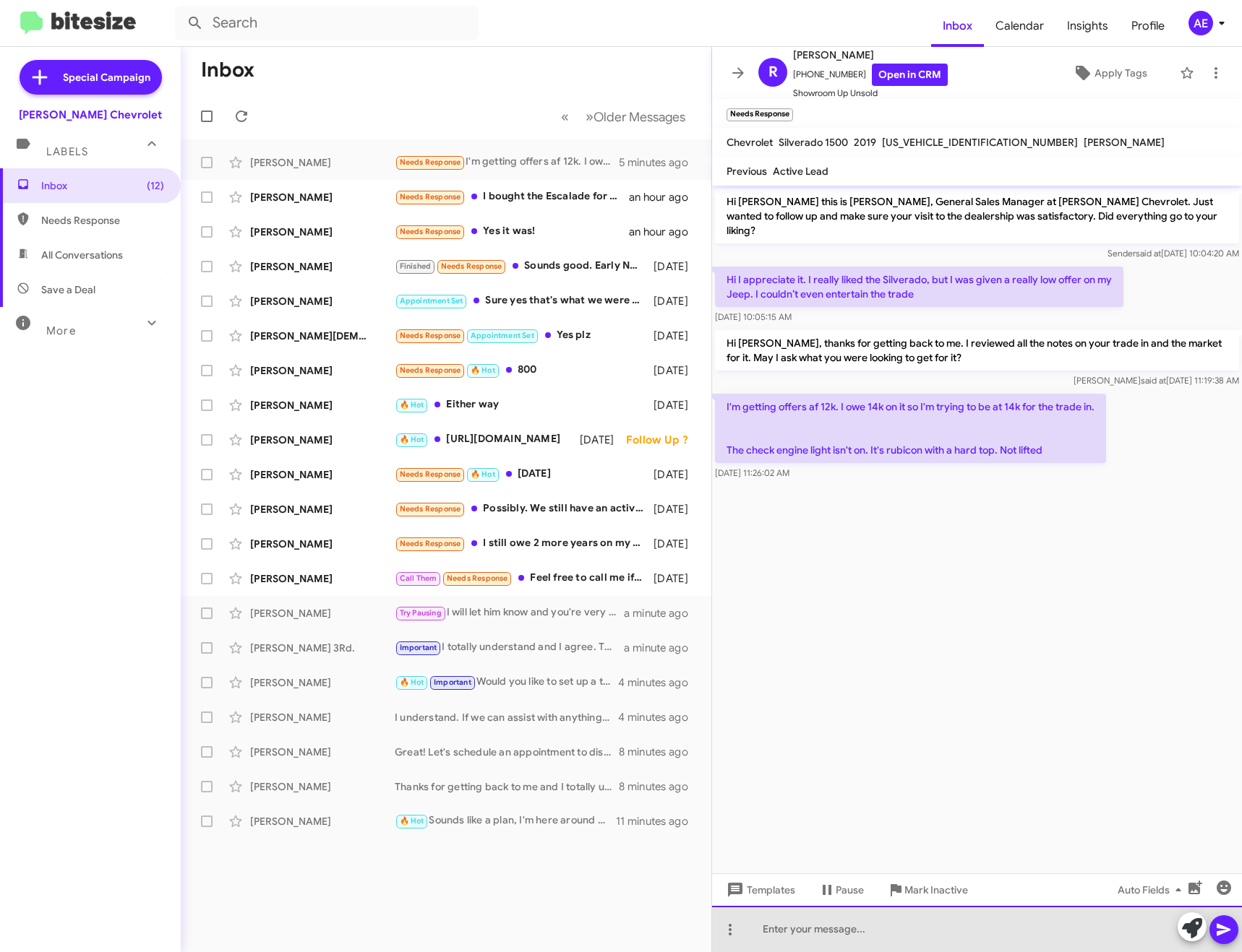
click at [856, 919] on div at bounding box center [977, 928] width 530 height 47
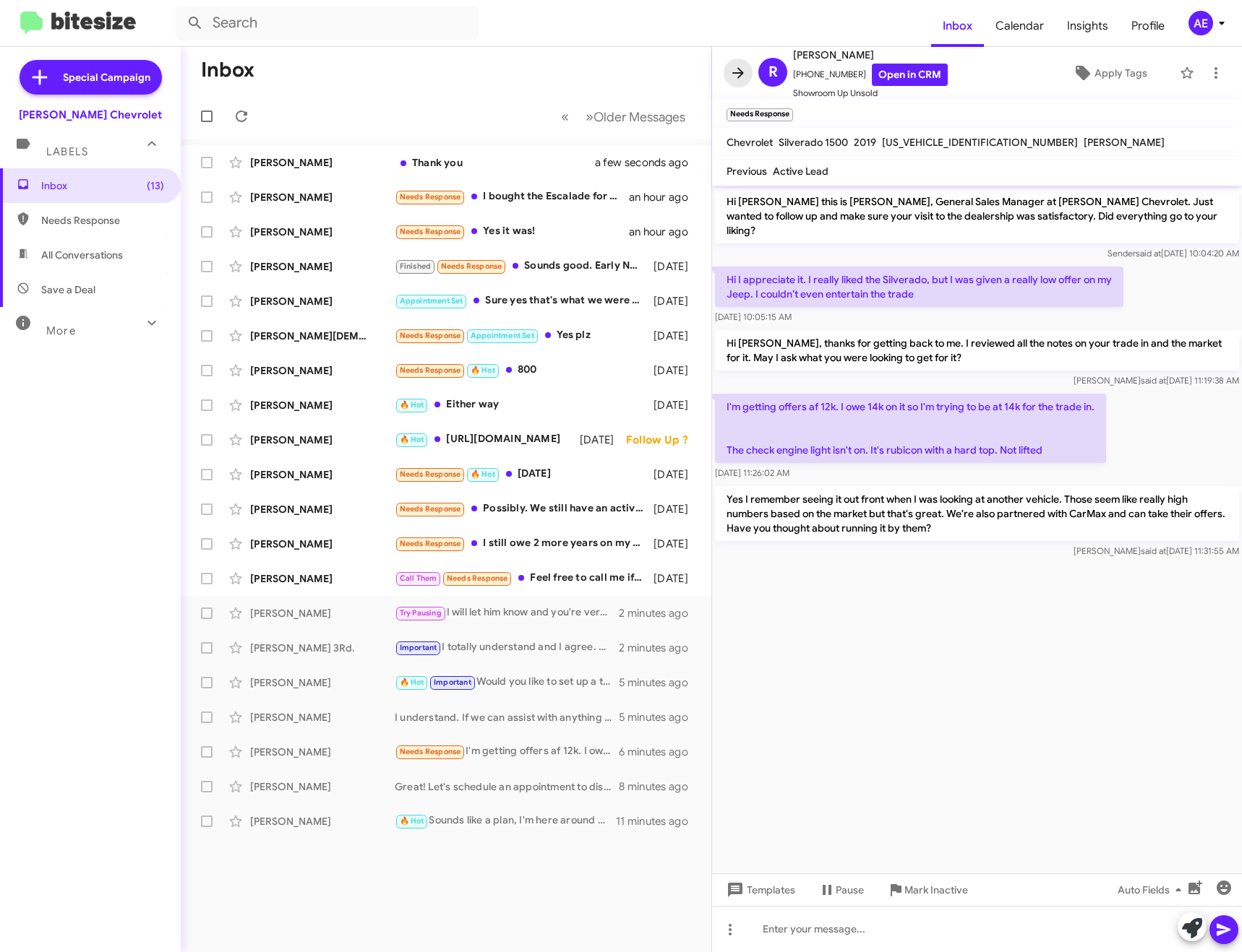
click at [742, 72] on icon at bounding box center [738, 72] width 11 height 10
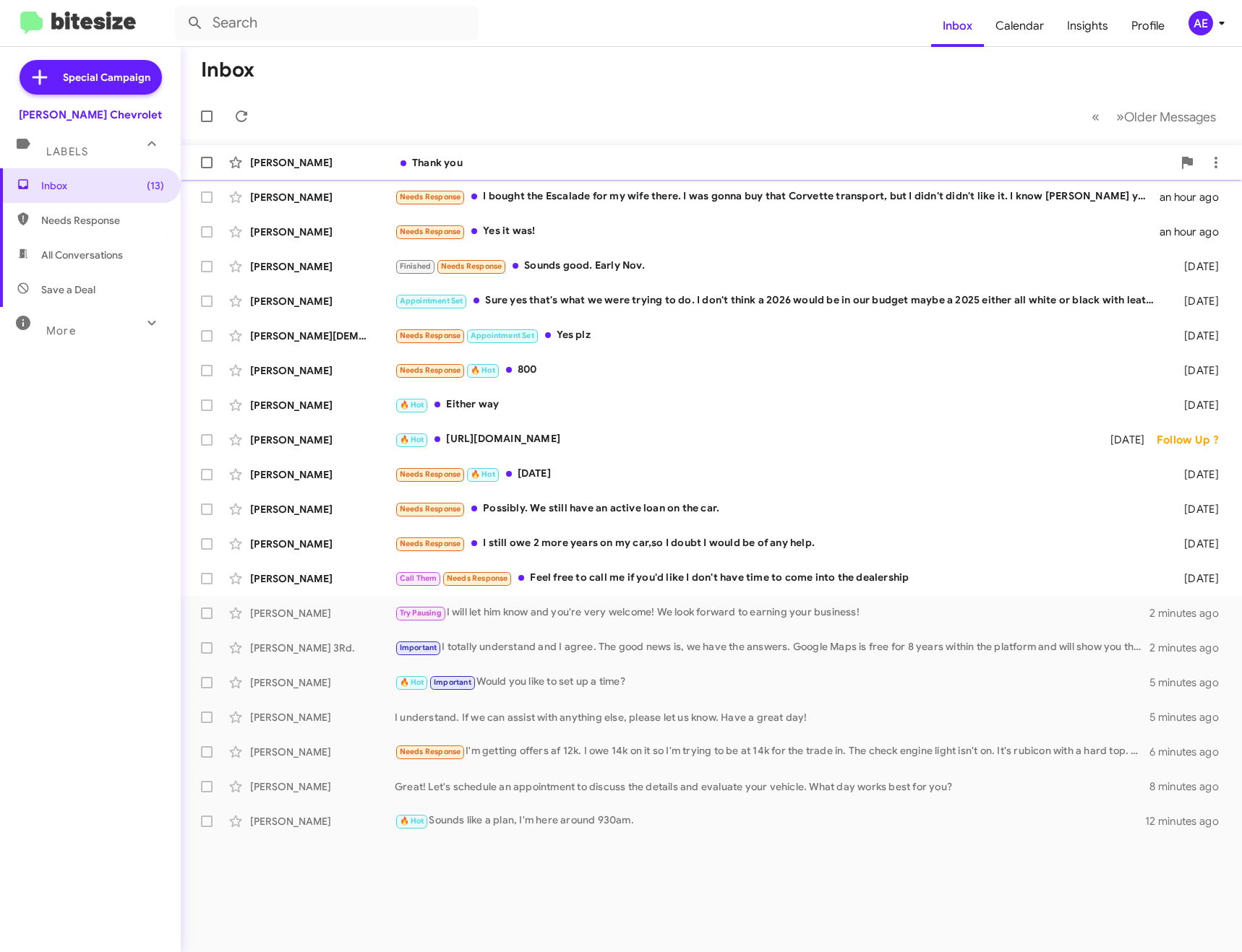
click at [499, 152] on div "[PERSON_NAME] Thank you a few seconds ago" at bounding box center [710, 162] width 1038 height 28
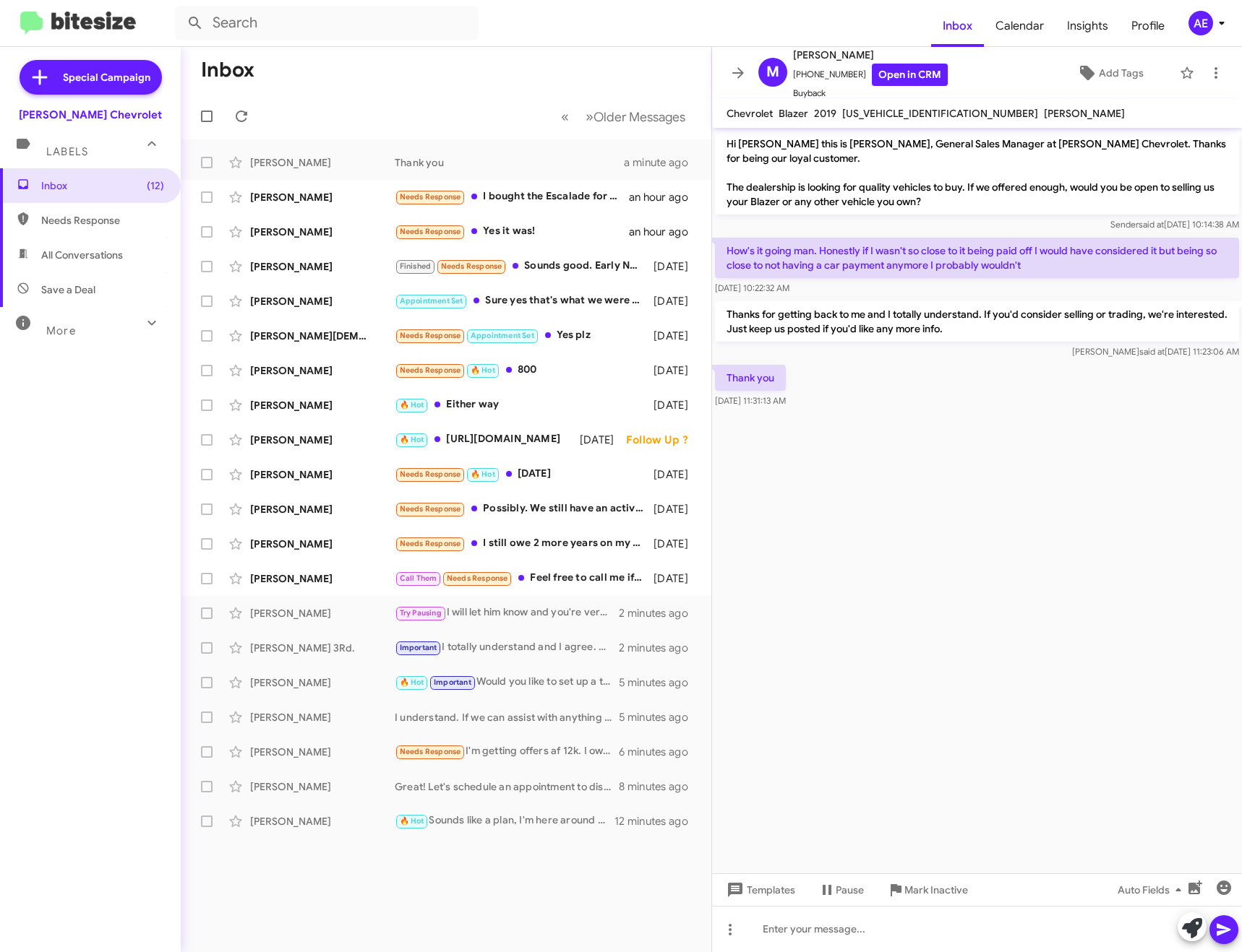
click at [974, 895] on button "Mark Inactive" at bounding box center [928, 889] width 104 height 26
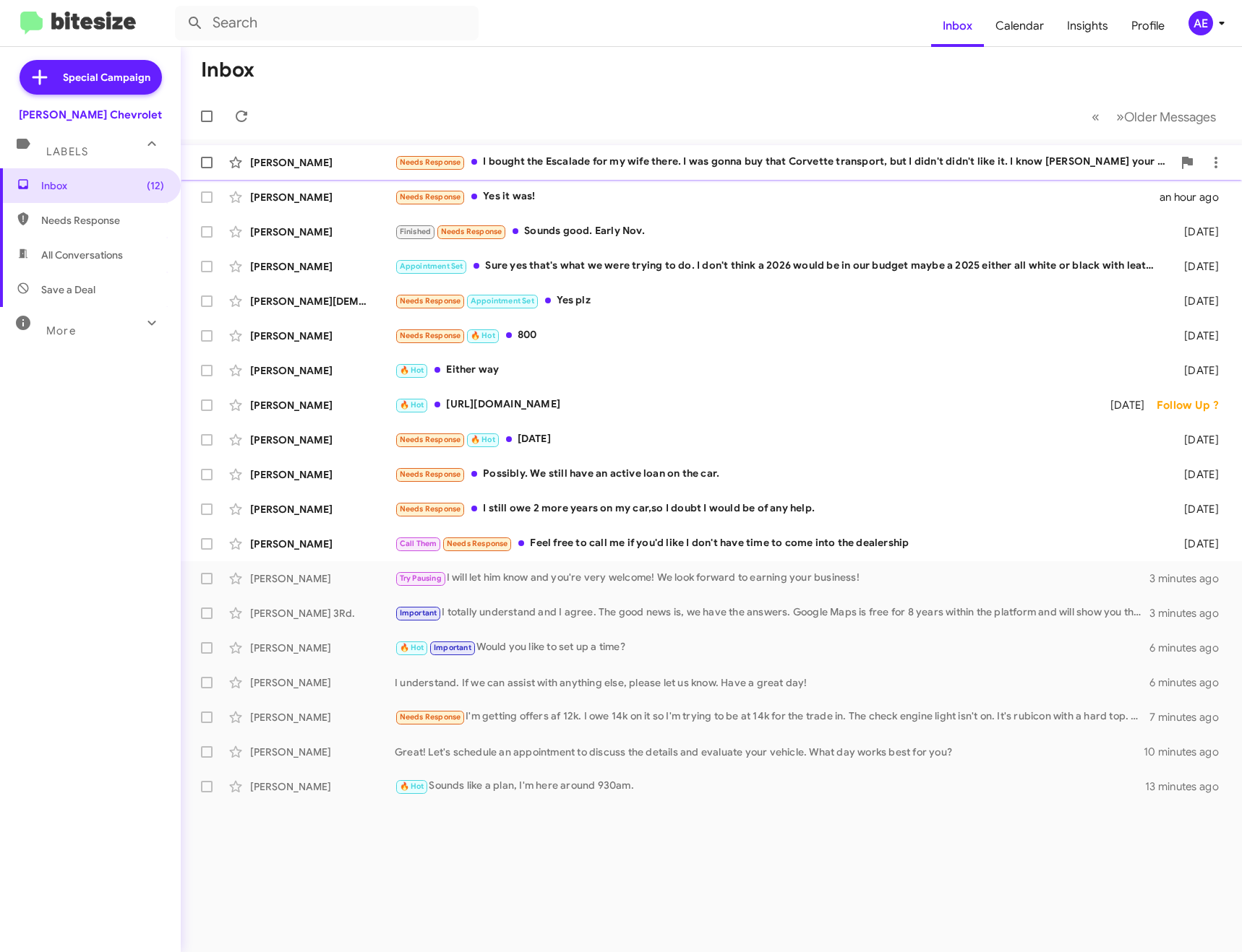
click at [628, 164] on div "Needs Response I bought the Escalade for my wife there. I was gonna buy that Co…" at bounding box center [783, 162] width 778 height 17
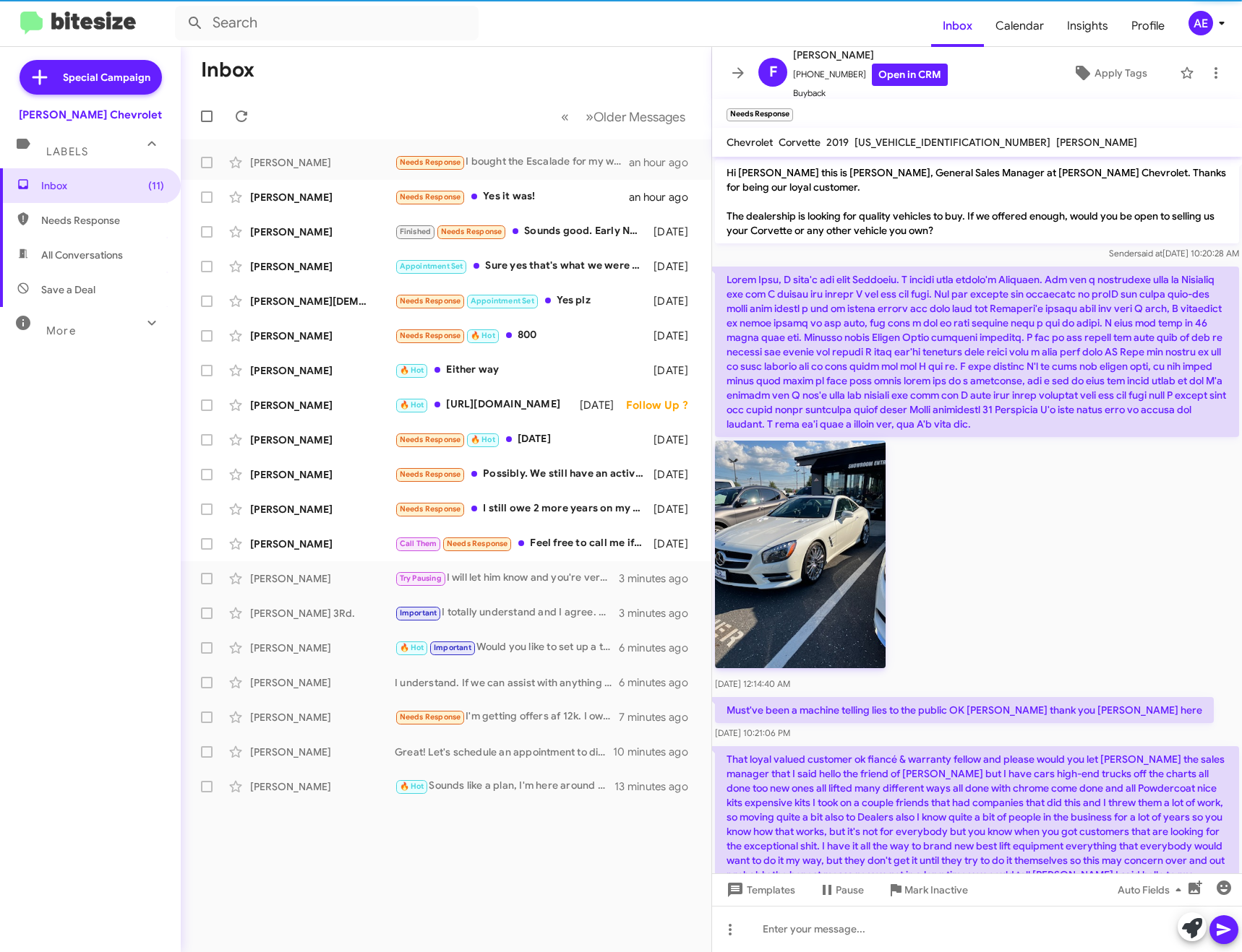
scroll to position [577, 0]
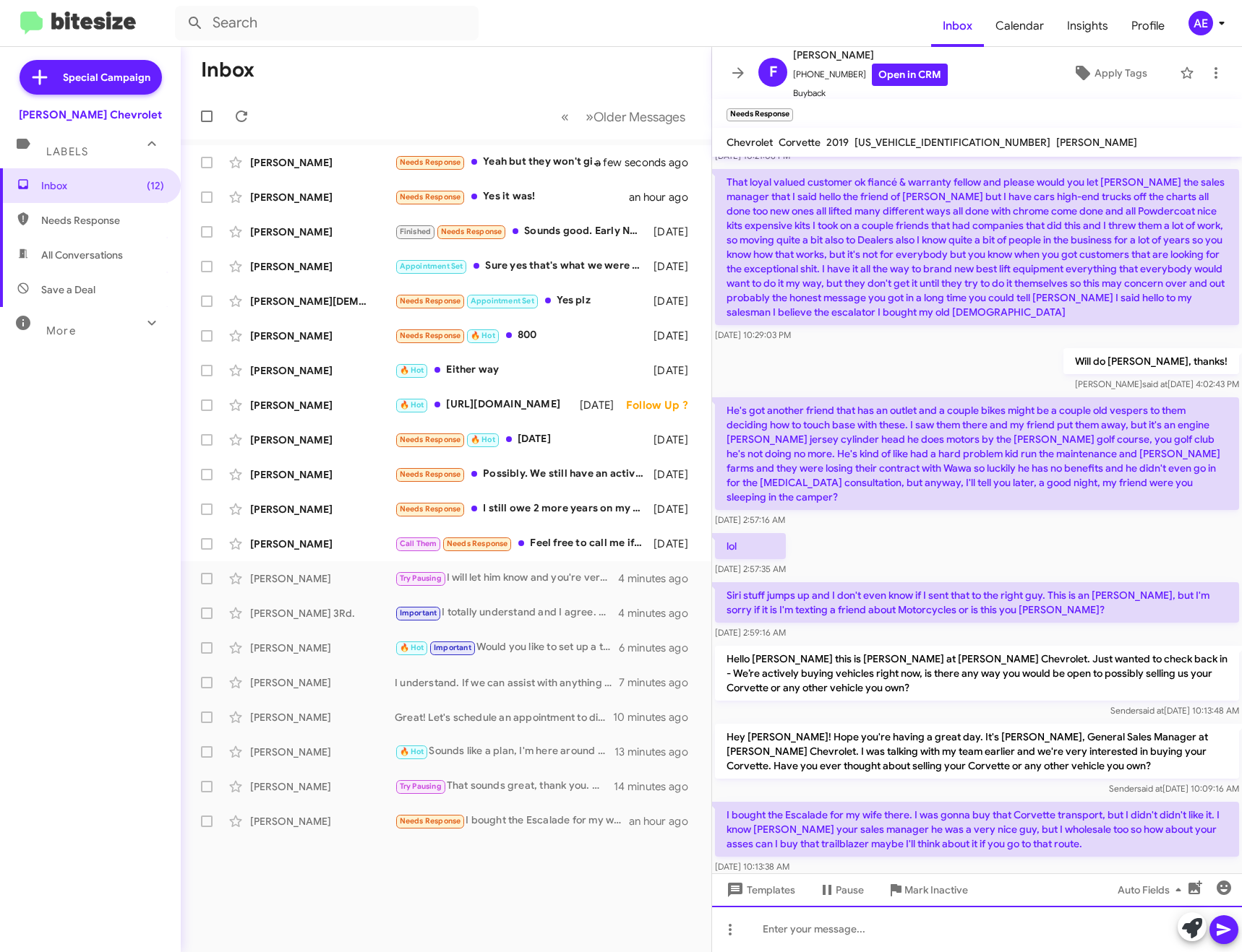
click at [899, 925] on div at bounding box center [977, 928] width 530 height 47
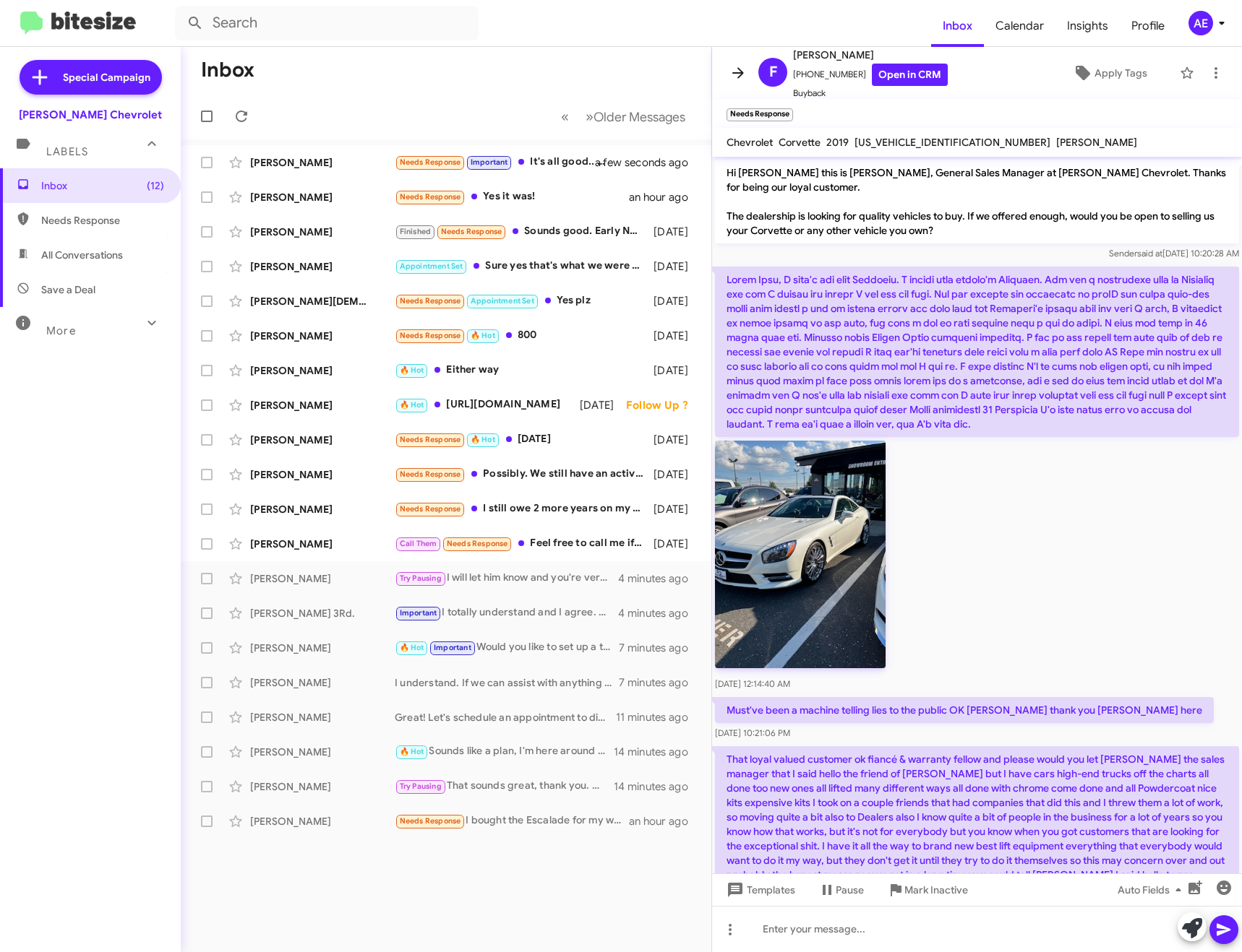
click at [739, 63] on button at bounding box center [738, 73] width 28 height 28
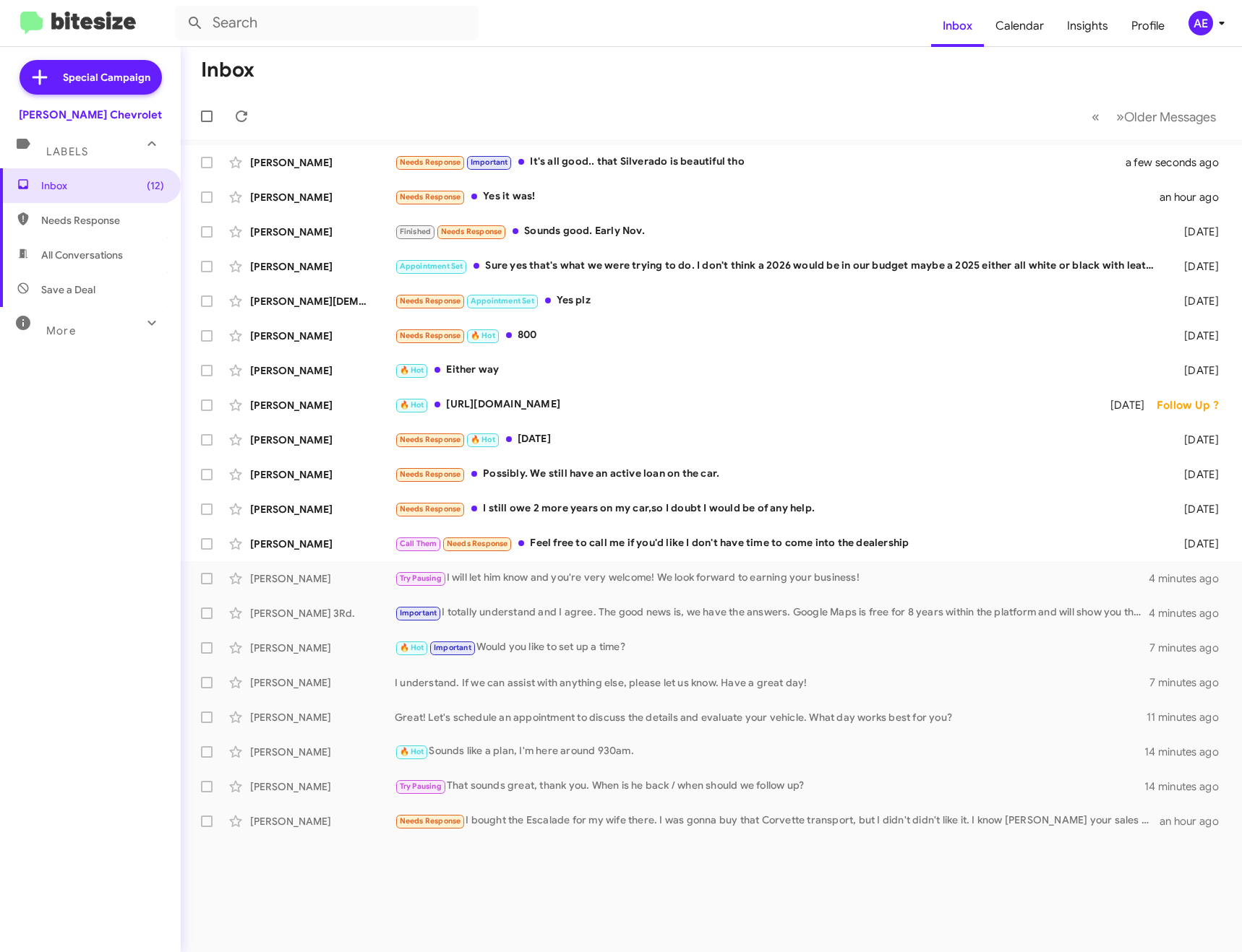
click at [655, 143] on mat-action-list "[PERSON_NAME] Needs Response Important It's all good.. that Silverado is beauti…" at bounding box center [710, 489] width 1061 height 700
click at [655, 158] on div "Needs Response Important It's all good.. that Silverado is beautiful tho" at bounding box center [783, 162] width 778 height 17
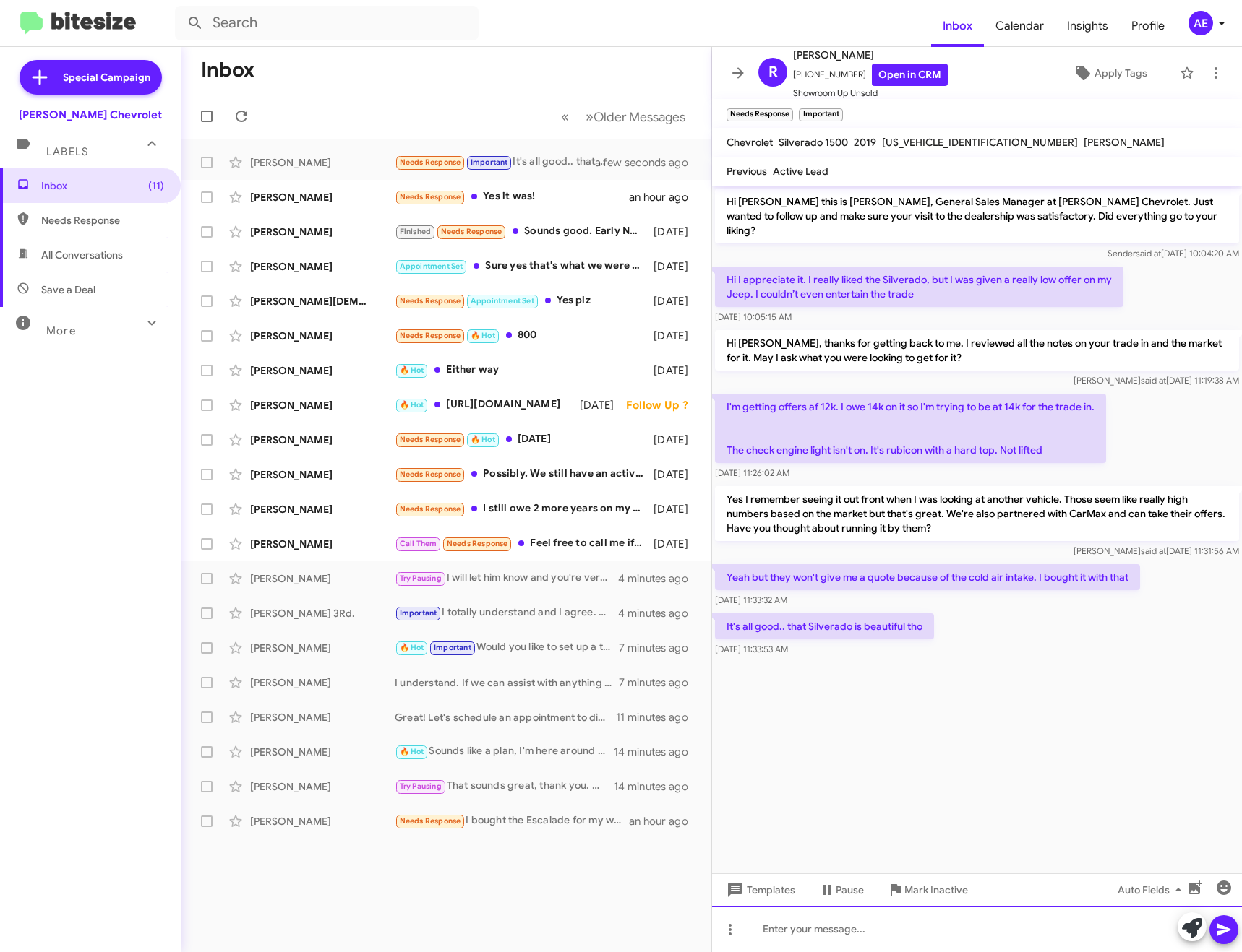
click at [870, 930] on div at bounding box center [977, 928] width 530 height 47
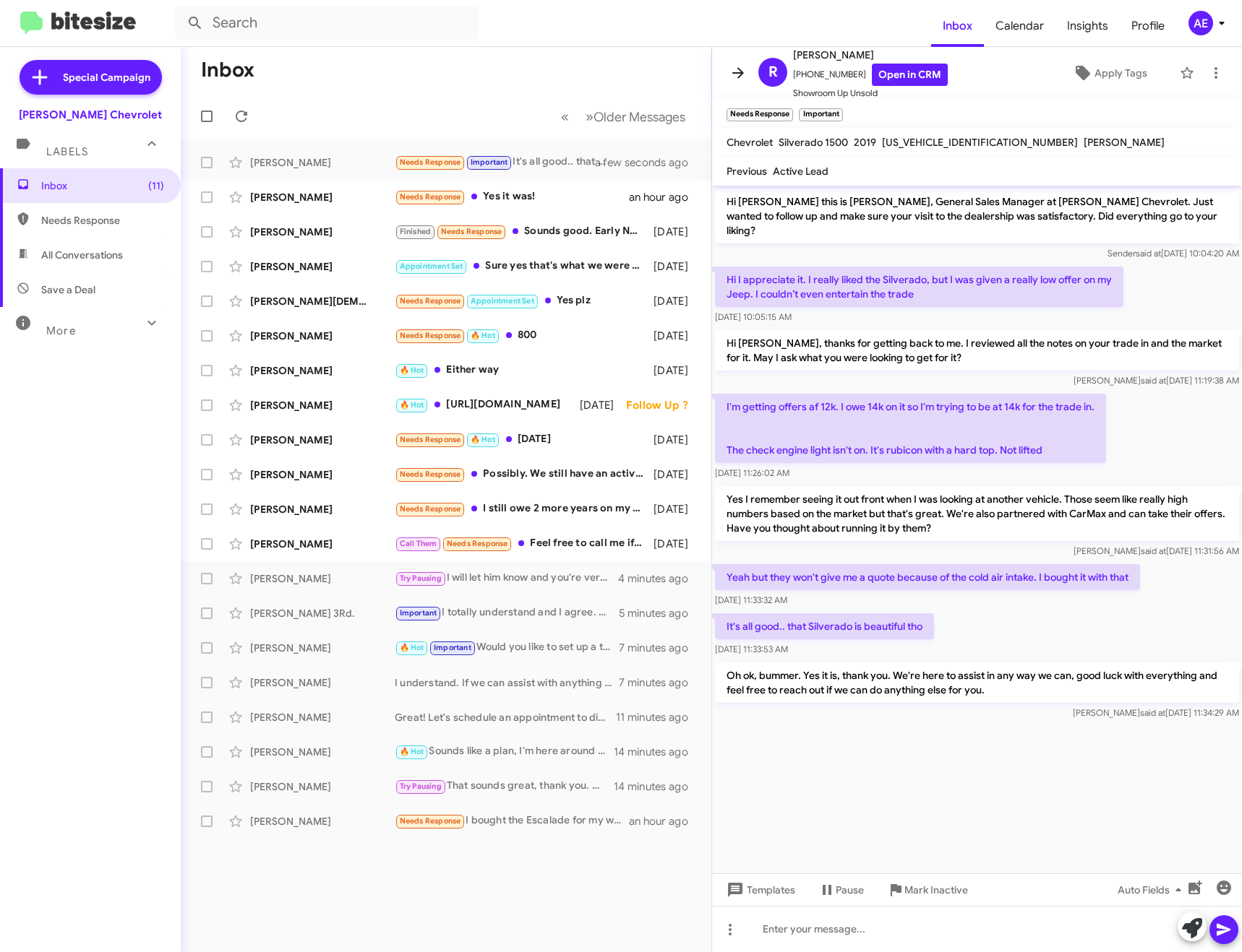
click at [747, 64] on button at bounding box center [738, 73] width 28 height 28
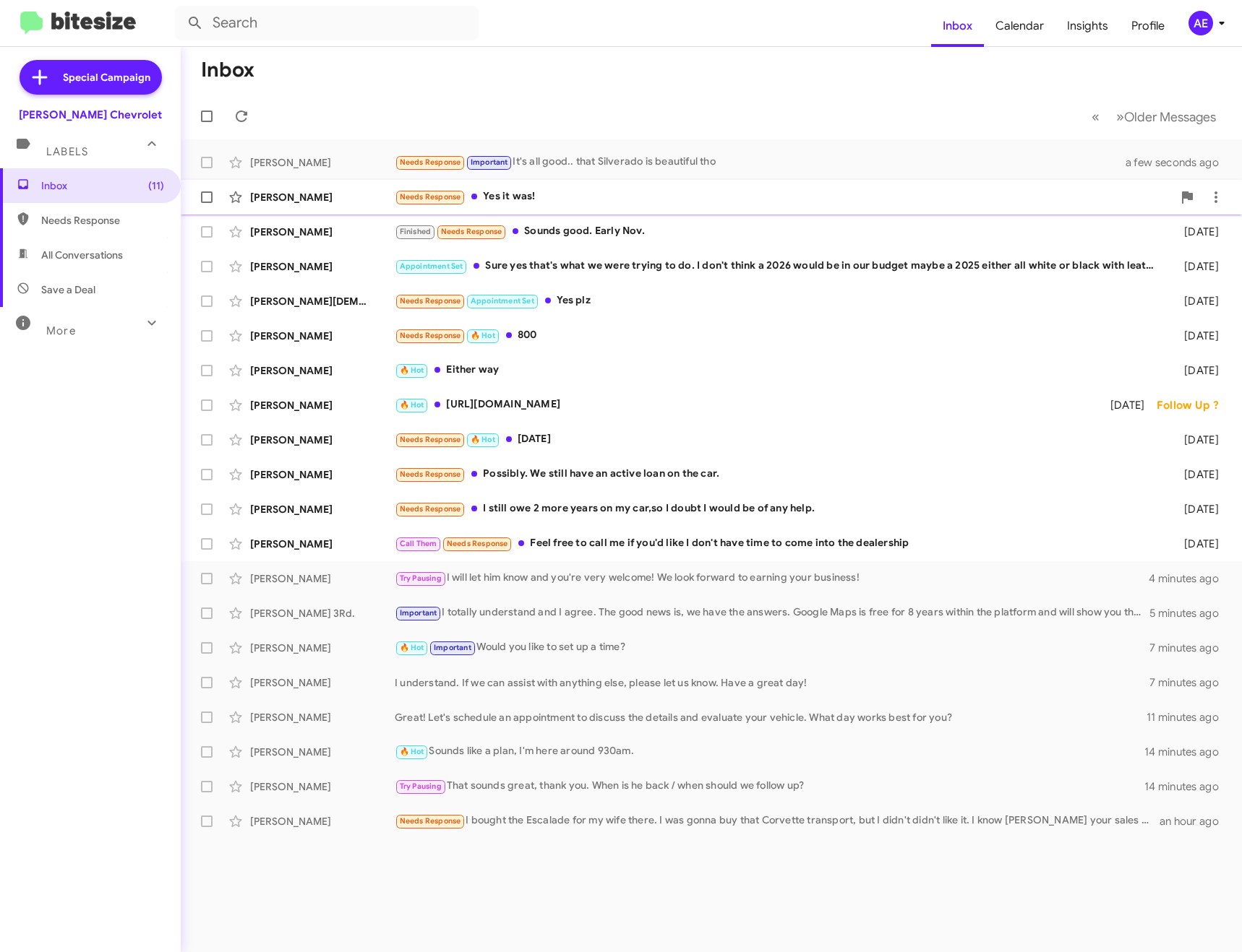
click at [512, 196] on div "Needs Response Yes it was!" at bounding box center [783, 197] width 778 height 17
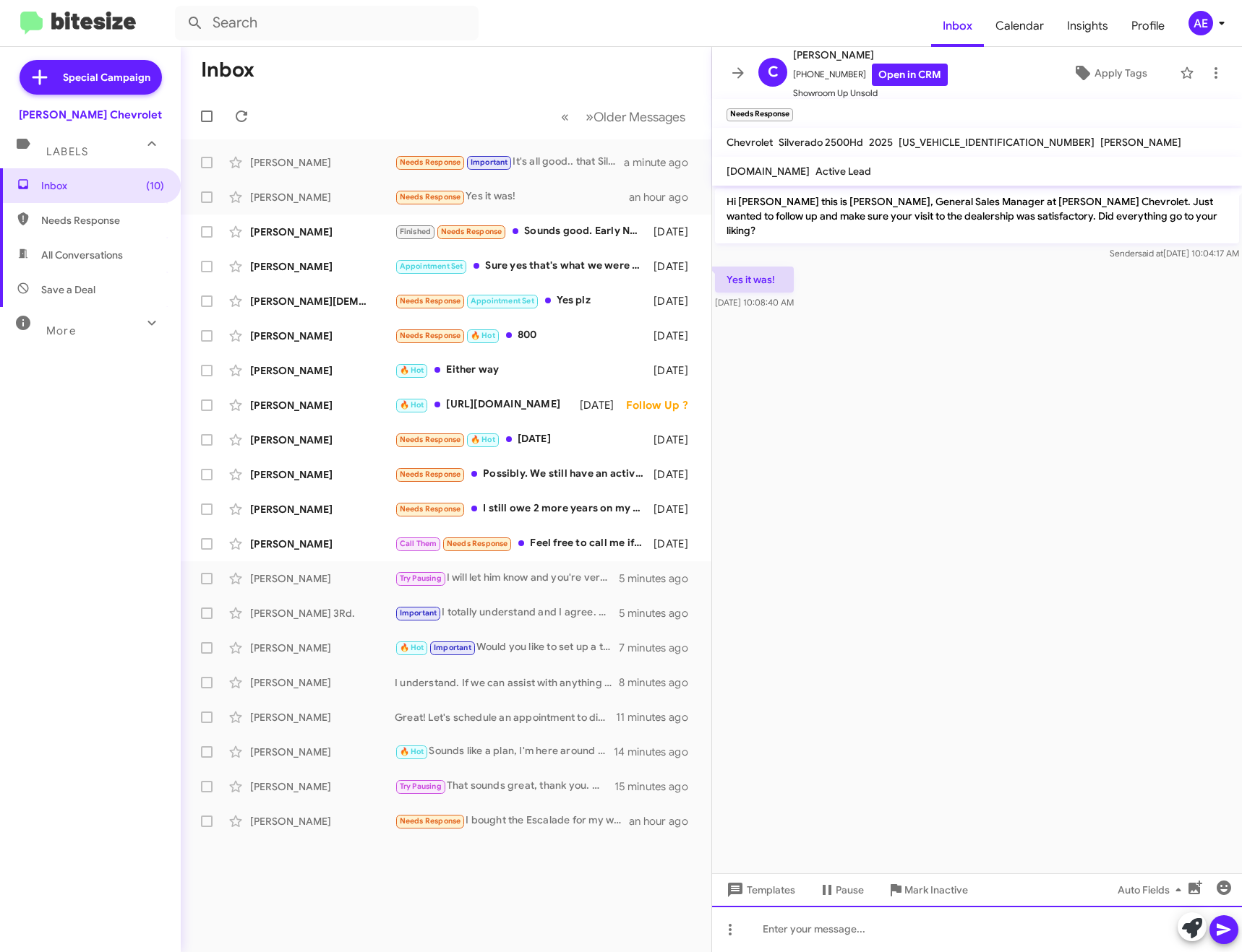
click at [846, 938] on div at bounding box center [977, 928] width 530 height 47
click at [743, 77] on icon at bounding box center [738, 73] width 17 height 17
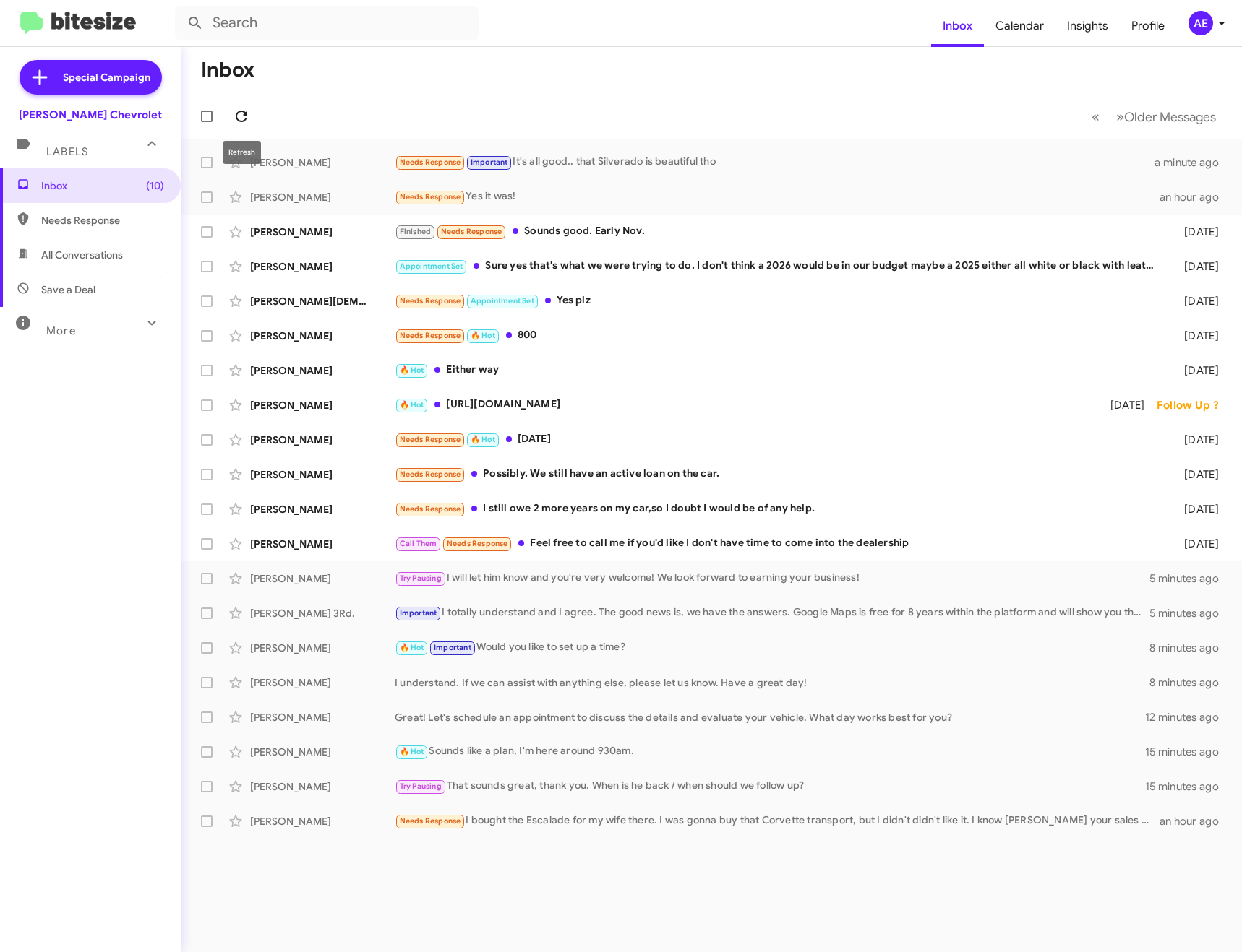
click at [250, 123] on span at bounding box center [241, 116] width 28 height 17
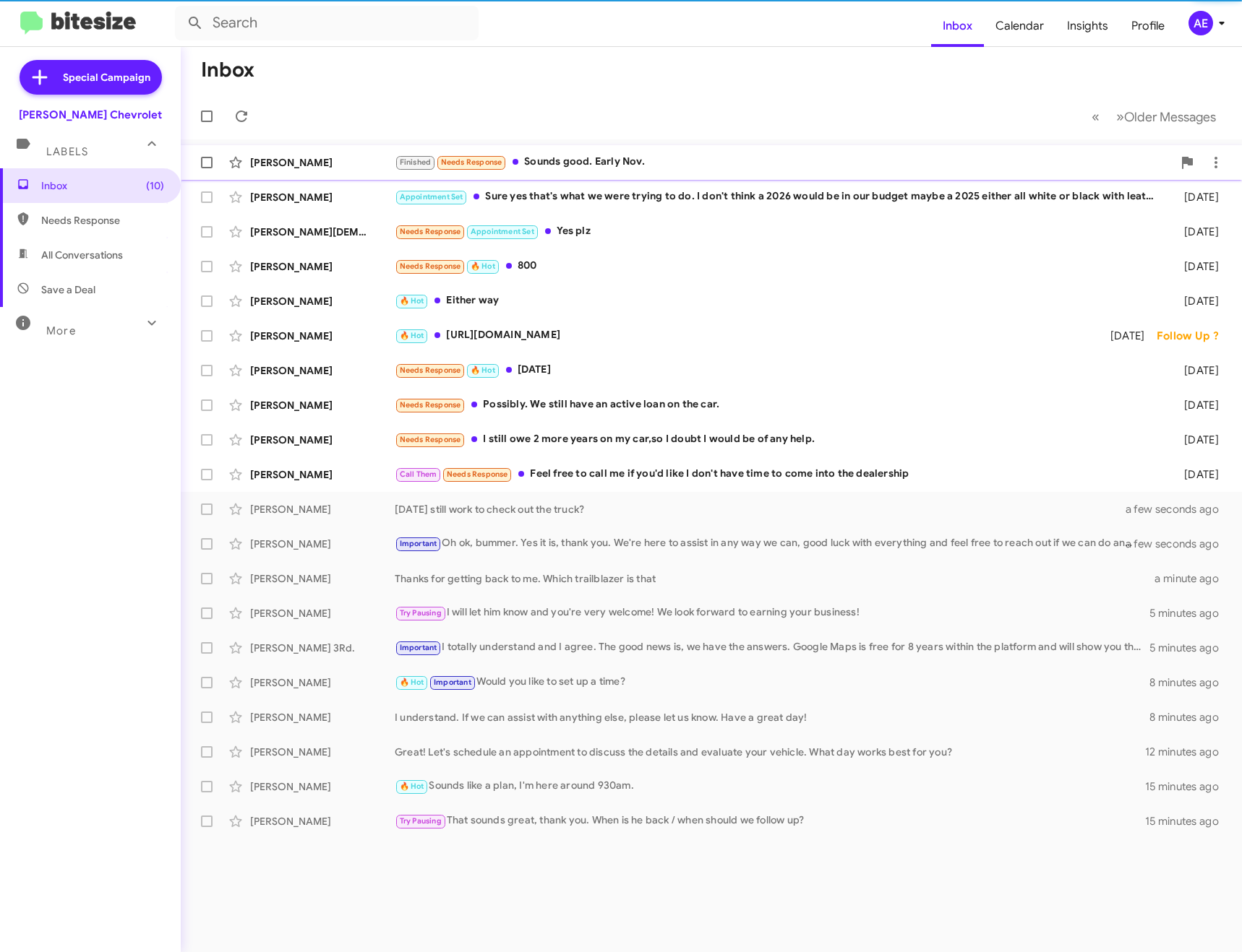
click at [554, 150] on div "[PERSON_NAME] Finished Needs Response Sounds good. Early [DATE][DATE]" at bounding box center [710, 162] width 1038 height 28
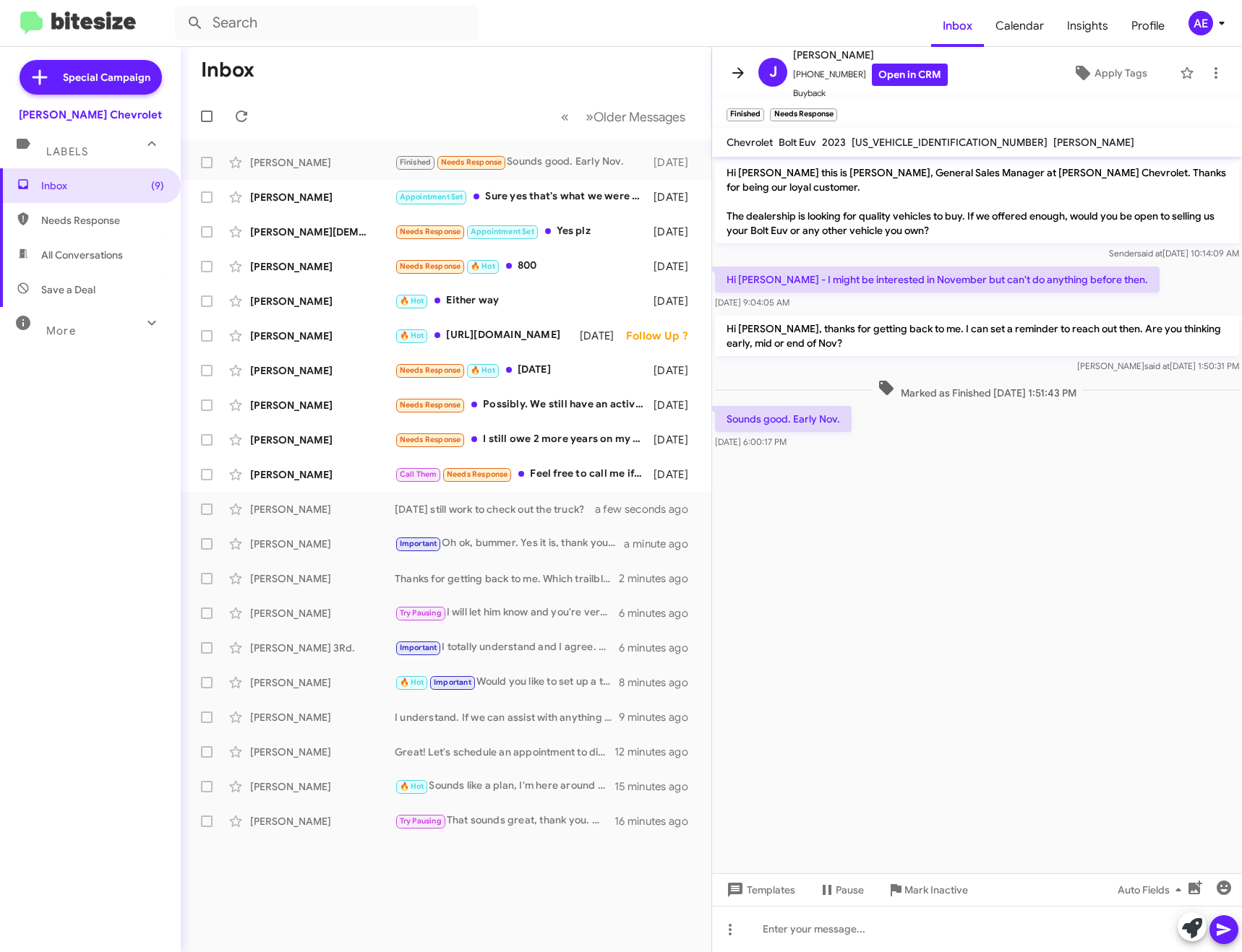
click at [738, 71] on icon at bounding box center [738, 73] width 17 height 17
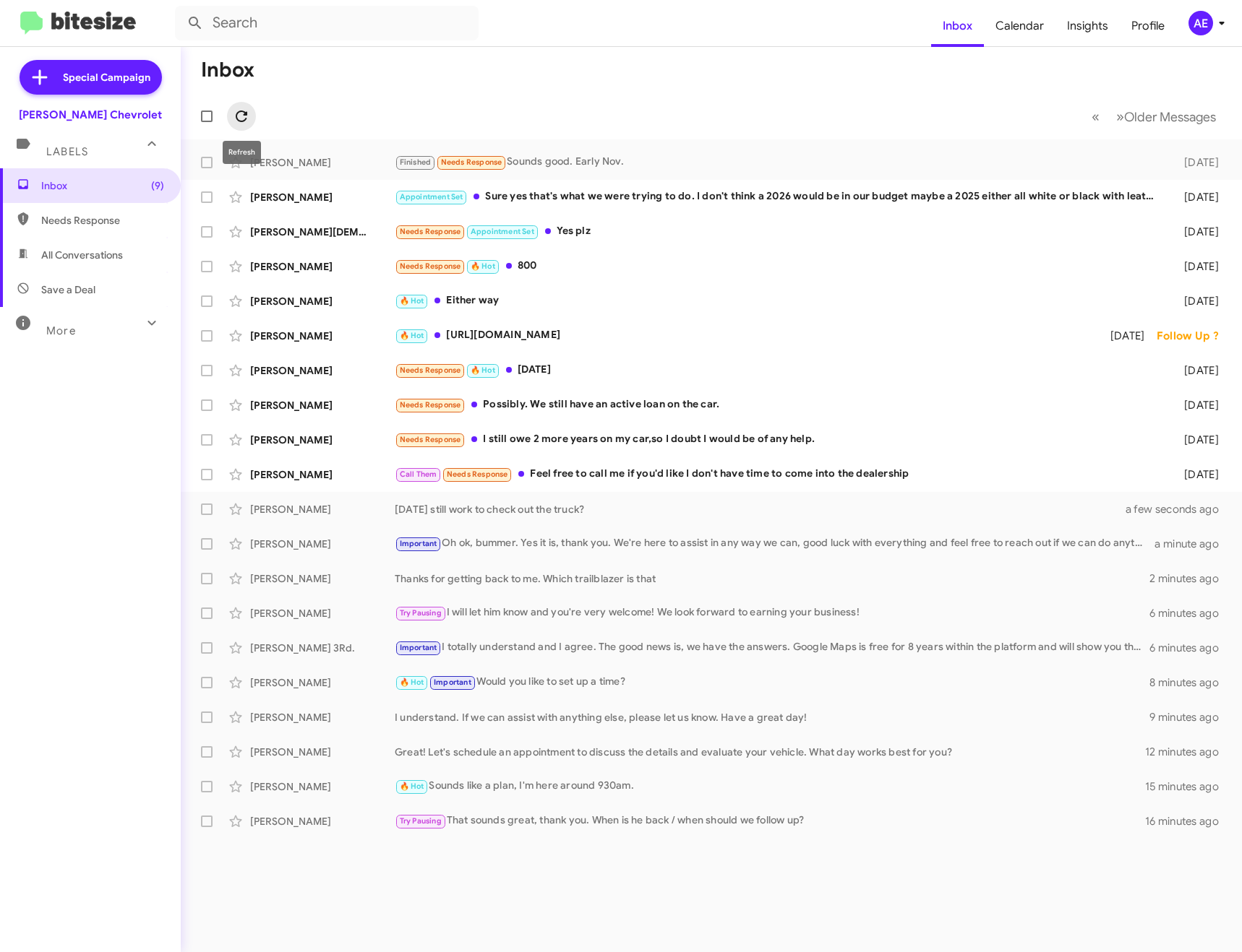
click at [239, 106] on button at bounding box center [241, 116] width 28 height 28
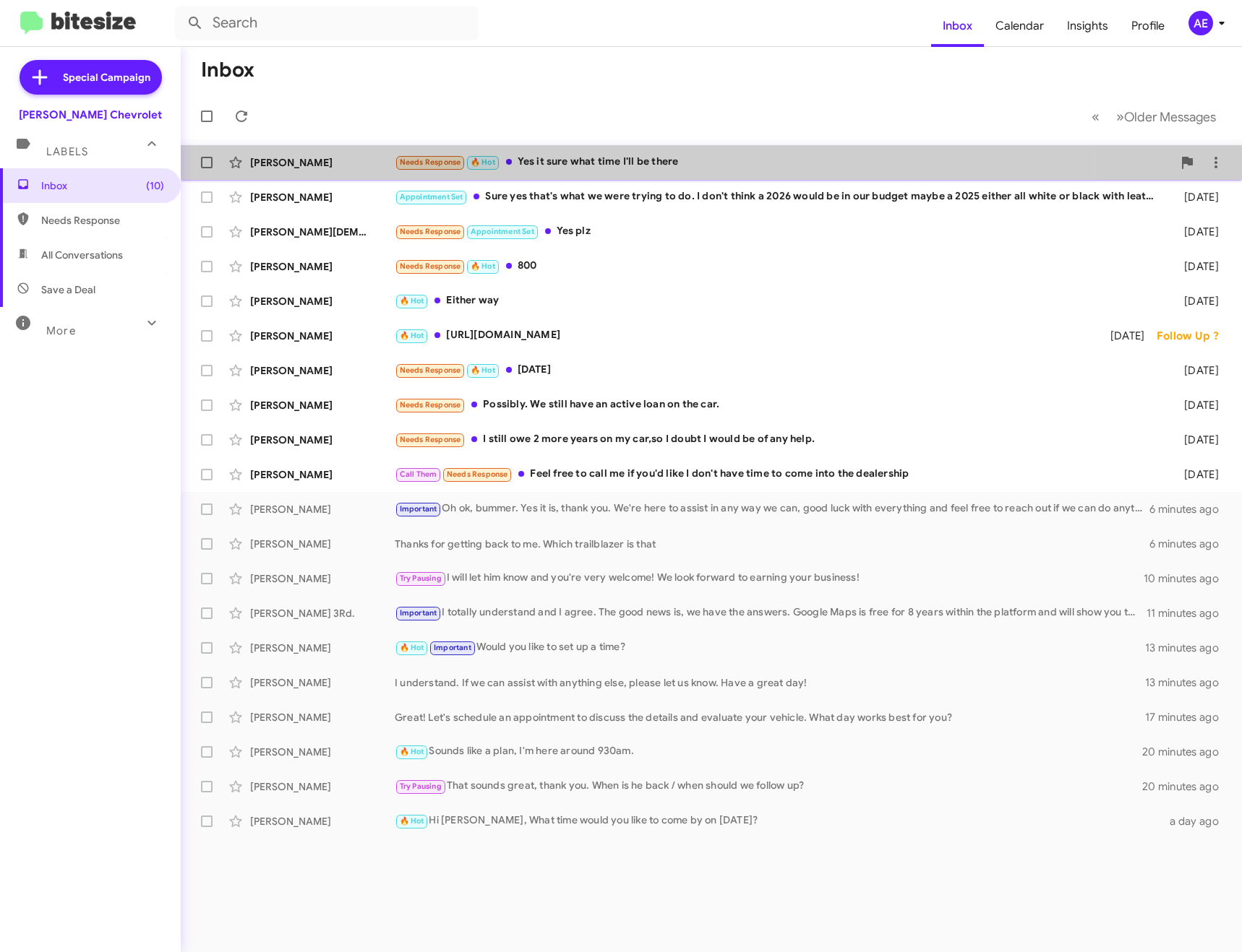
click at [618, 158] on div "Needs Response 🔥 Hot Yes it sure what time I'll be there" at bounding box center [783, 162] width 778 height 17
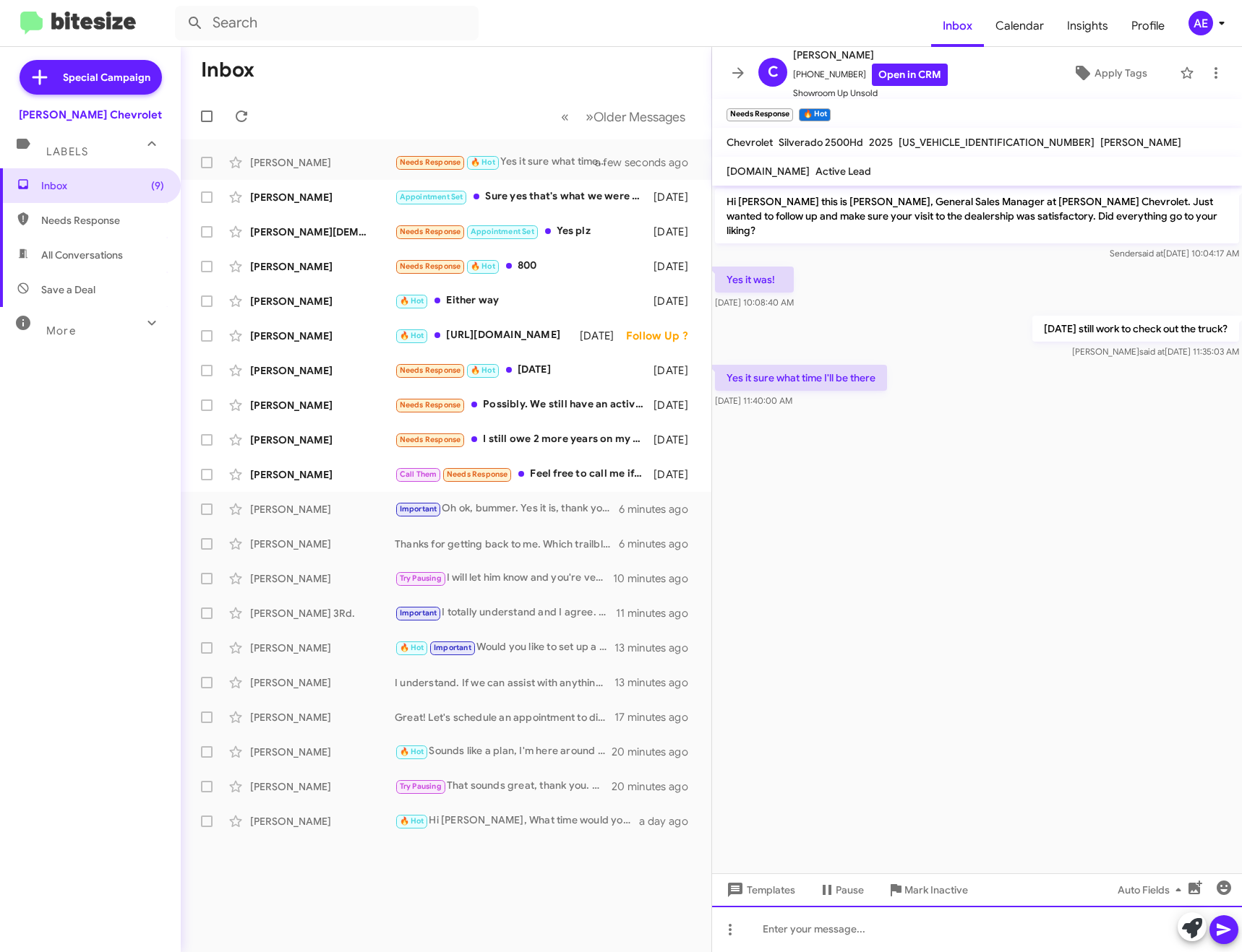
click at [882, 925] on div at bounding box center [977, 928] width 530 height 47
click at [738, 80] on icon at bounding box center [738, 73] width 17 height 17
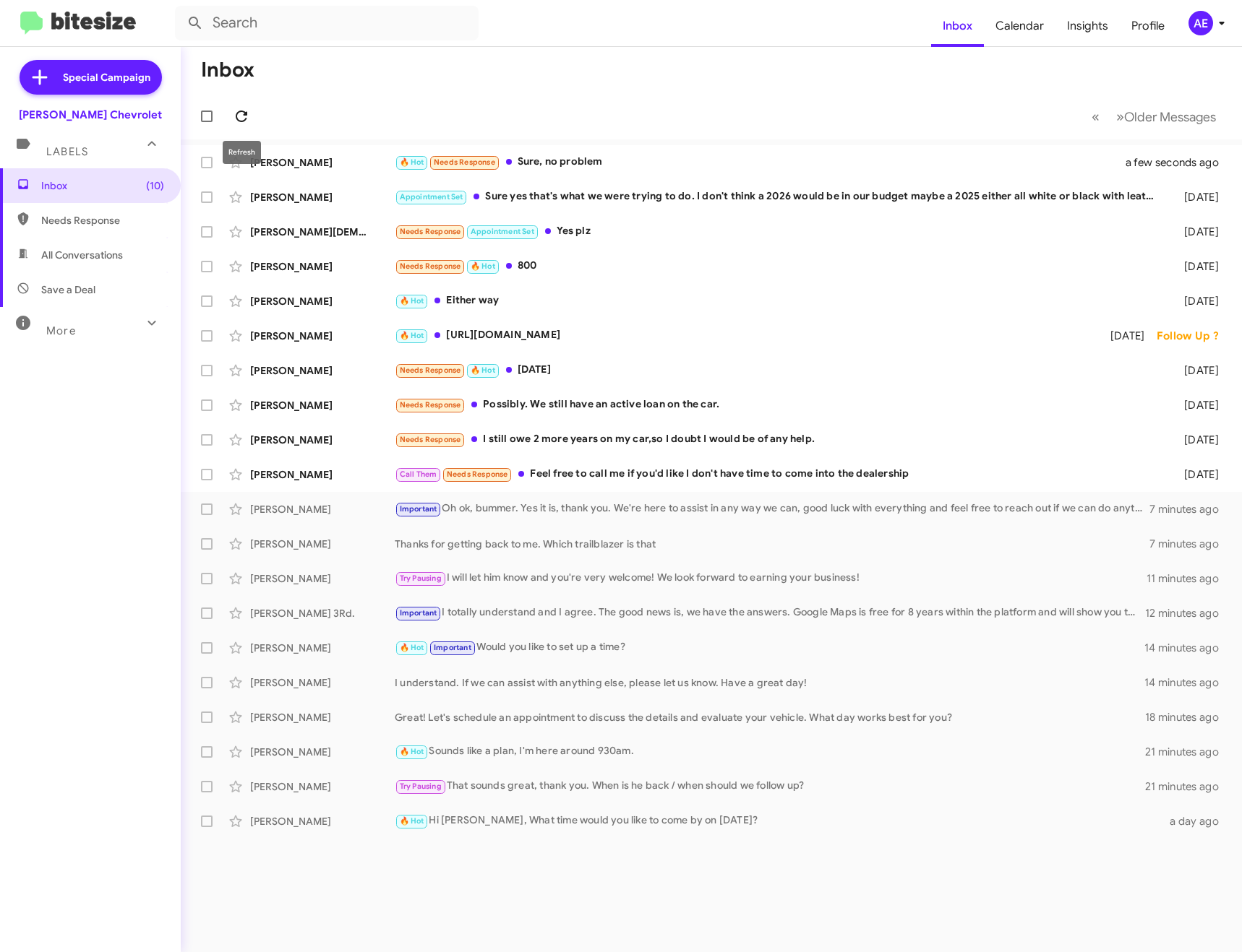
click at [246, 117] on icon at bounding box center [241, 116] width 17 height 17
